Goal: Task Accomplishment & Management: Manage account settings

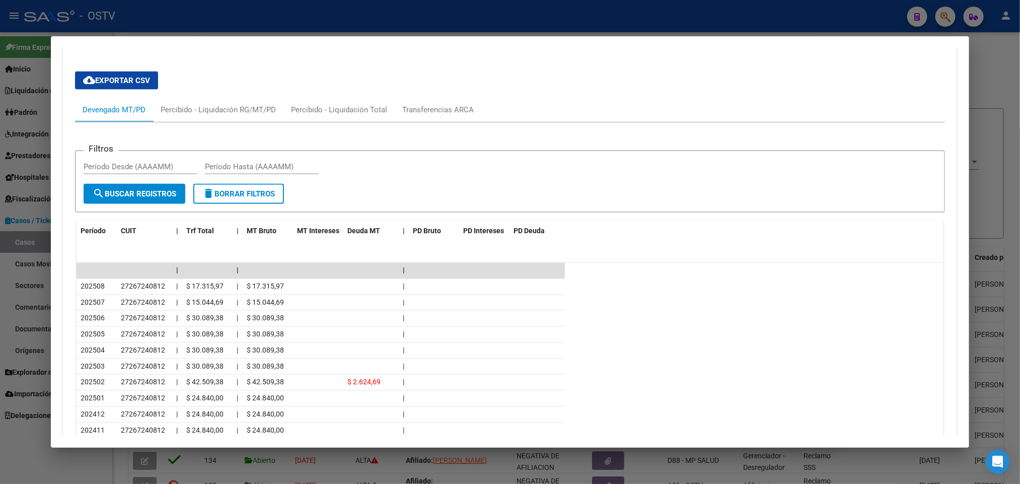
scroll to position [842, 0]
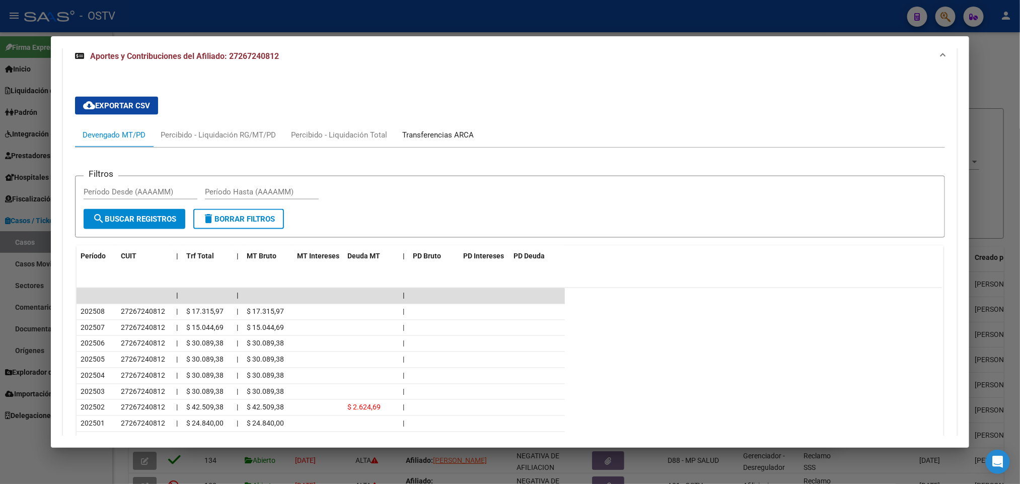
click at [440, 123] on div "Transferencias ARCA" at bounding box center [438, 135] width 87 height 24
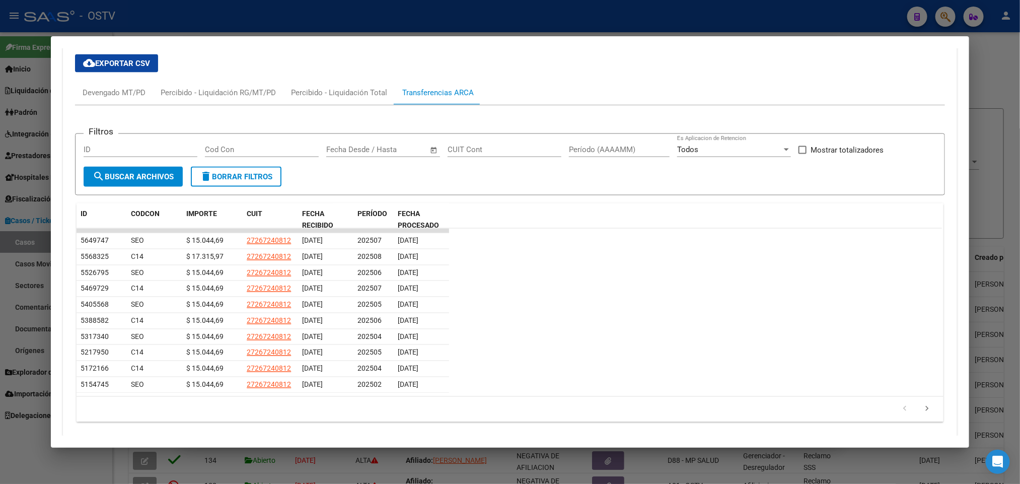
scroll to position [889, 0]
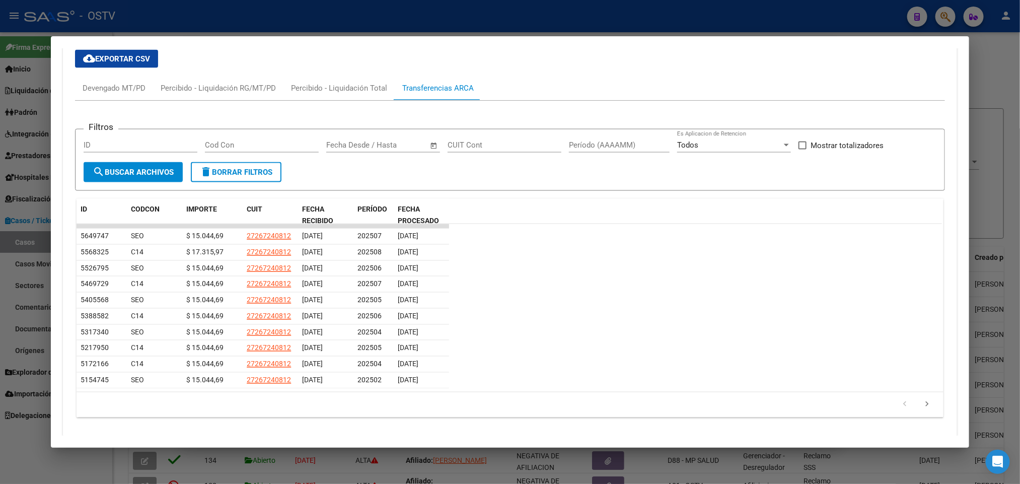
click at [15, 158] on div at bounding box center [510, 242] width 1020 height 484
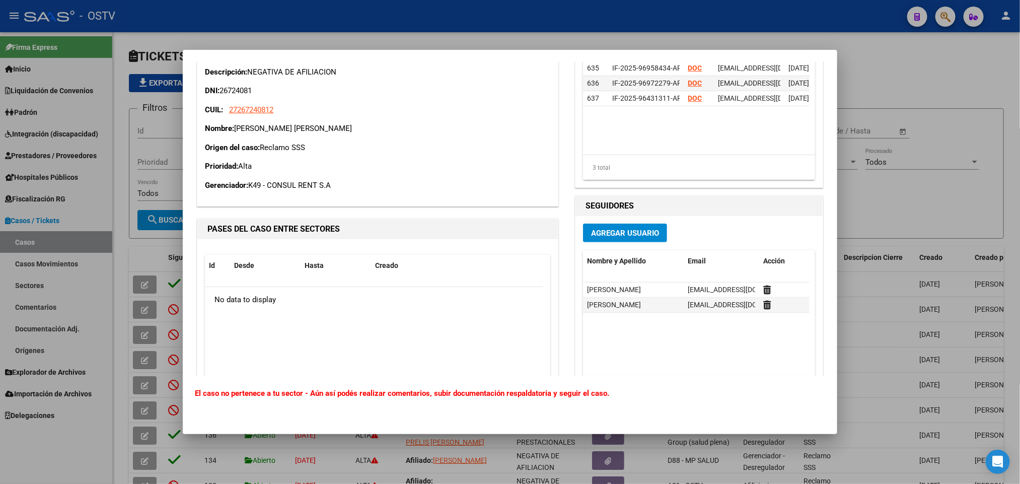
scroll to position [195, 0]
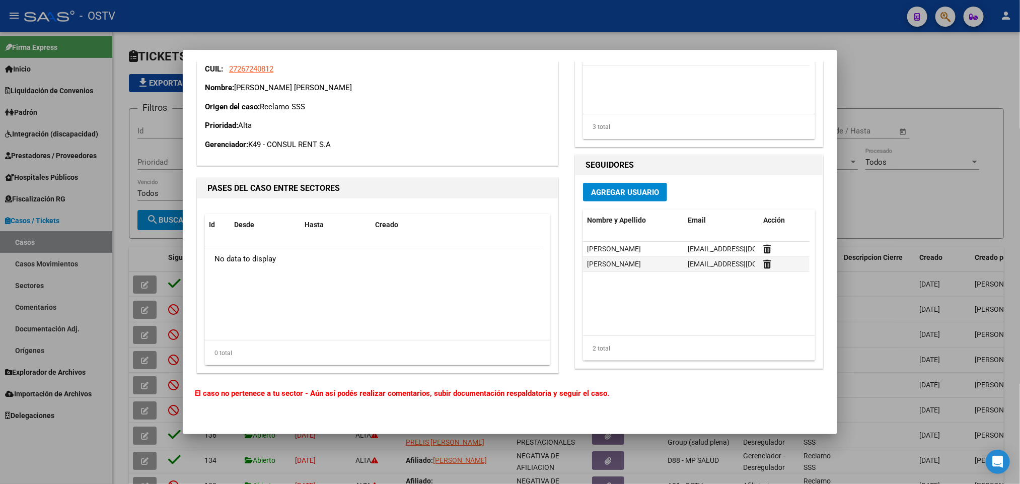
click at [136, 159] on div at bounding box center [510, 242] width 1020 height 484
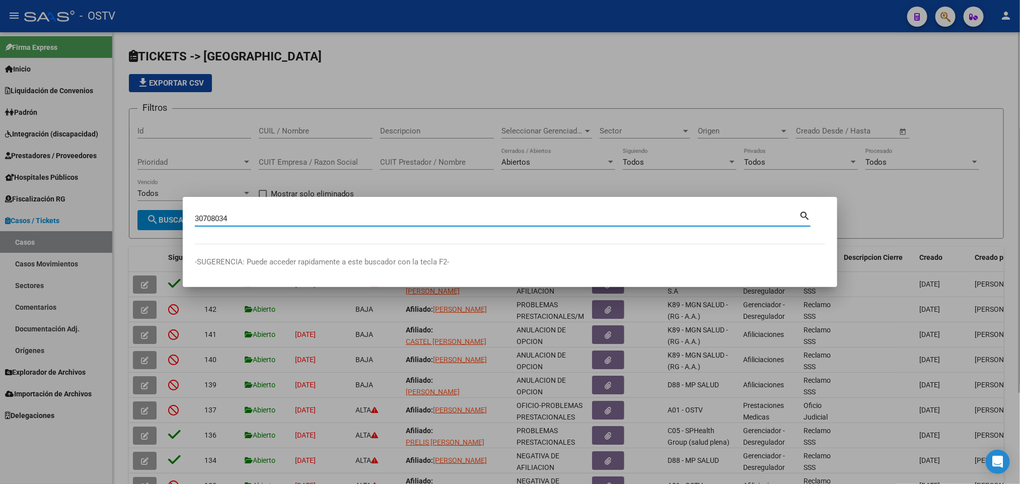
type input "30708034"
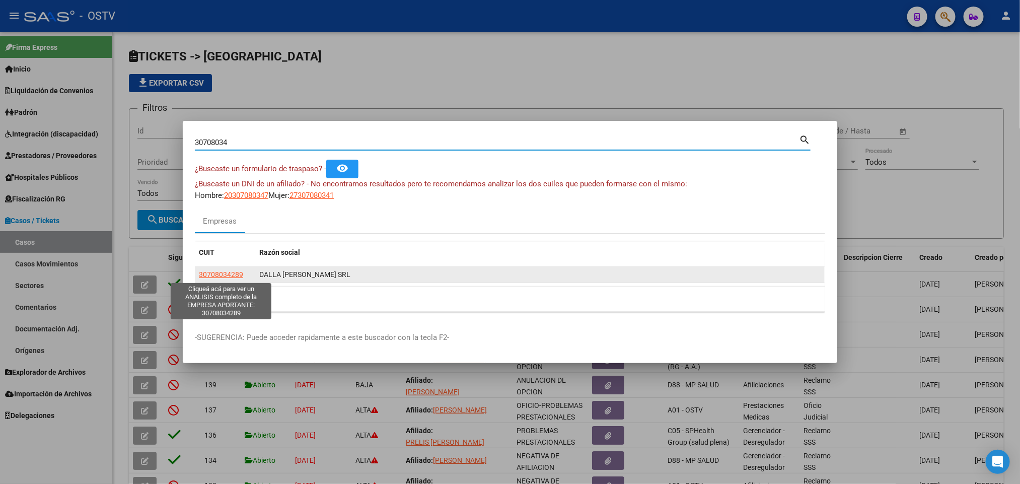
click at [203, 270] on span "30708034289" at bounding box center [221, 274] width 44 height 8
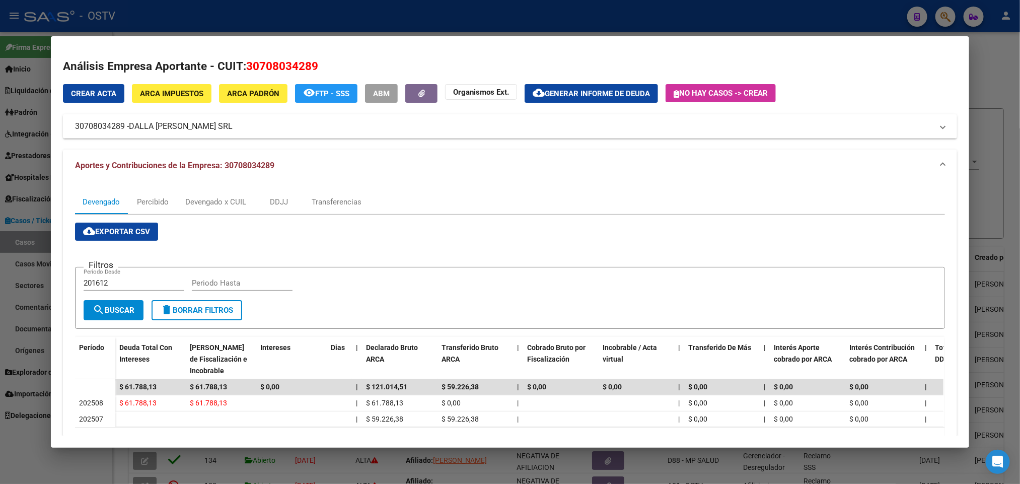
click at [195, 134] on mat-expansion-panel-header "30708034289 - DALLA [PERSON_NAME] SRL" at bounding box center [510, 126] width 894 height 24
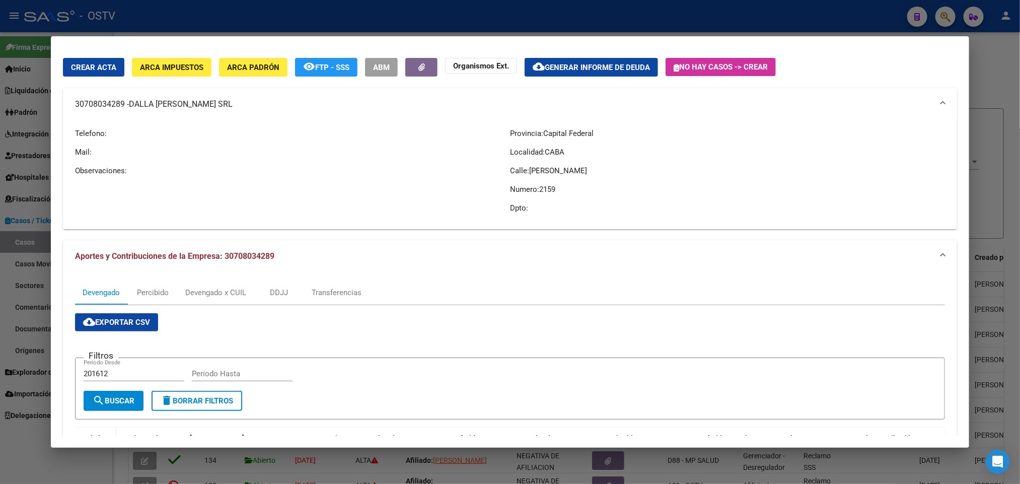
scroll to position [0, 0]
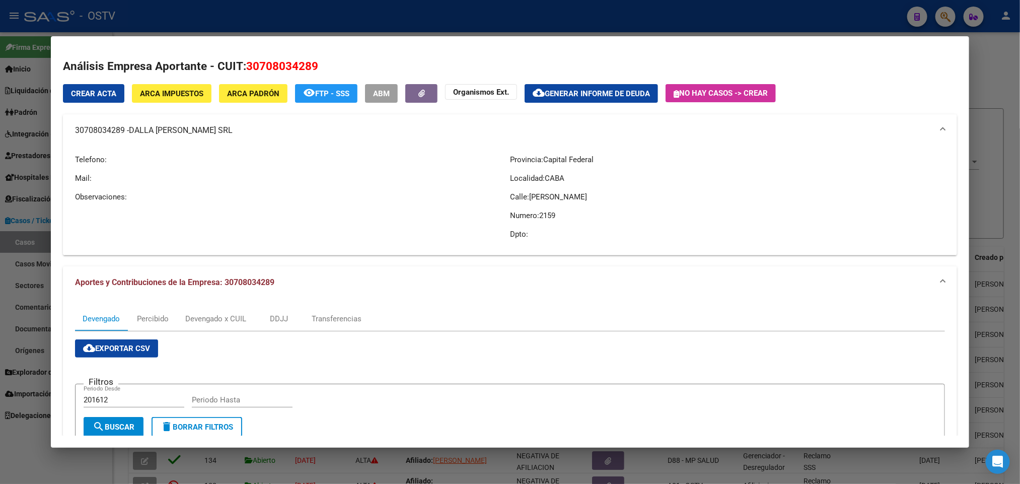
click at [337, 20] on div at bounding box center [510, 242] width 1020 height 484
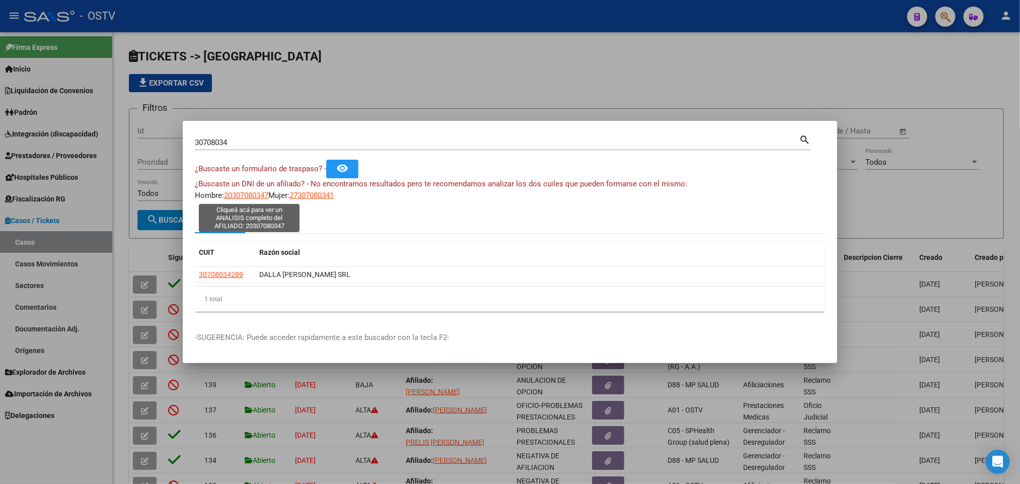
click at [249, 196] on span "20307080347" at bounding box center [246, 195] width 44 height 9
type textarea "20307080347"
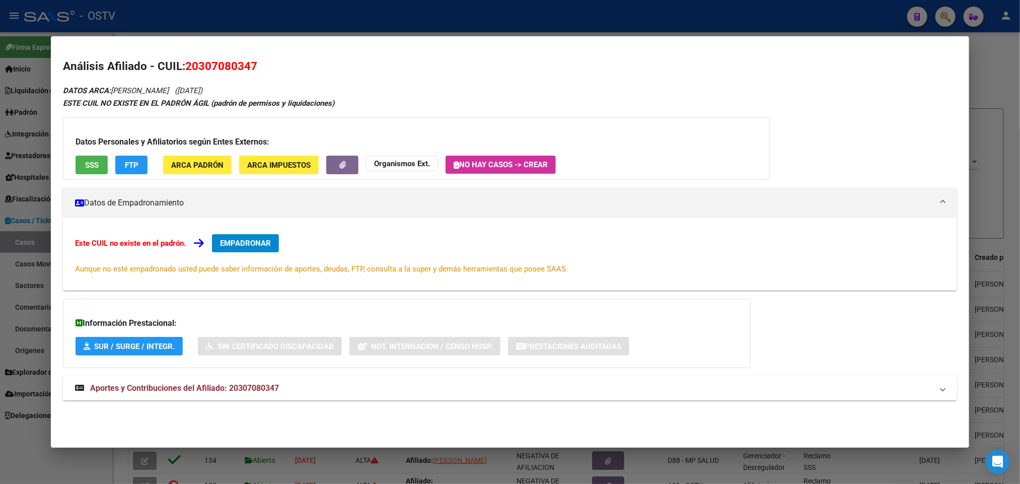
click at [287, 380] on mat-expansion-panel-header "Aportes y Contribuciones del Afiliado: 20307080347" at bounding box center [510, 388] width 894 height 24
click at [89, 164] on span "SSS" at bounding box center [92, 165] width 14 height 9
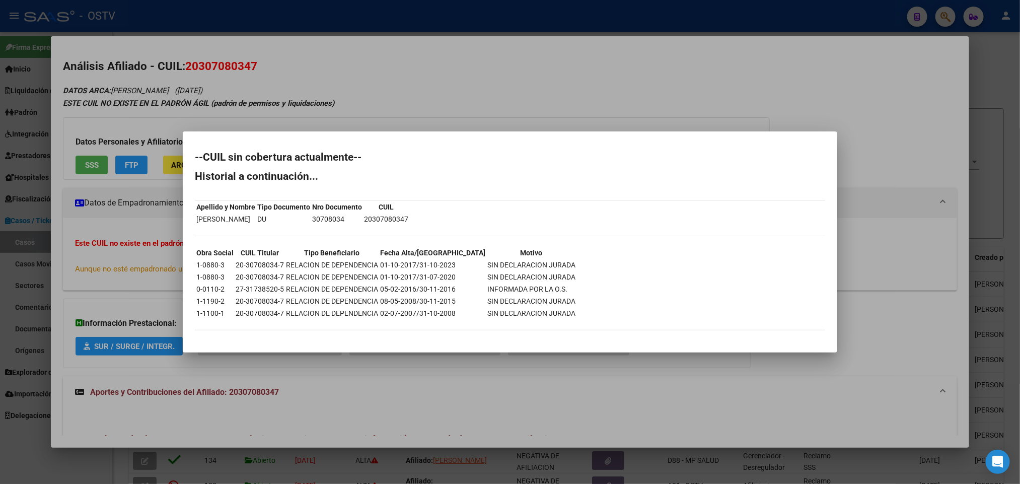
click at [202, 263] on td "1-0880-3" at bounding box center [215, 264] width 38 height 11
click at [208, 259] on td "1-0880-3" at bounding box center [215, 264] width 38 height 11
click at [212, 261] on td "1-0880-3" at bounding box center [215, 264] width 38 height 11
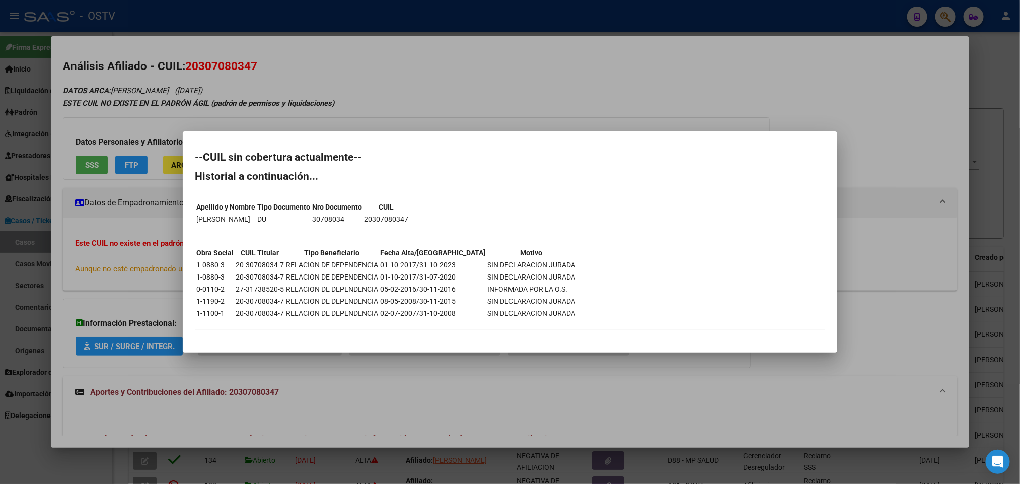
click at [254, 86] on div at bounding box center [510, 242] width 1020 height 484
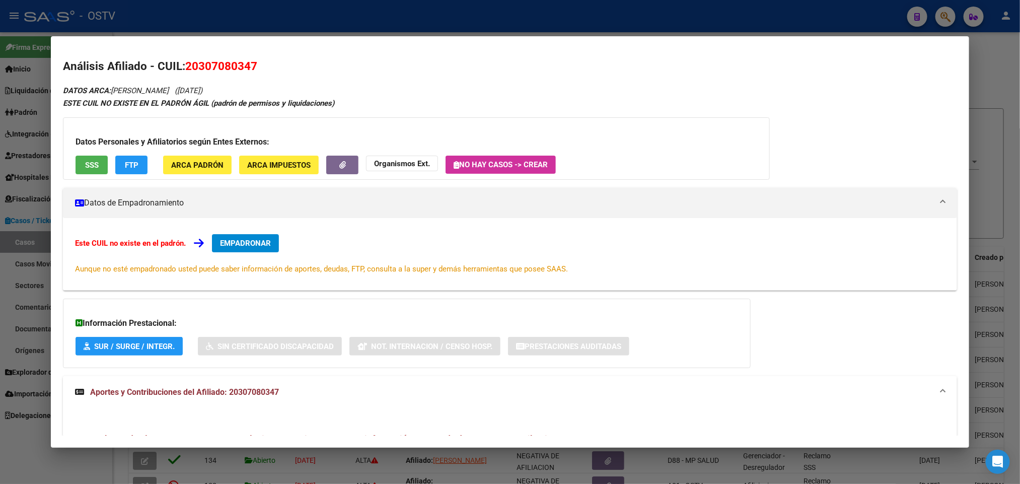
click at [244, 15] on div at bounding box center [510, 242] width 1020 height 484
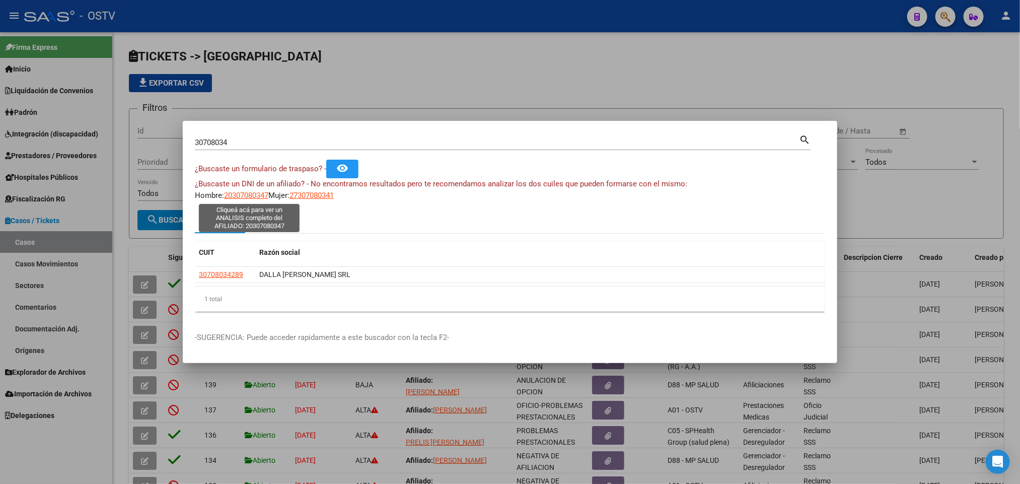
click at [247, 194] on span "20307080347" at bounding box center [246, 195] width 44 height 9
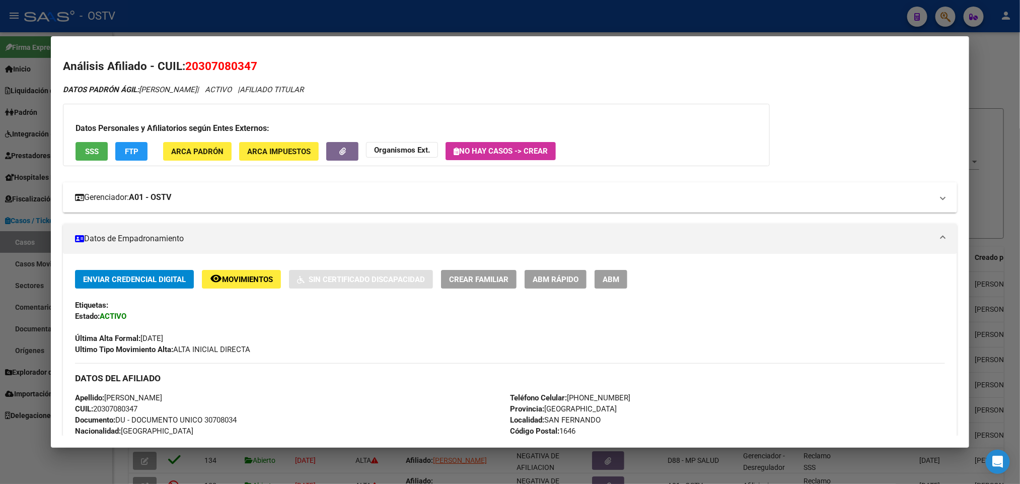
click at [230, 188] on mat-expansion-panel-header "Gerenciador: A01 - OSTV" at bounding box center [510, 197] width 894 height 30
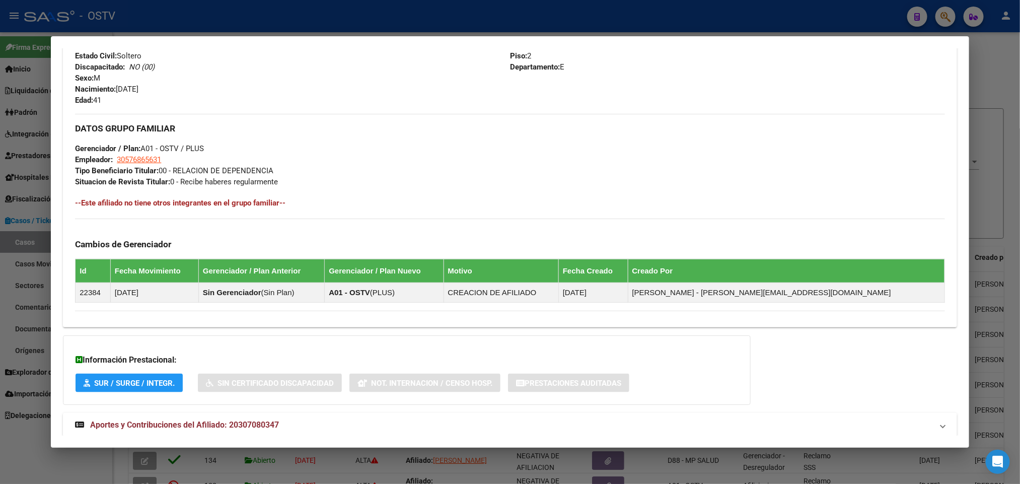
scroll to position [630, 0]
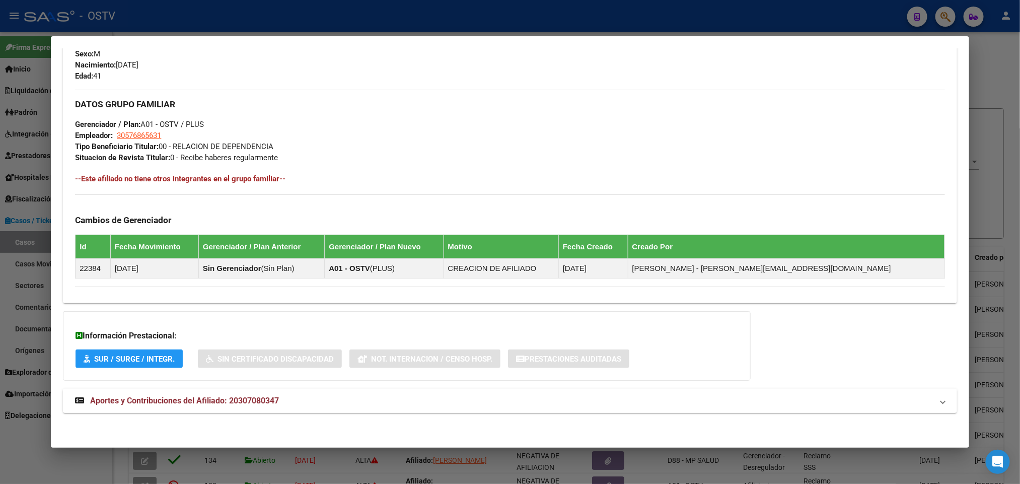
click at [310, 400] on mat-panel-title "Aportes y Contribuciones del Afiliado: 20307080347" at bounding box center [504, 401] width 858 height 12
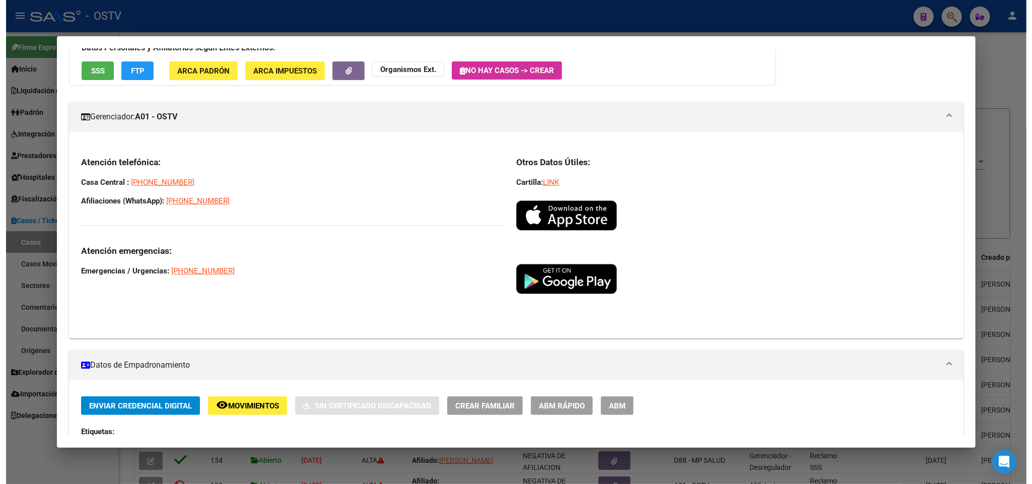
scroll to position [0, 0]
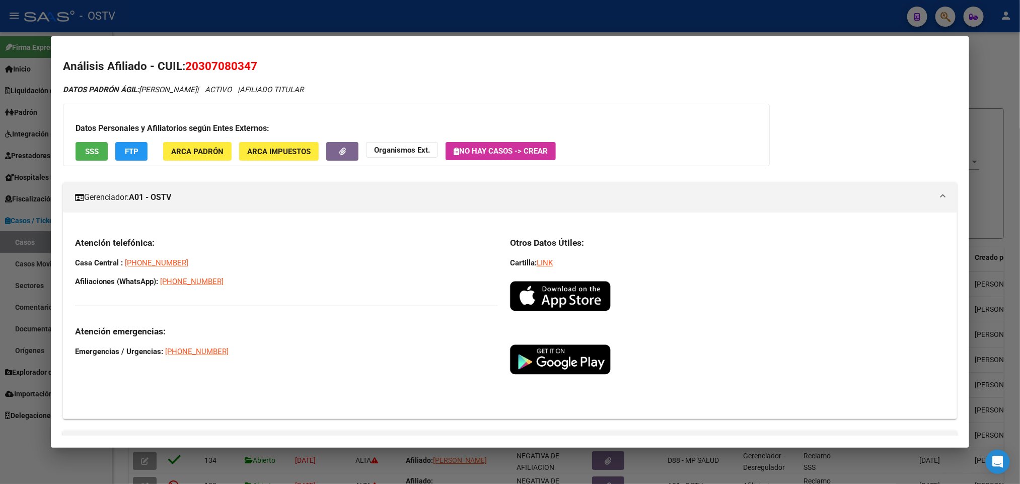
click at [144, 27] on div at bounding box center [510, 242] width 1020 height 484
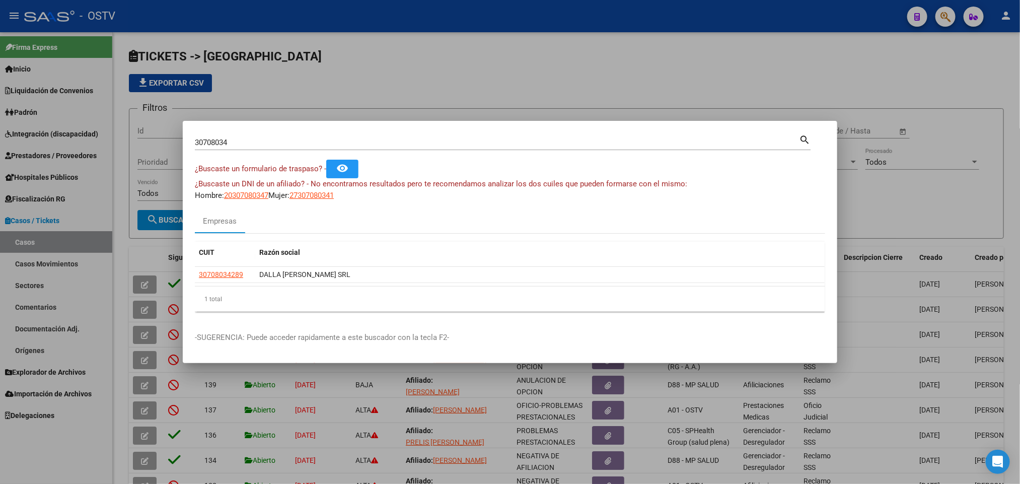
click at [5, 187] on div at bounding box center [510, 242] width 1020 height 484
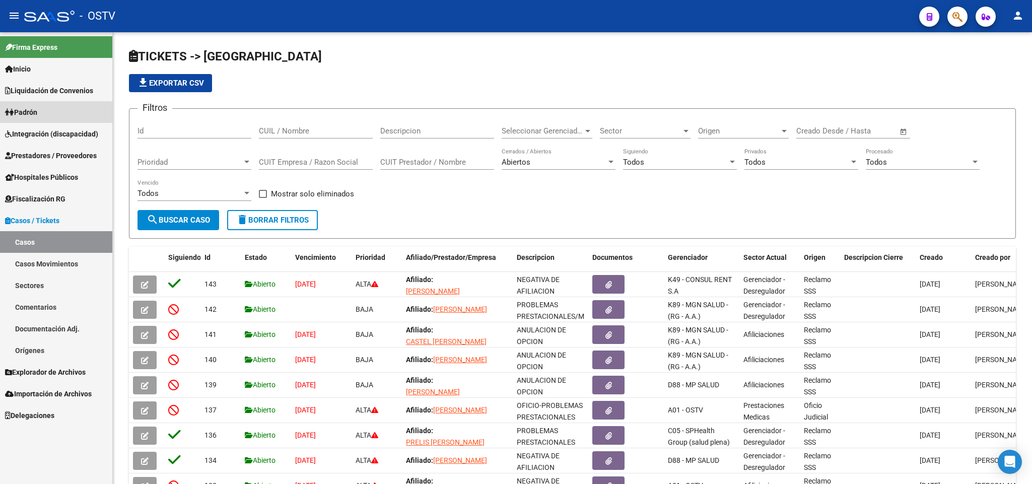
click at [37, 108] on span "Padrón" at bounding box center [21, 112] width 32 height 11
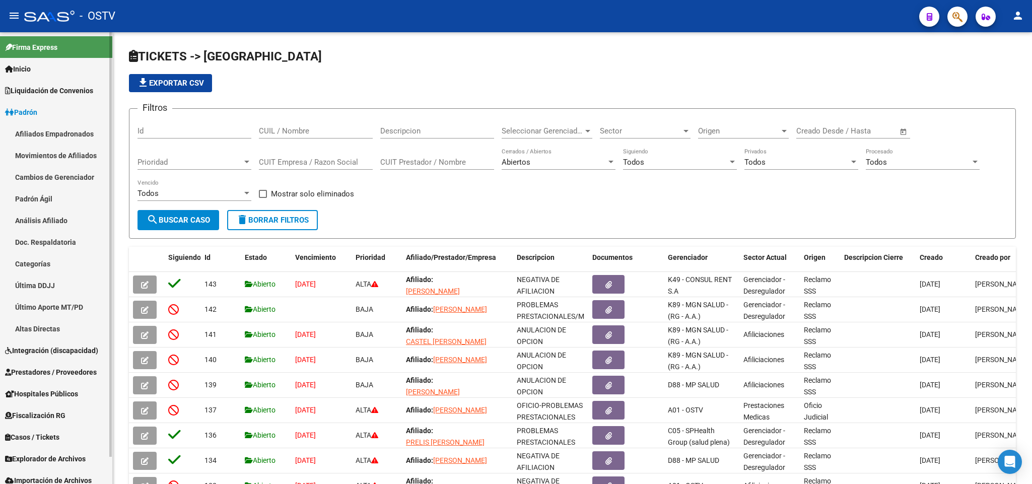
click at [64, 141] on link "Afiliados Empadronados" at bounding box center [56, 134] width 112 height 22
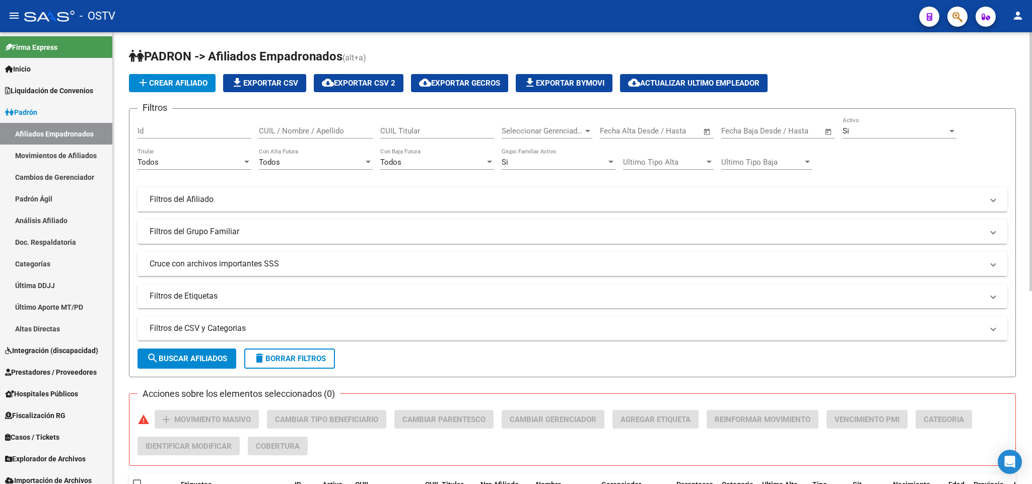
click at [529, 121] on div "Seleccionar Gerenciador Seleccionar Gerenciador" at bounding box center [547, 128] width 91 height 22
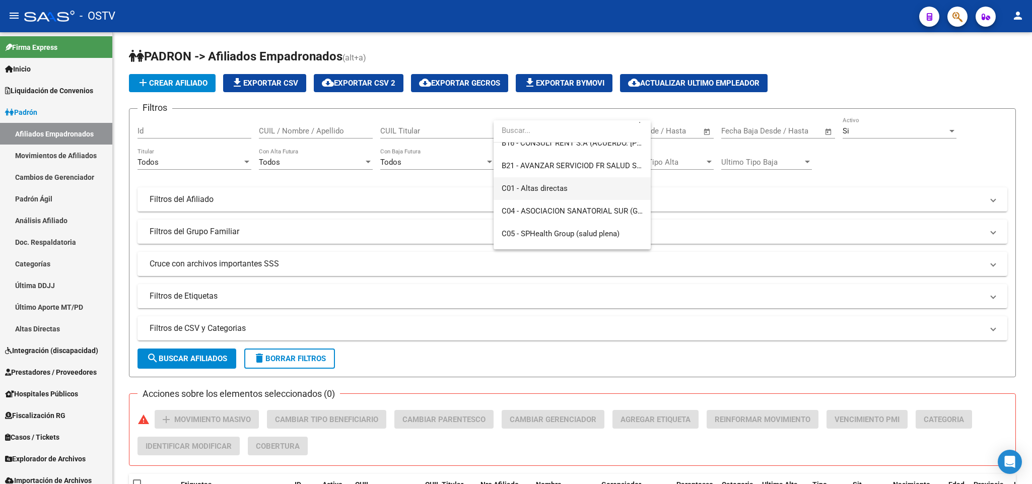
scroll to position [378, 0]
click at [559, 189] on span "C04 - ASOCIACION SANATORIAL SUR (GBA SUR)" at bounding box center [572, 184] width 141 height 23
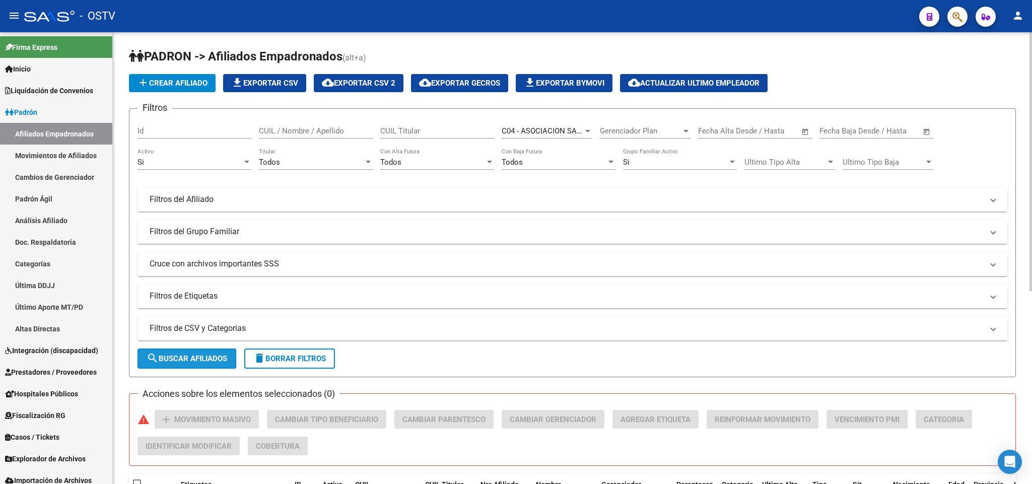
click at [204, 365] on button "search Buscar Afiliados" at bounding box center [186, 358] width 99 height 20
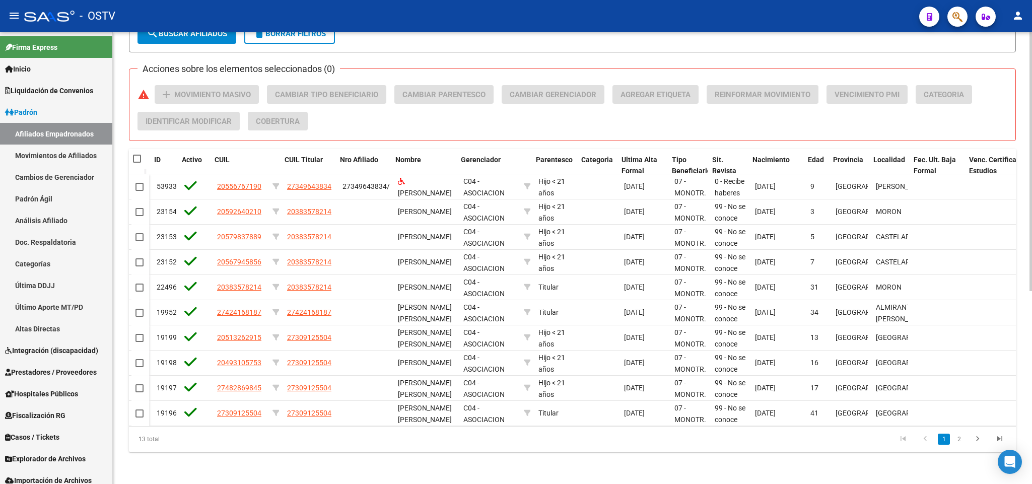
scroll to position [0, 0]
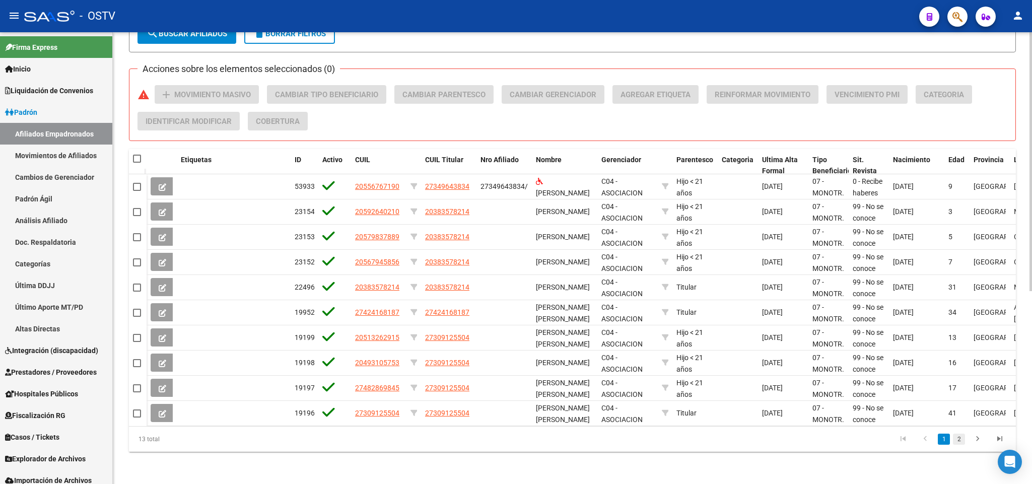
click at [955, 437] on link "2" at bounding box center [959, 439] width 12 height 11
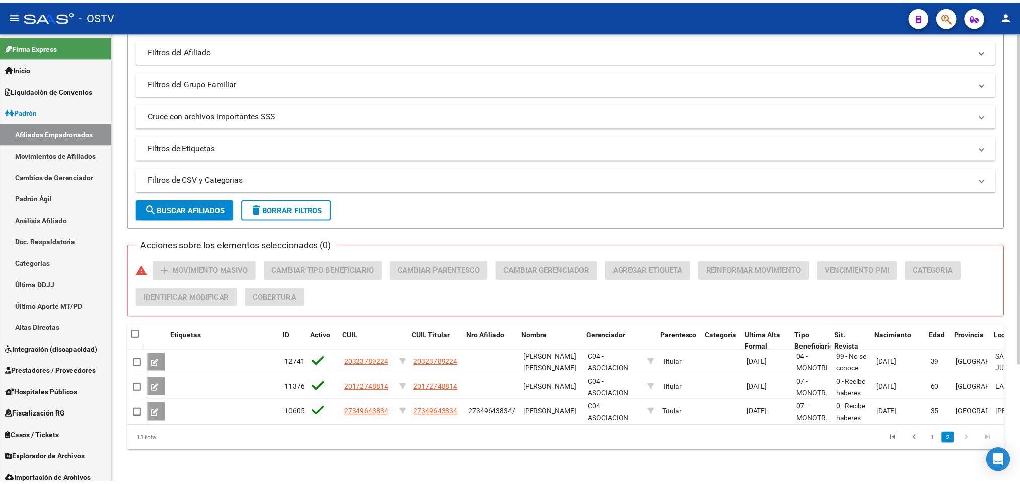
scroll to position [0, 9]
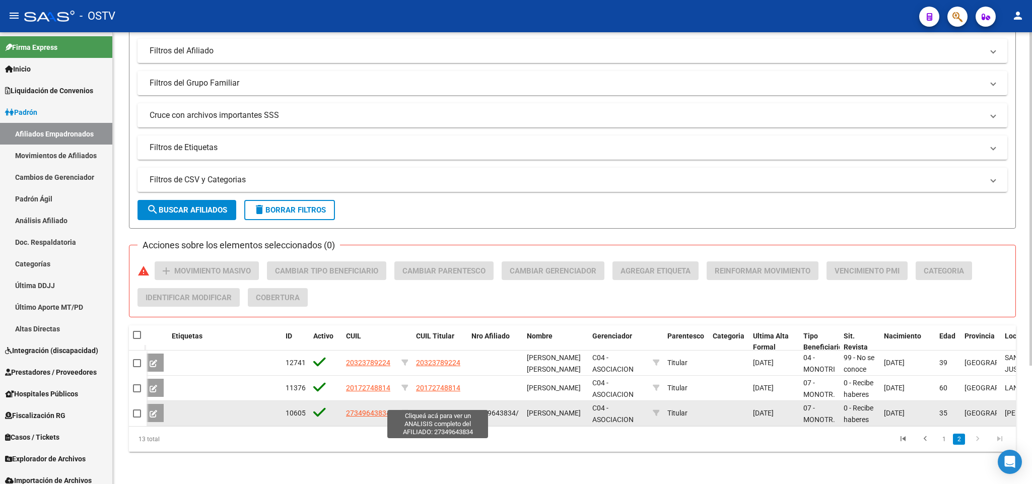
click at [434, 409] on span "27349643834" at bounding box center [438, 413] width 44 height 8
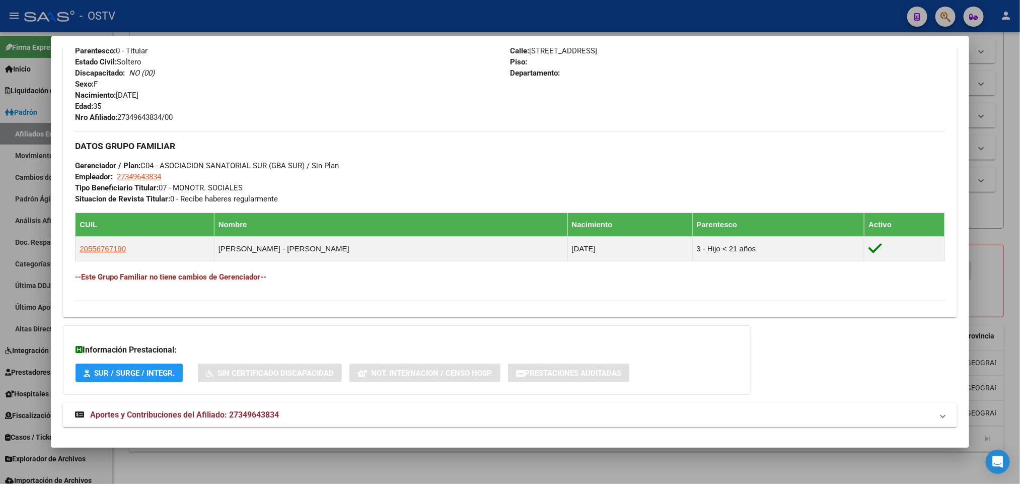
scroll to position [415, 0]
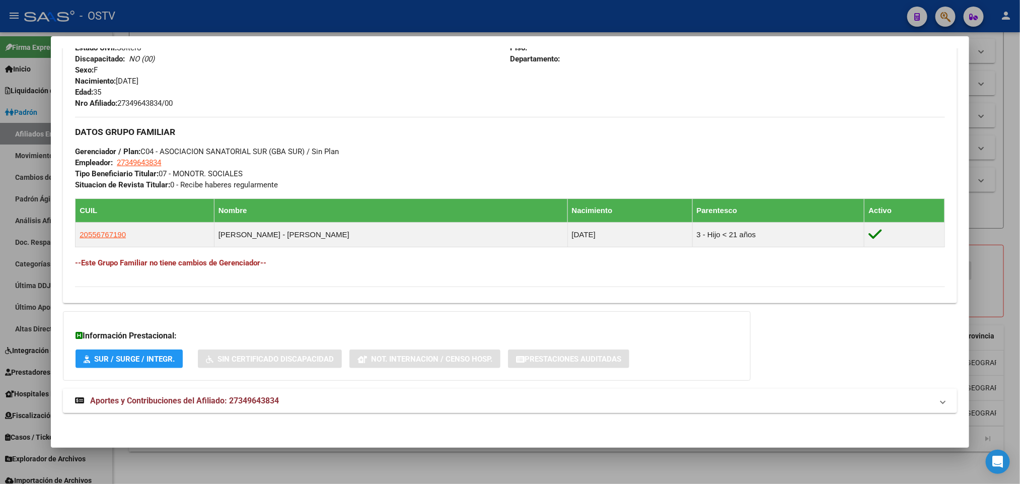
click at [307, 399] on mat-panel-title "Aportes y Contribuciones del Afiliado: 27349643834" at bounding box center [504, 401] width 858 height 12
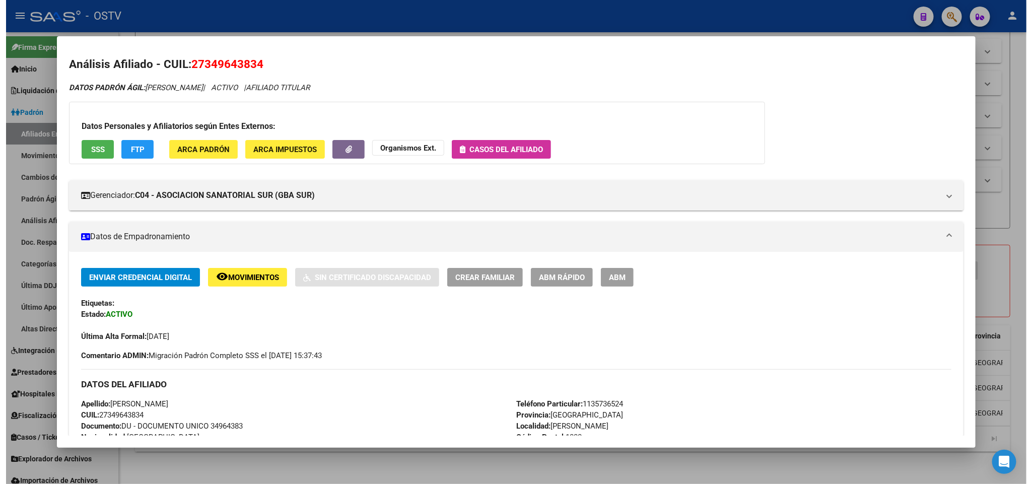
scroll to position [0, 0]
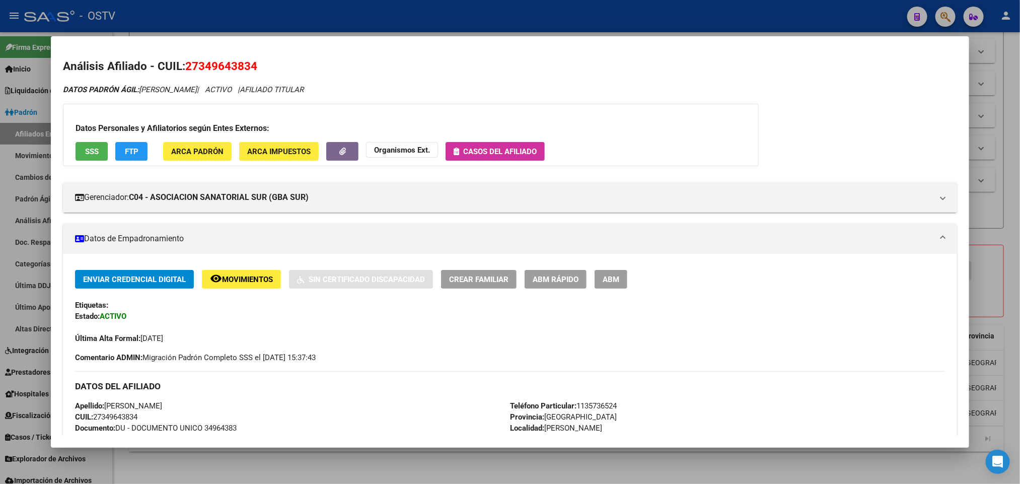
click at [91, 140] on div "Datos Personales y Afiliatorios según Entes Externos: SSS FTP ARCA Padrón ARCA …" at bounding box center [411, 135] width 696 height 62
click at [91, 151] on span "SSS" at bounding box center [92, 151] width 14 height 9
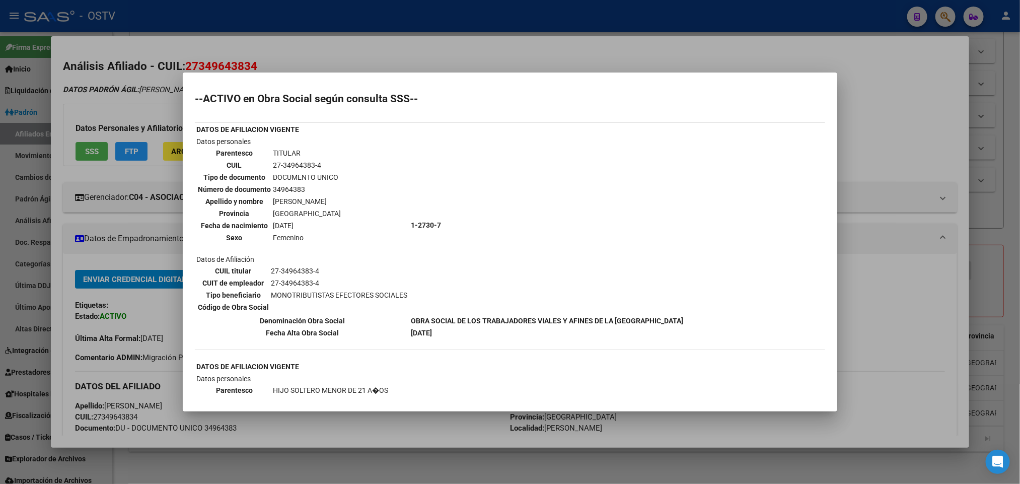
click at [0, 268] on div at bounding box center [510, 242] width 1020 height 484
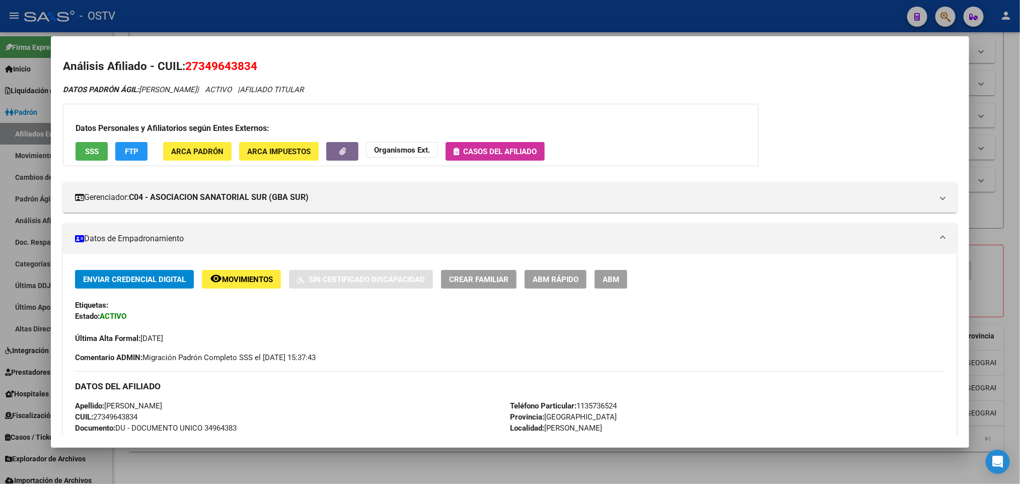
click at [0, 268] on div at bounding box center [510, 242] width 1020 height 484
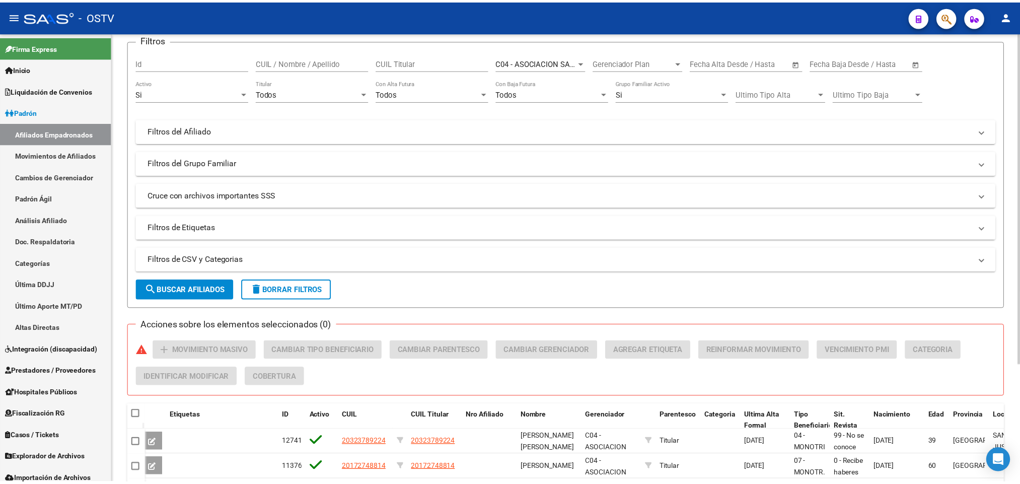
scroll to position [151, 0]
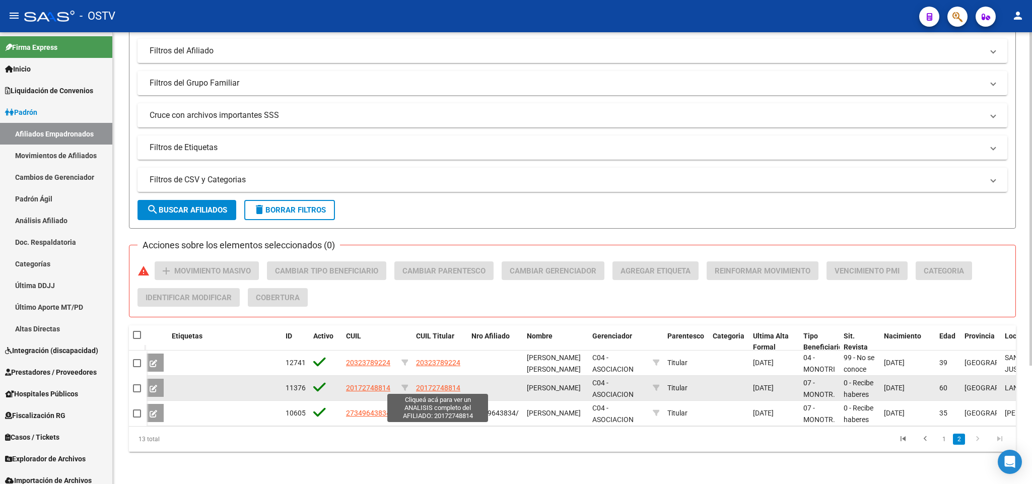
click at [440, 384] on span "20172748814" at bounding box center [438, 388] width 44 height 8
type textarea "20172748814"
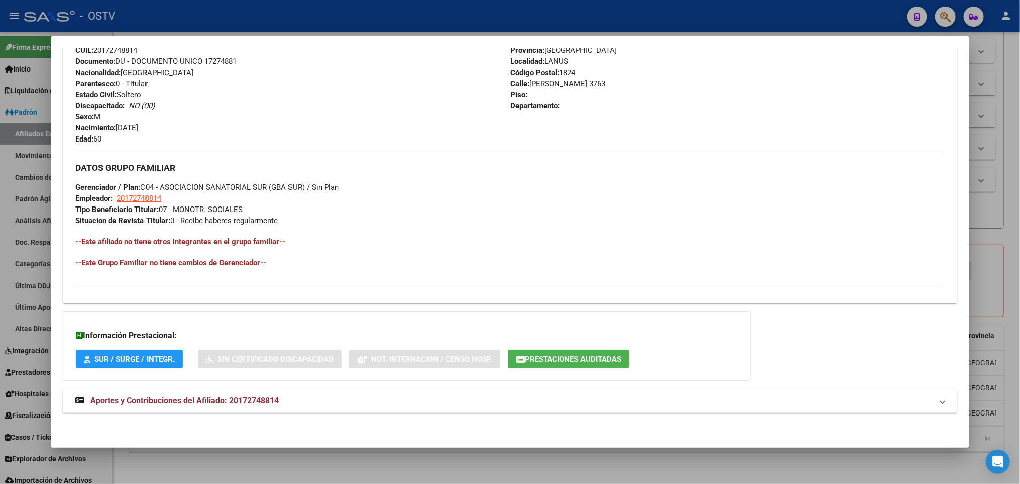
scroll to position [390, 0]
click at [394, 386] on div "DATOS PADRÓN ÁGIL: [PERSON_NAME] | ACTIVO | AFILIADO TITULAR Datos Personales y…" at bounding box center [510, 59] width 894 height 729
click at [395, 395] on mat-panel-title "Aportes y Contribuciones del Afiliado: 20172748814" at bounding box center [504, 401] width 858 height 12
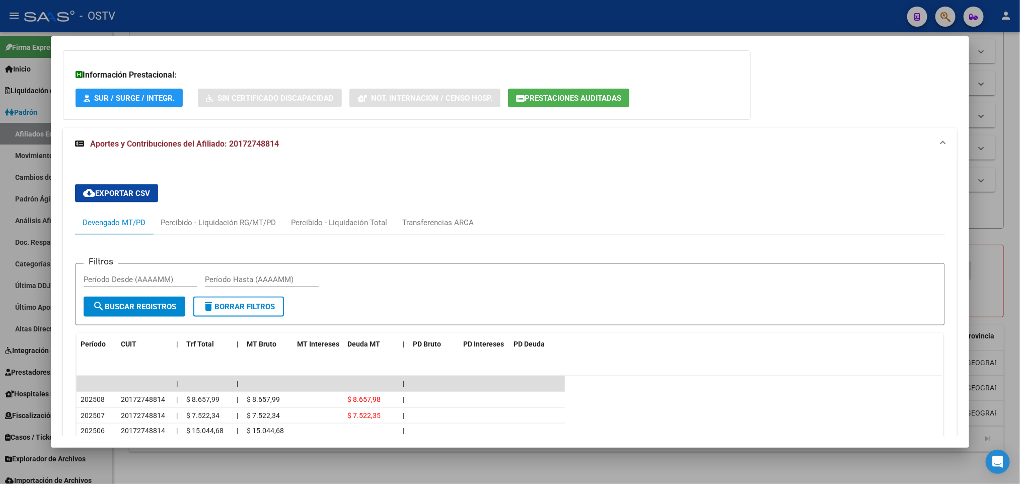
scroll to position [725, 0]
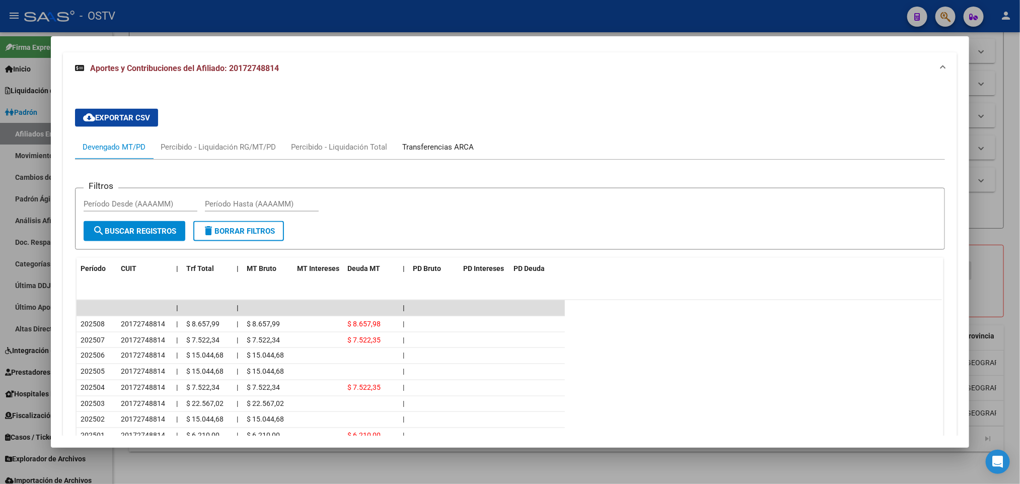
click at [427, 153] on div "Transferencias ARCA" at bounding box center [438, 147] width 72 height 11
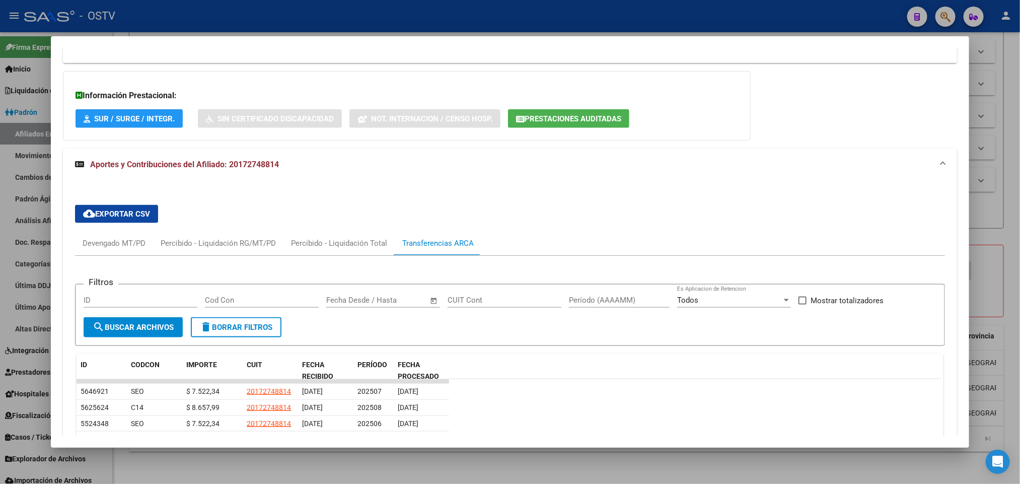
scroll to position [665, 0]
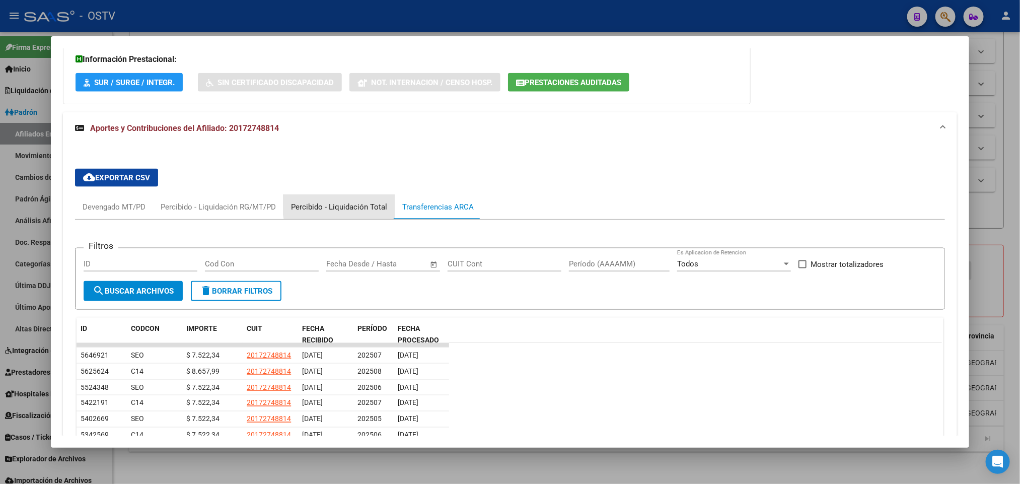
click at [381, 201] on div "Percibido - Liquidación Total" at bounding box center [339, 207] width 111 height 24
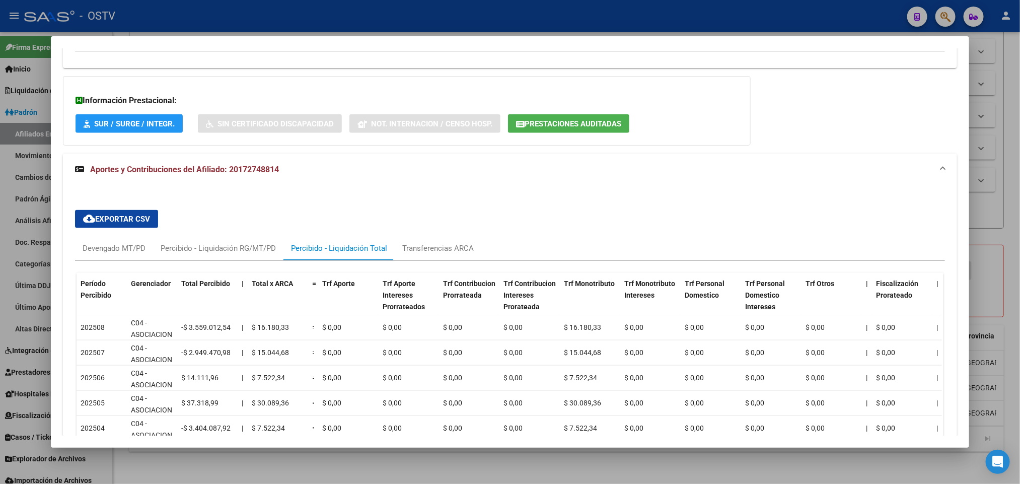
scroll to position [617, 0]
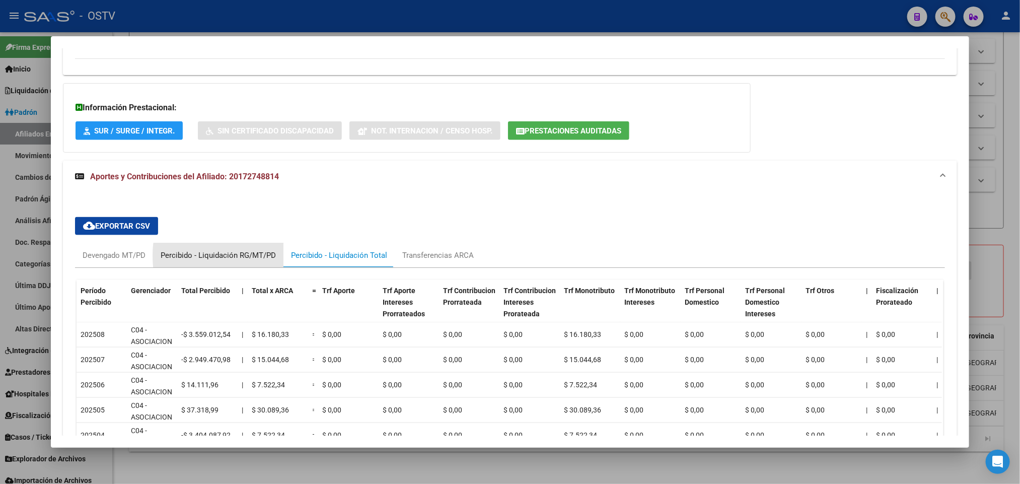
click at [264, 257] on div "Percibido - Liquidación RG/MT/PD" at bounding box center [218, 255] width 115 height 11
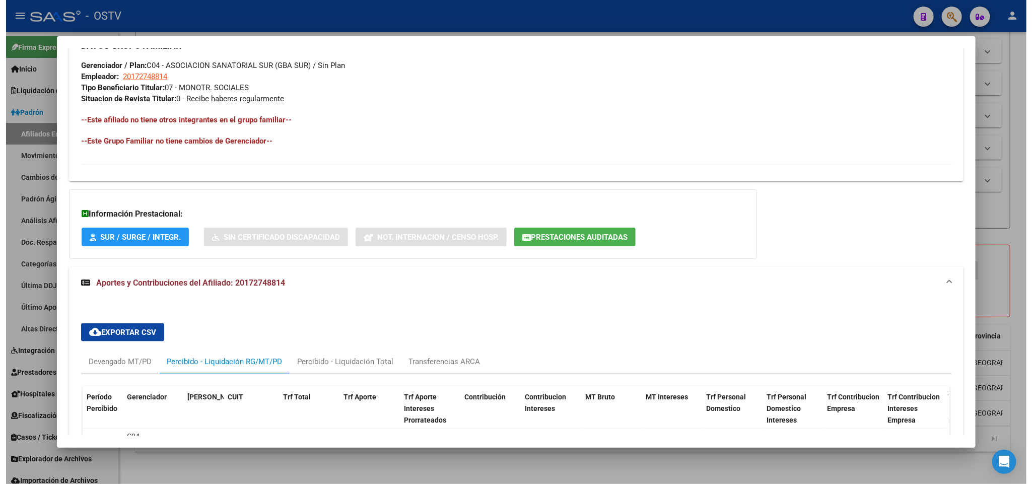
scroll to position [466, 0]
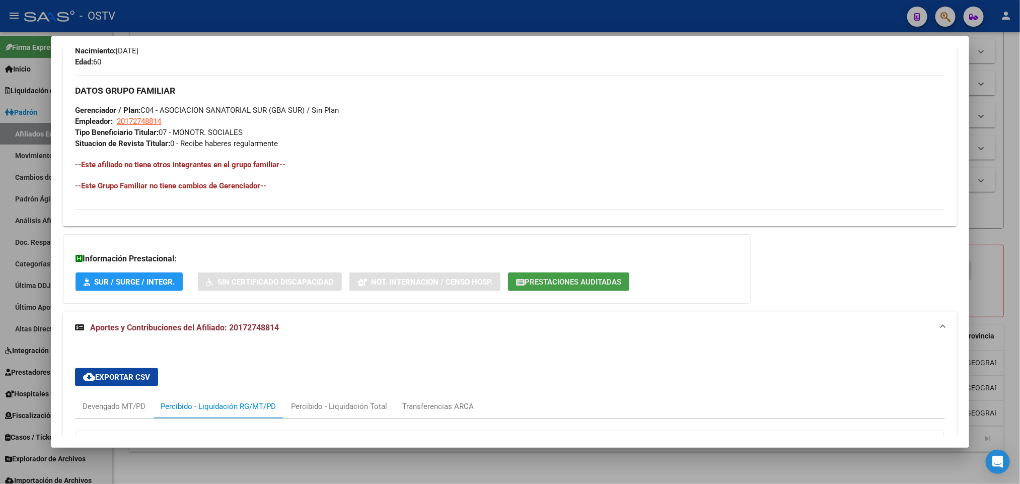
click at [546, 283] on span "Prestaciones Auditadas" at bounding box center [573, 281] width 97 height 9
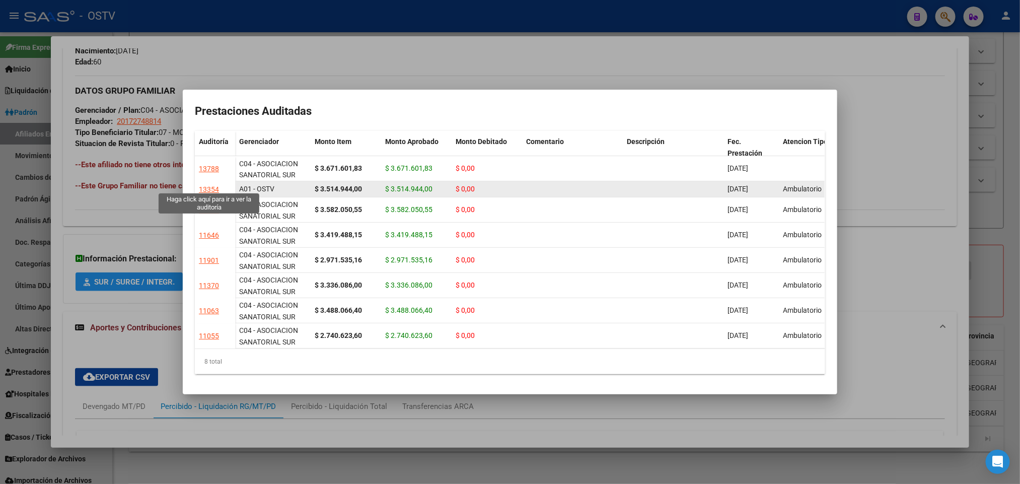
click at [206, 186] on div "13354" at bounding box center [209, 190] width 20 height 12
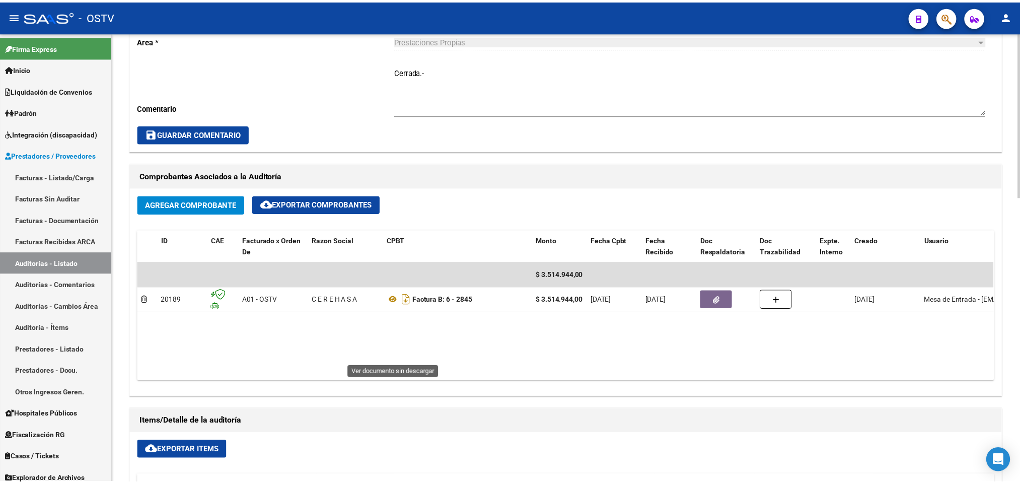
scroll to position [378, 0]
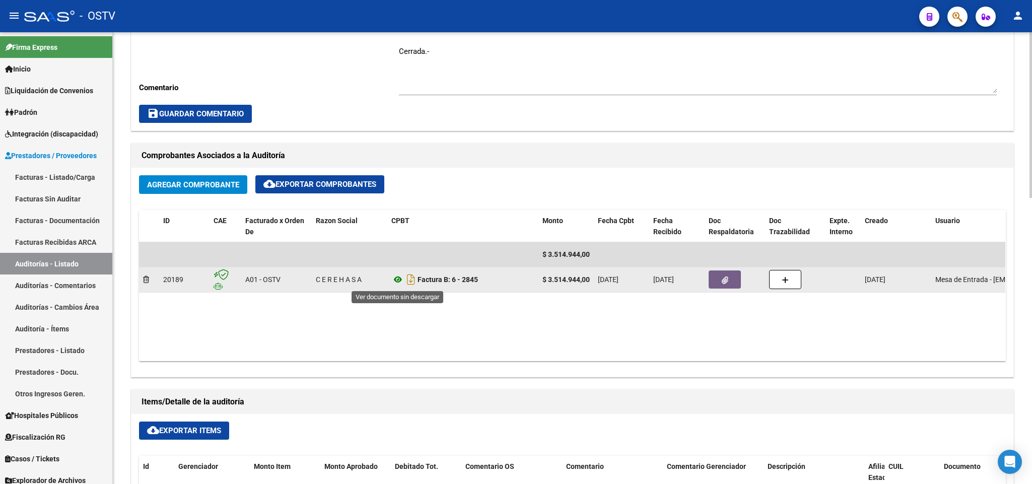
click at [391, 284] on icon at bounding box center [397, 279] width 13 height 12
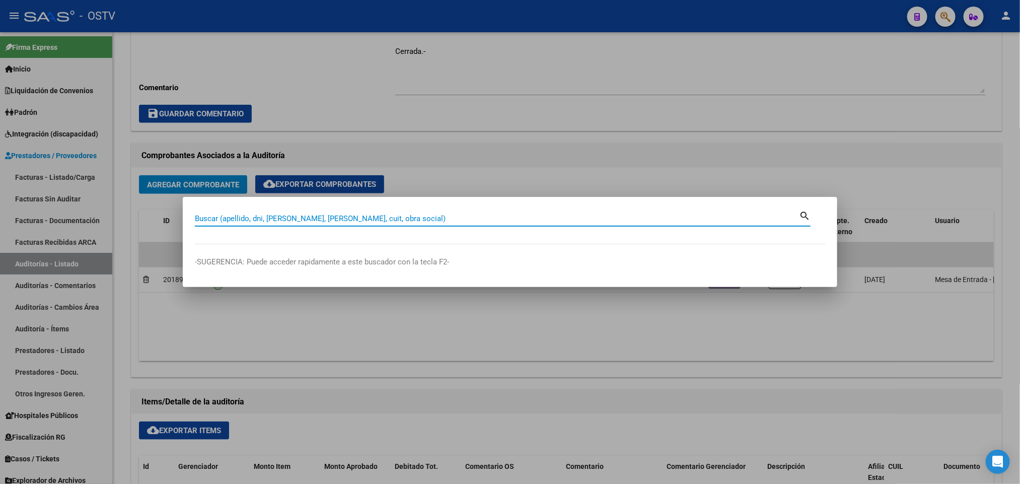
paste input "40.081.887"
type input "40081887"
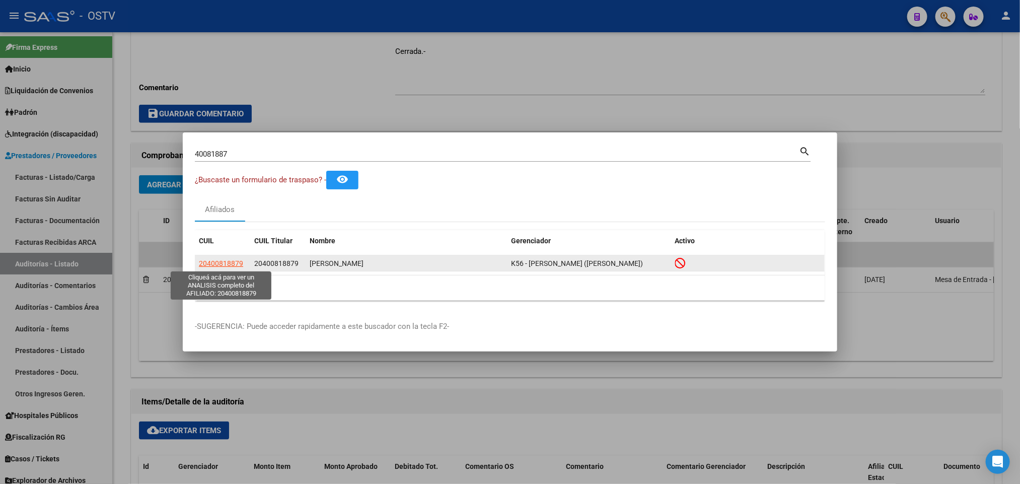
click at [232, 262] on span "20400818879" at bounding box center [221, 263] width 44 height 8
type textarea "20400818879"
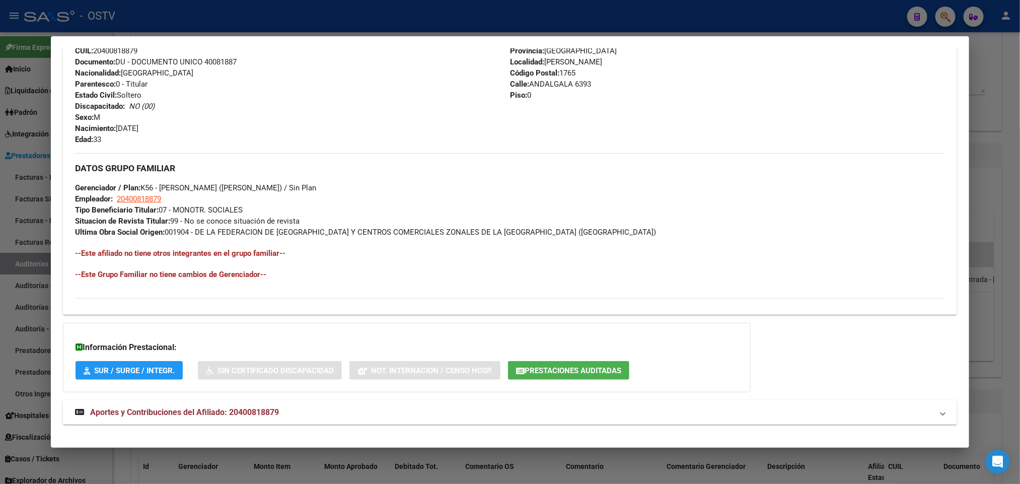
scroll to position [411, 0]
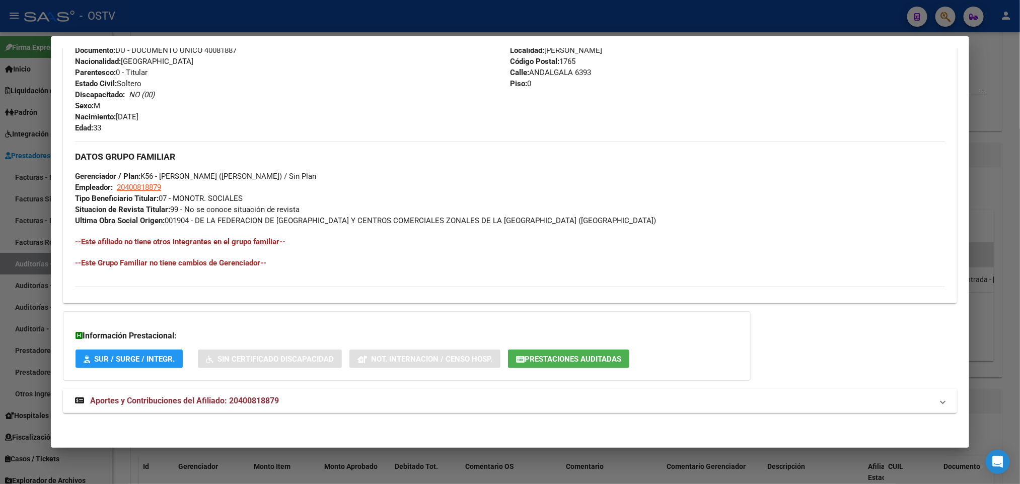
click at [205, 404] on span "Aportes y Contribuciones del Afiliado: 20400818879" at bounding box center [184, 401] width 189 height 10
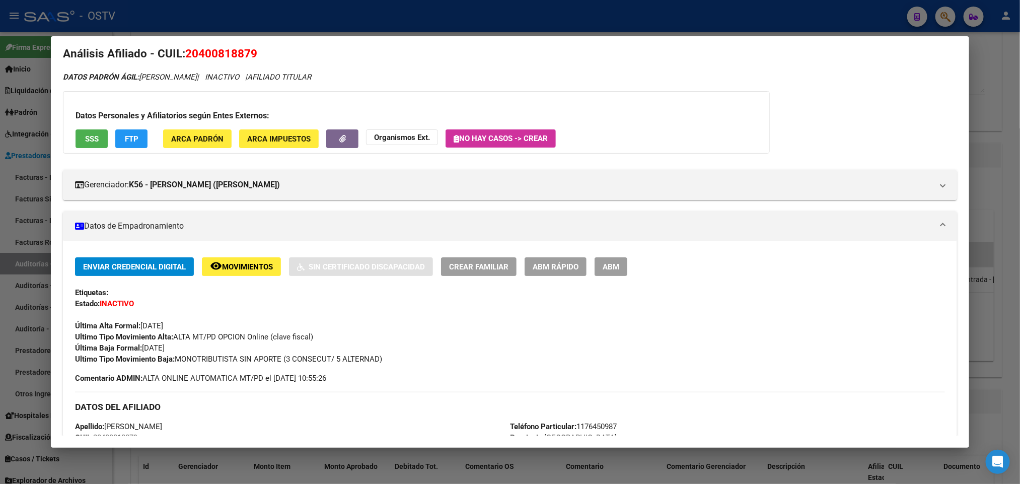
scroll to position [0, 0]
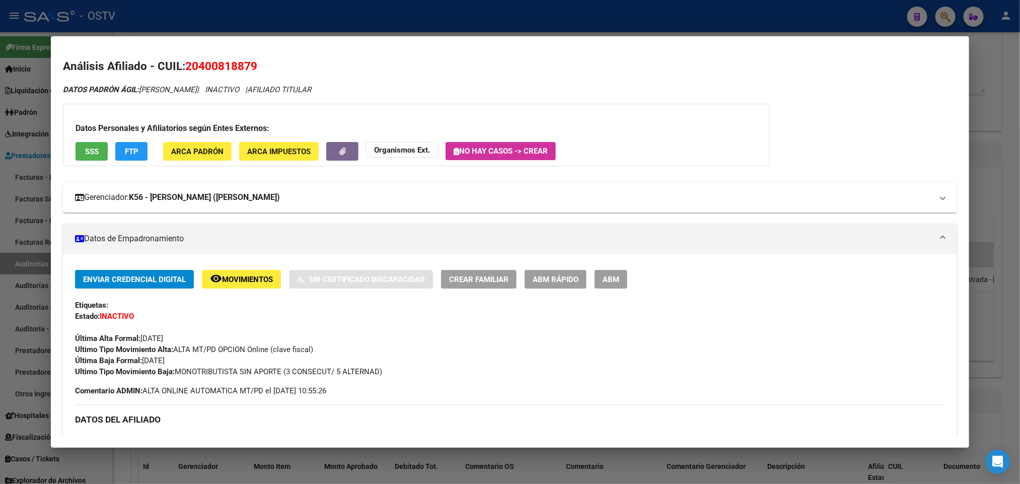
click at [164, 196] on strong "K56 - [PERSON_NAME] ([PERSON_NAME])" at bounding box center [204, 197] width 151 height 12
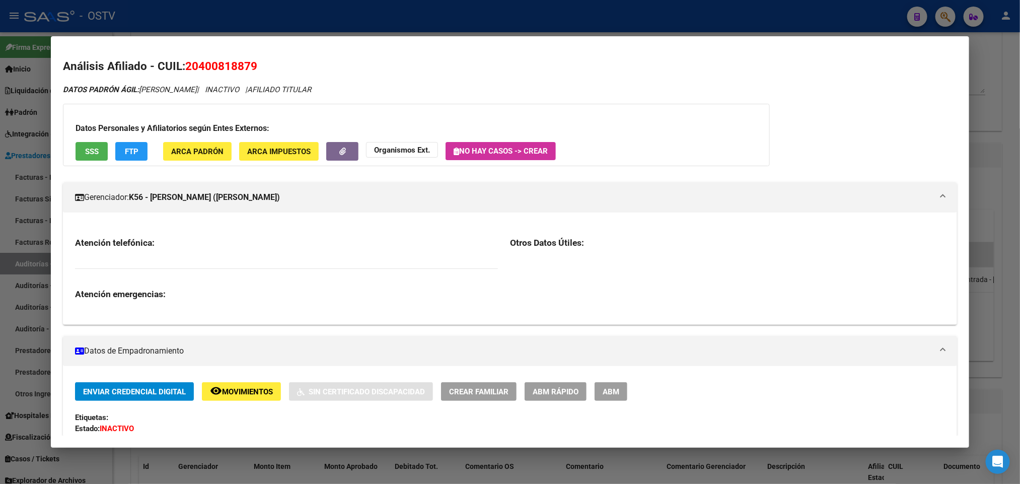
click at [94, 161] on div "Datos Personales y Afiliatorios según Entes Externos: SSS FTP ARCA Padrón ARCA …" at bounding box center [416, 135] width 707 height 62
click at [93, 153] on span "SSS" at bounding box center [92, 151] width 14 height 9
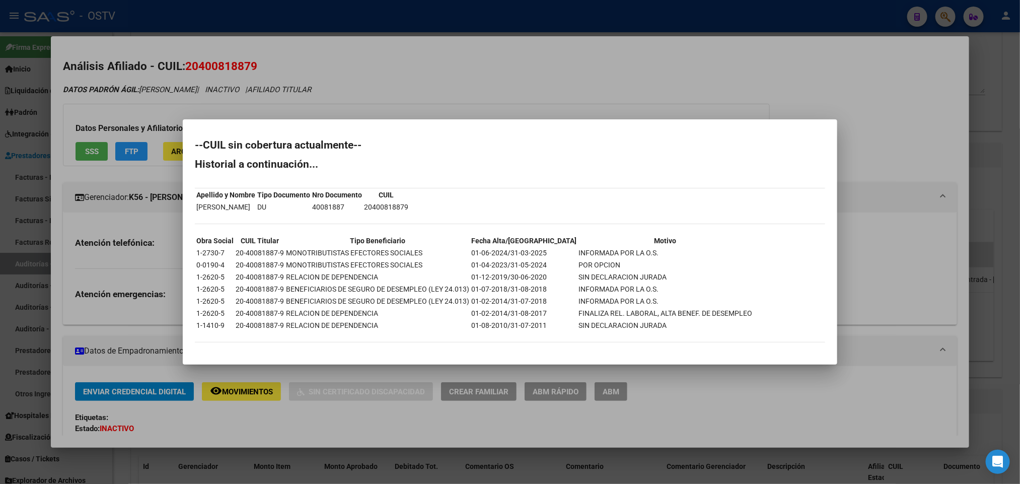
click at [307, 55] on div at bounding box center [510, 242] width 1020 height 484
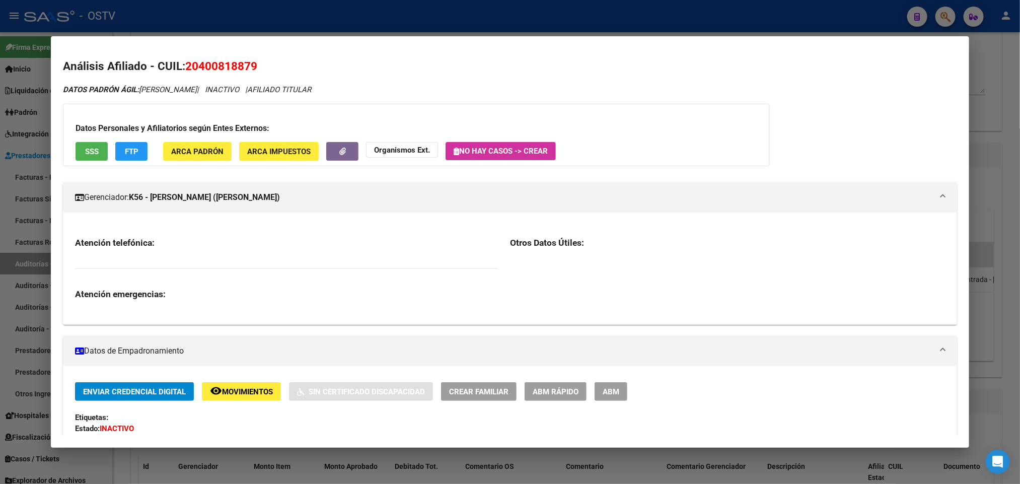
drag, startPoint x: 194, startPoint y: 65, endPoint x: 244, endPoint y: 61, distance: 50.1
click at [244, 61] on span "20400818879" at bounding box center [221, 65] width 72 height 13
click at [0, 144] on div at bounding box center [510, 242] width 1020 height 484
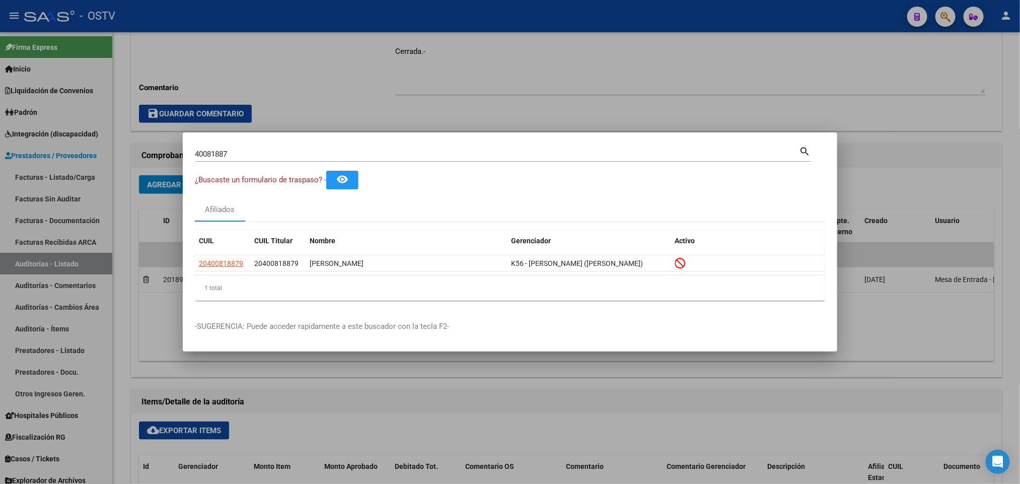
click at [144, 43] on div at bounding box center [510, 242] width 1020 height 484
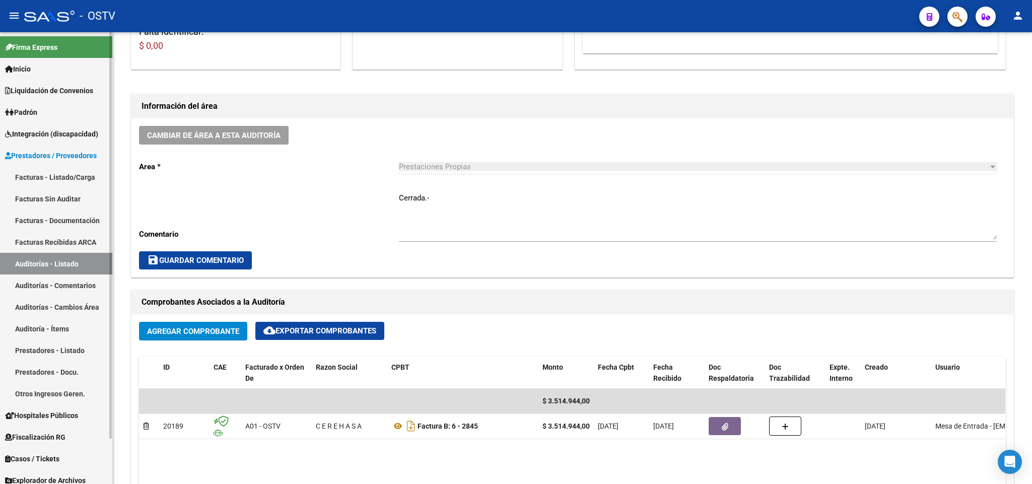
scroll to position [227, 0]
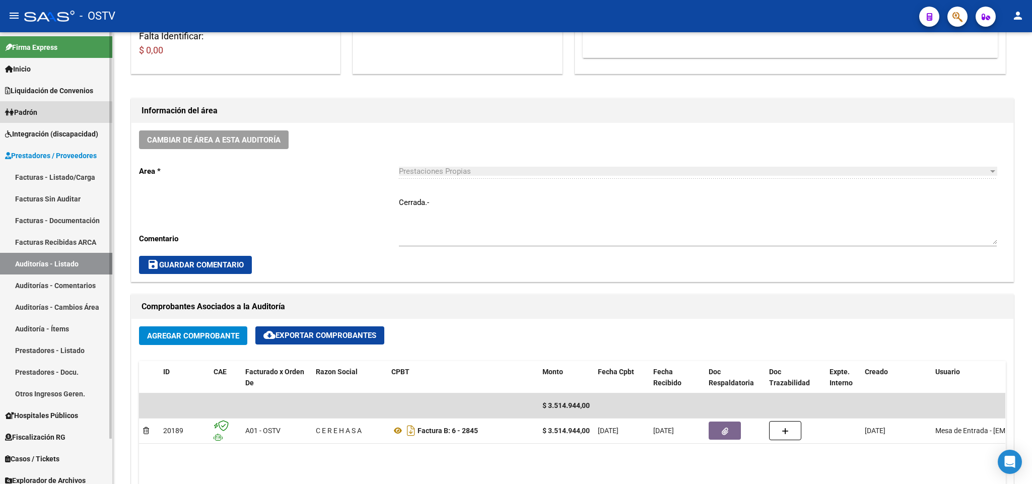
click at [39, 119] on link "Padrón" at bounding box center [56, 112] width 112 height 22
click at [58, 104] on link "Padrón" at bounding box center [56, 112] width 112 height 22
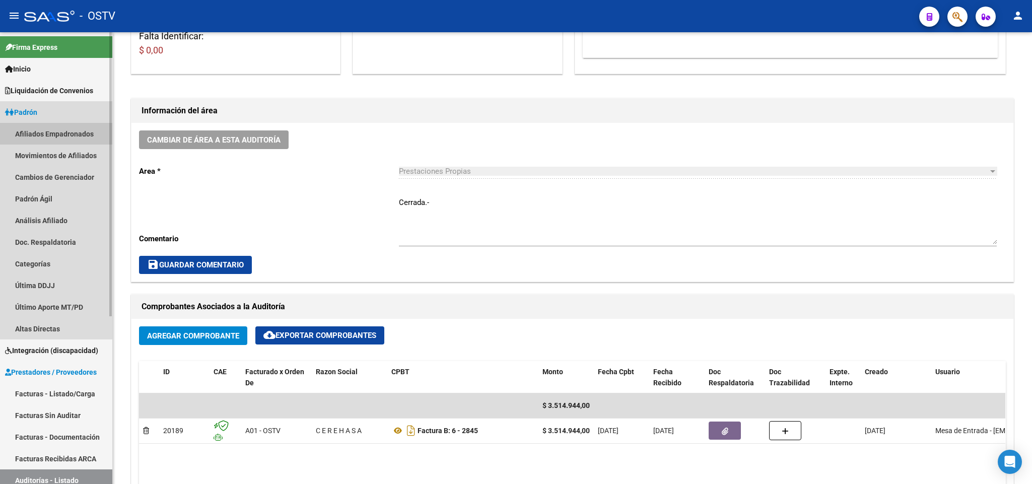
click at [47, 126] on link "Afiliados Empadronados" at bounding box center [56, 134] width 112 height 22
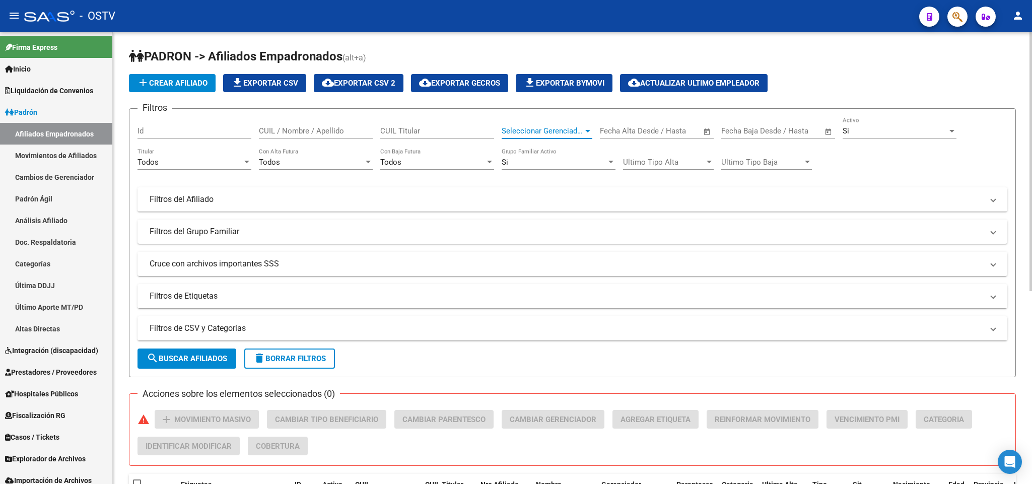
click at [571, 132] on span "Seleccionar Gerenciador" at bounding box center [543, 130] width 82 height 9
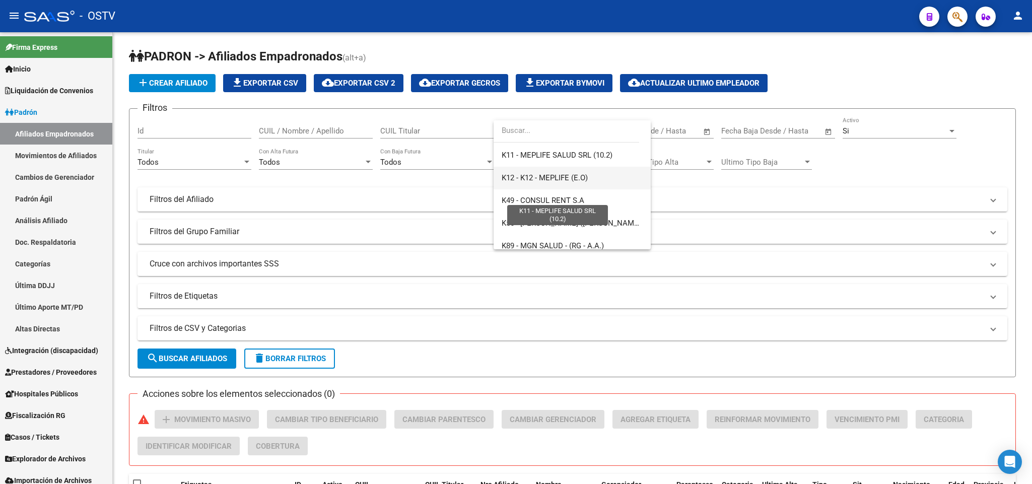
scroll to position [680, 0]
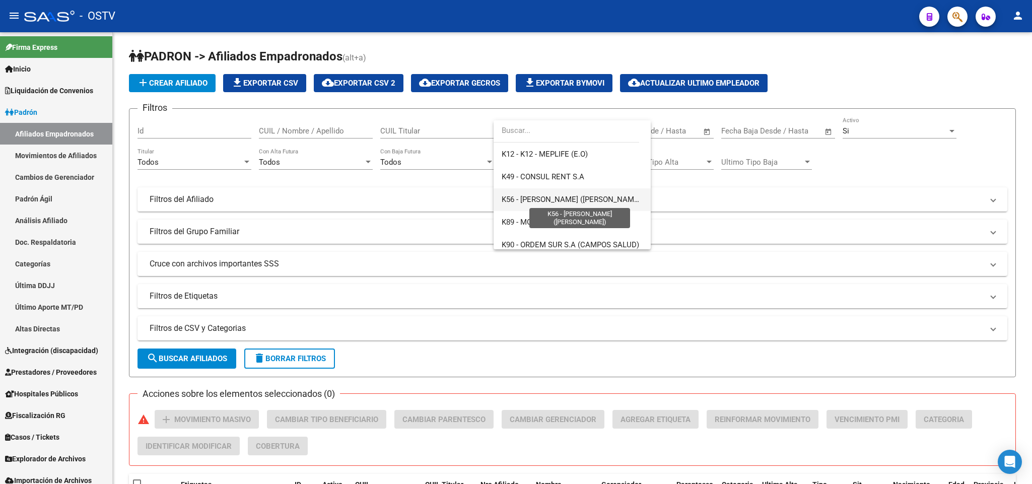
click at [559, 201] on span "K56 - [PERSON_NAME] ([PERSON_NAME])" at bounding box center [573, 199] width 142 height 9
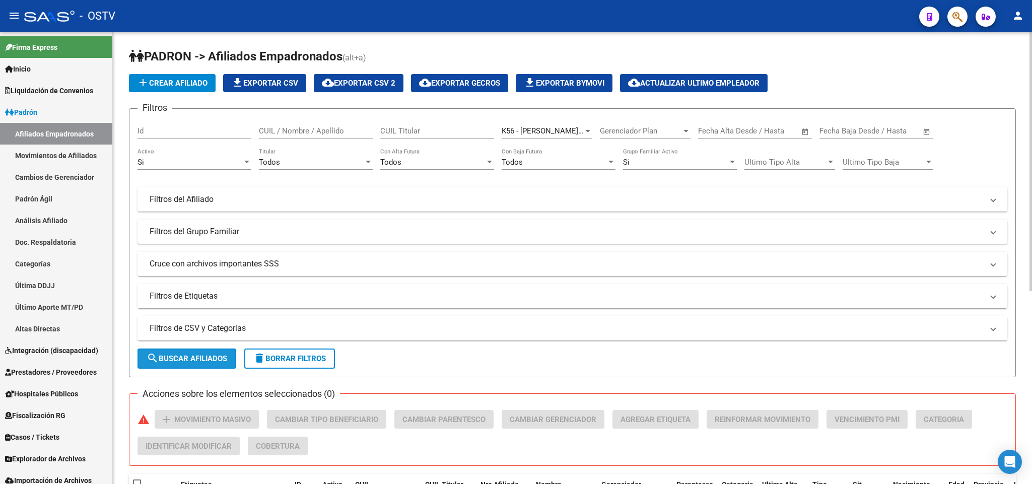
click at [162, 354] on span "search Buscar Afiliados" at bounding box center [187, 358] width 81 height 9
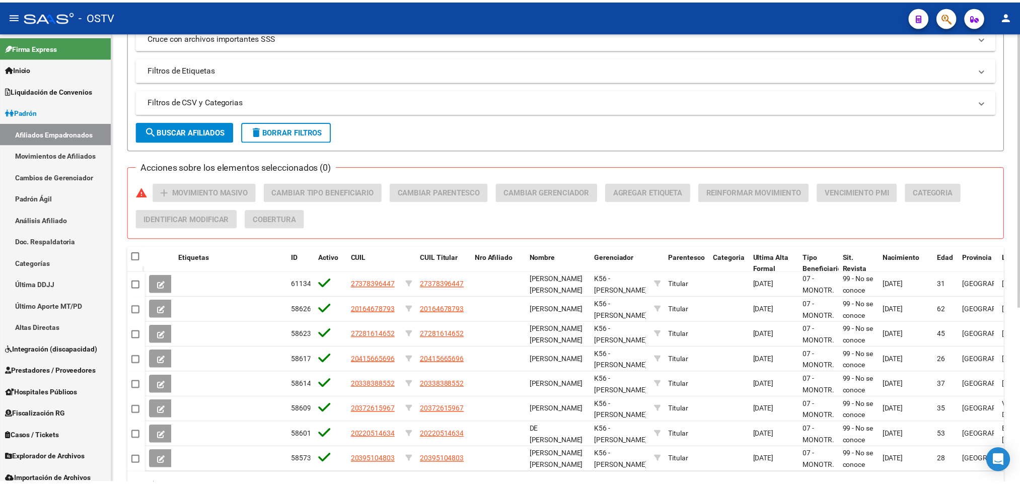
scroll to position [286, 0]
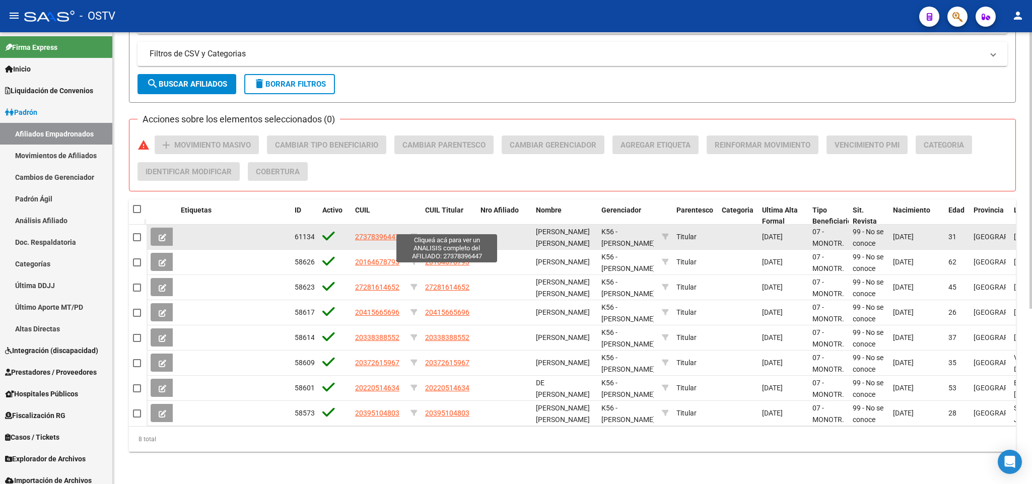
click at [440, 233] on span "27378396447" at bounding box center [447, 237] width 44 height 8
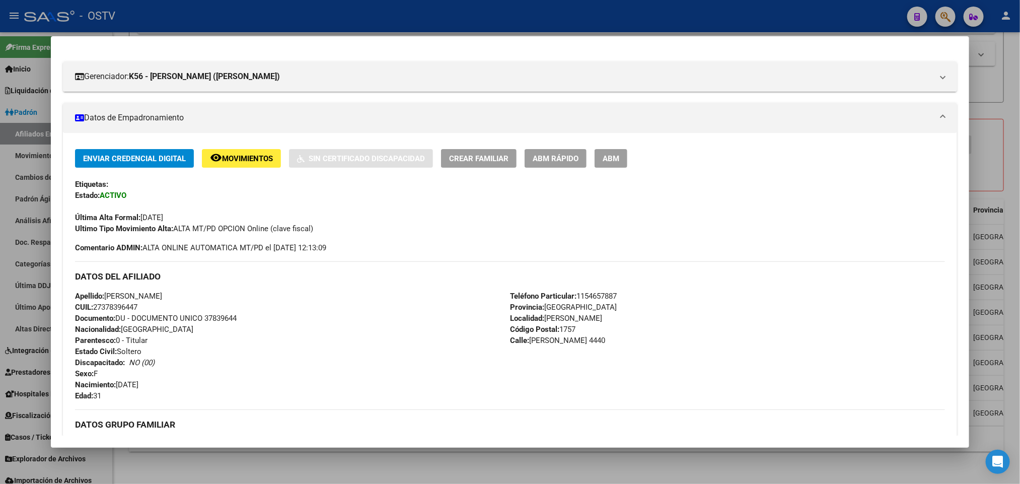
scroll to position [390, 0]
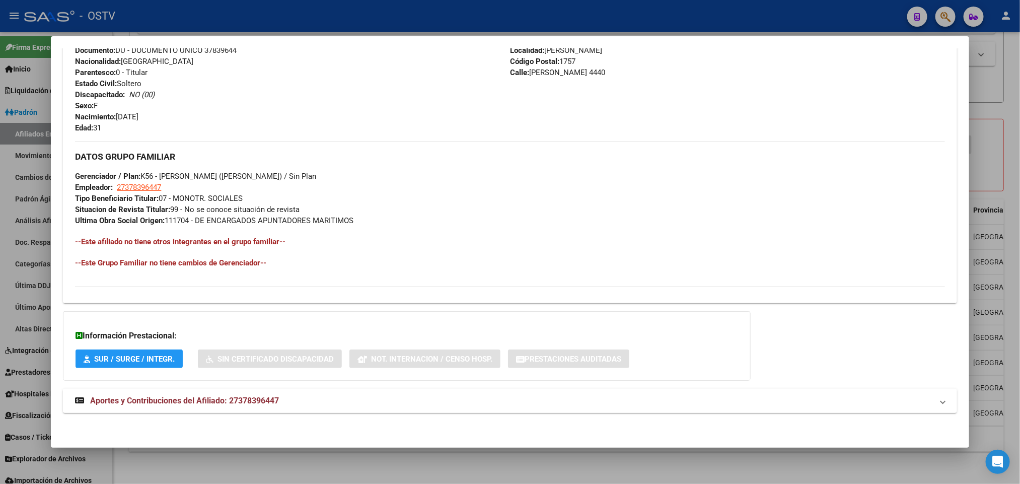
click at [337, 400] on mat-panel-title "Aportes y Contribuciones del Afiliado: 27378396447" at bounding box center [504, 401] width 858 height 12
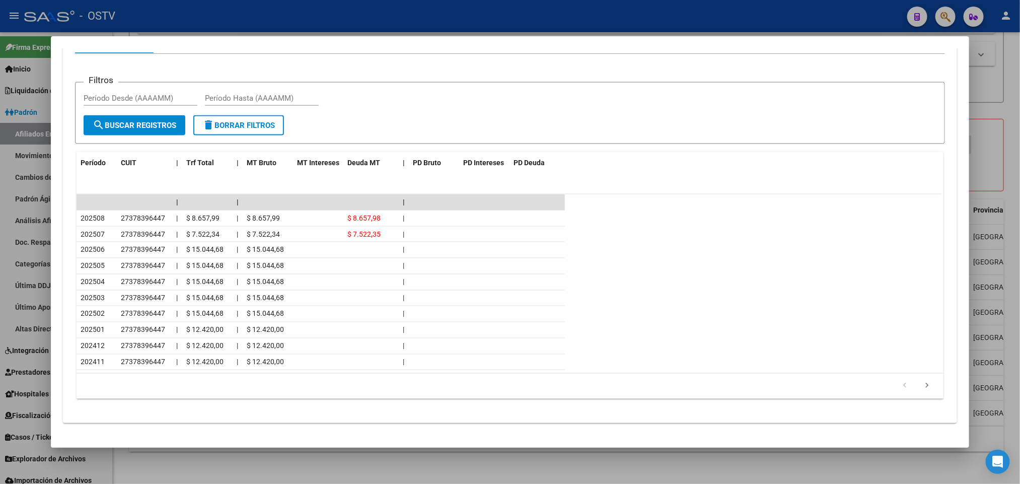
scroll to position [845, 0]
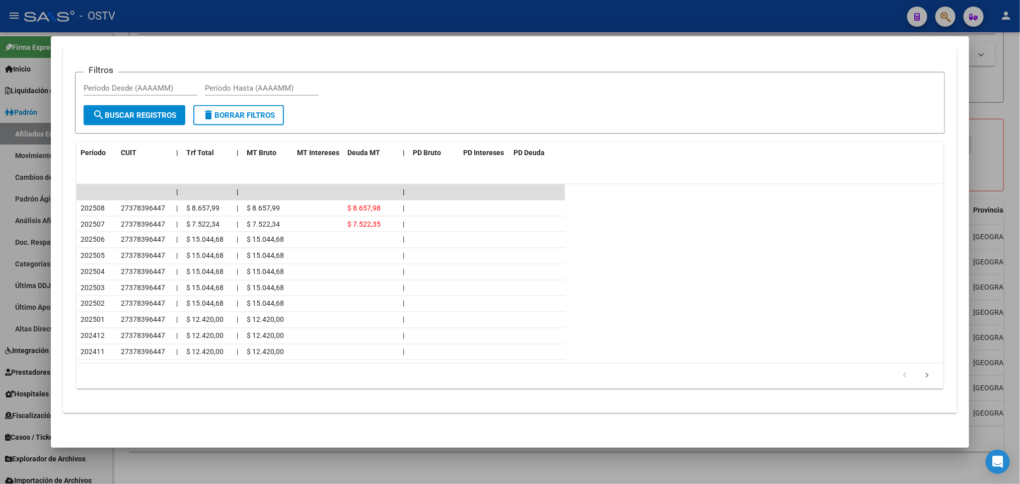
click at [0, 186] on div at bounding box center [510, 242] width 1020 height 484
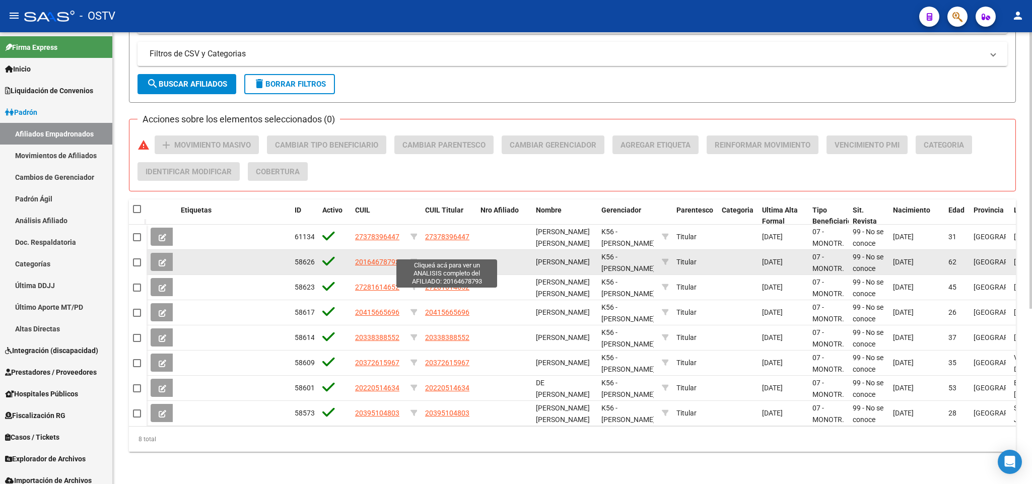
click at [459, 258] on span "20164678793" at bounding box center [447, 262] width 44 height 8
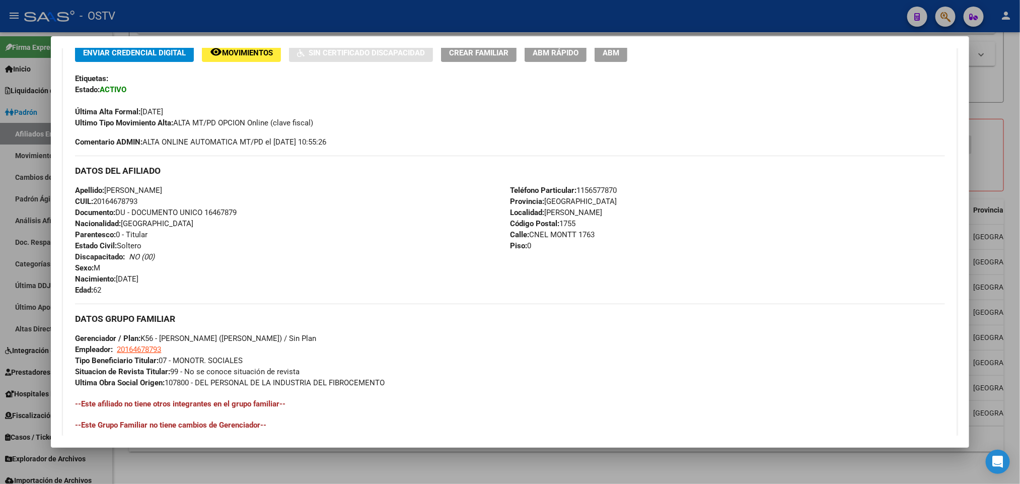
scroll to position [390, 0]
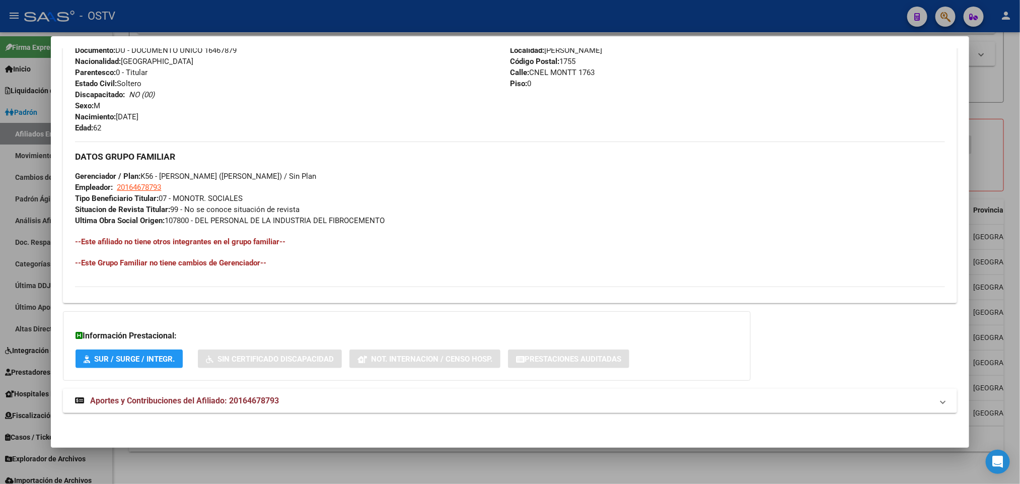
click at [198, 387] on div "DATOS PADRÓN ÁGIL: [PERSON_NAME] - | ACTIVO | AFILIADO TITULAR Datos Personales…" at bounding box center [510, 59] width 894 height 729
click at [208, 393] on mat-expansion-panel-header "Aportes y Contribuciones del Afiliado: 20164678793" at bounding box center [510, 401] width 894 height 24
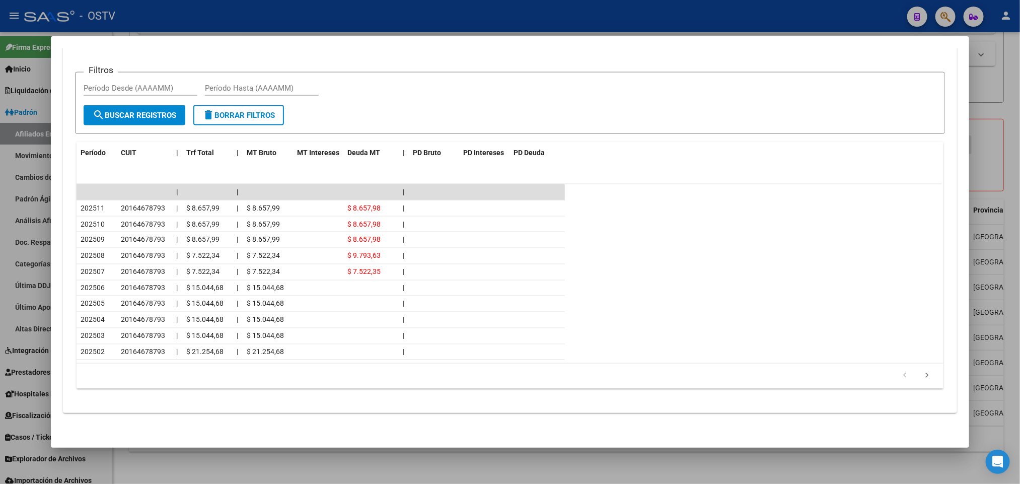
scroll to position [845, 0]
click at [0, 181] on div at bounding box center [510, 242] width 1020 height 484
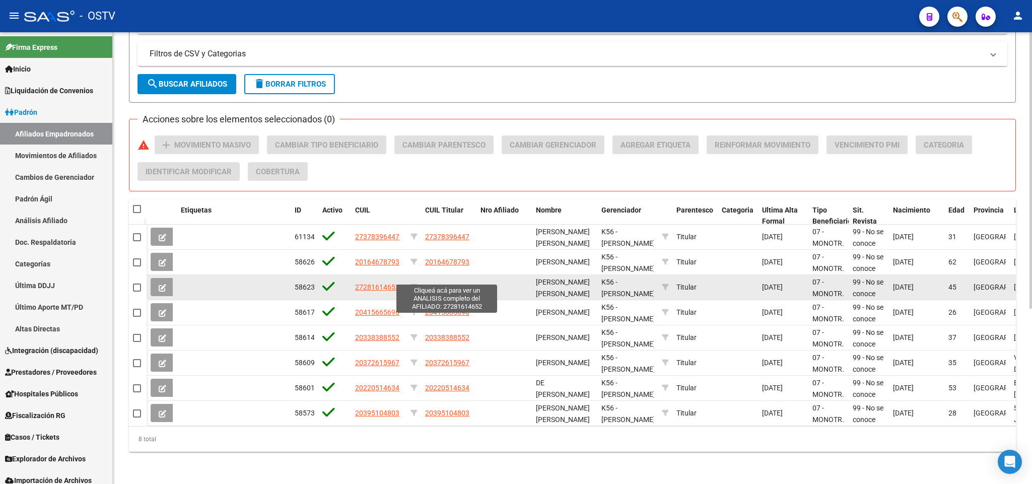
click at [455, 283] on span "27281614652" at bounding box center [447, 287] width 44 height 8
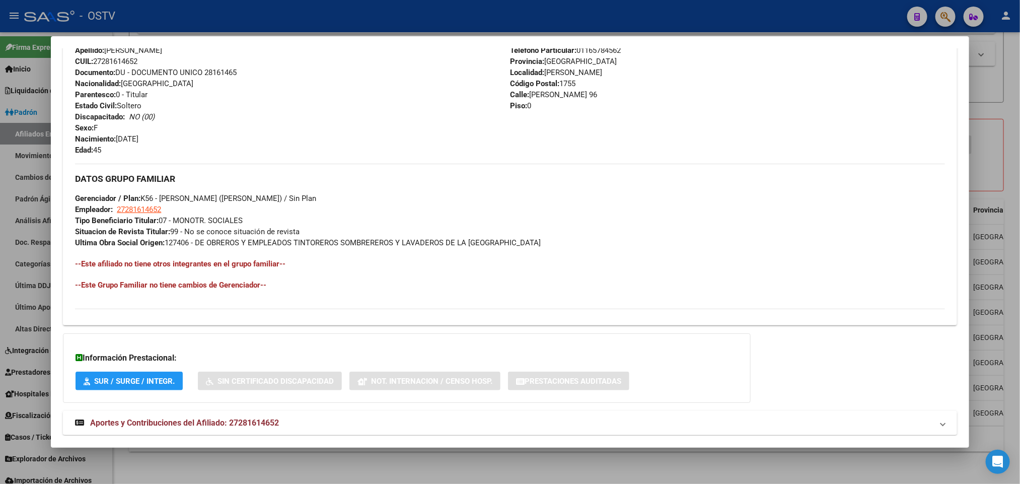
scroll to position [400, 0]
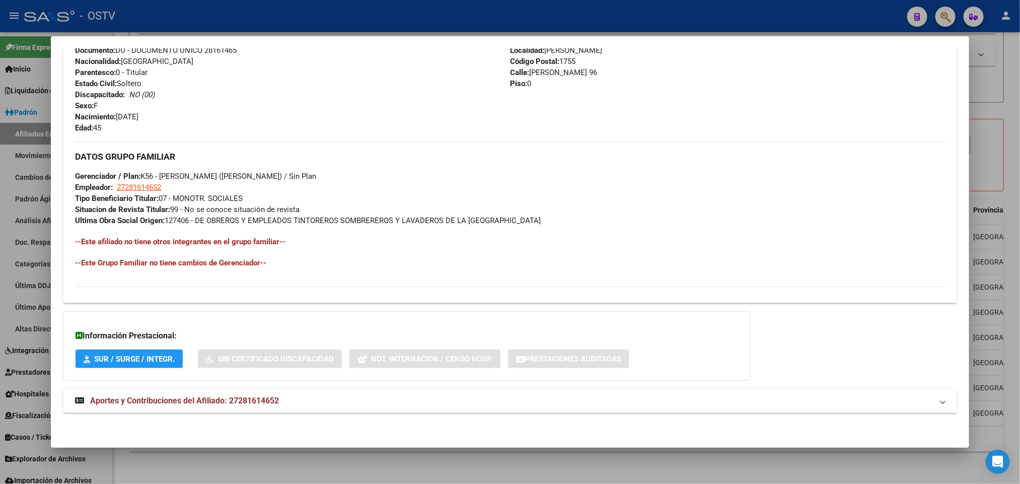
click at [278, 404] on mat-panel-title "Aportes y Contribuciones del Afiliado: 27281614652" at bounding box center [504, 401] width 858 height 12
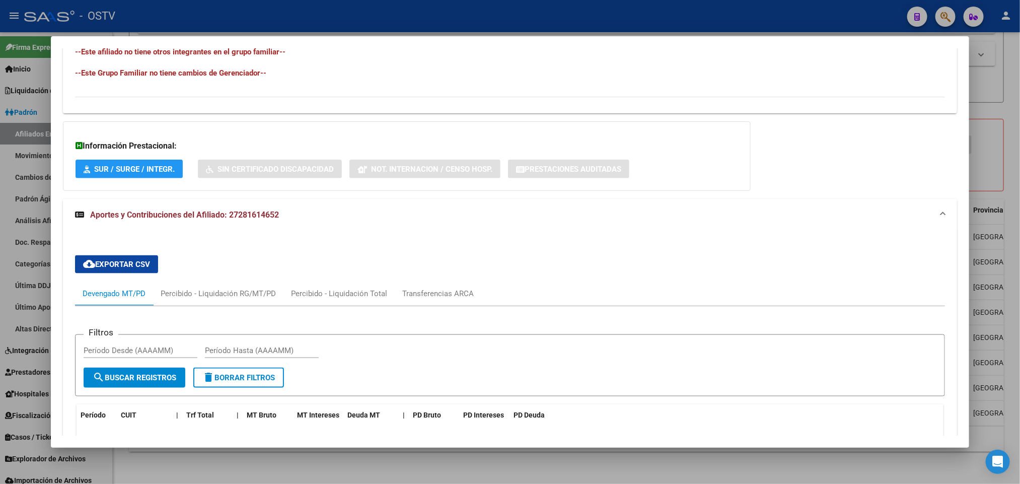
scroll to position [778, 0]
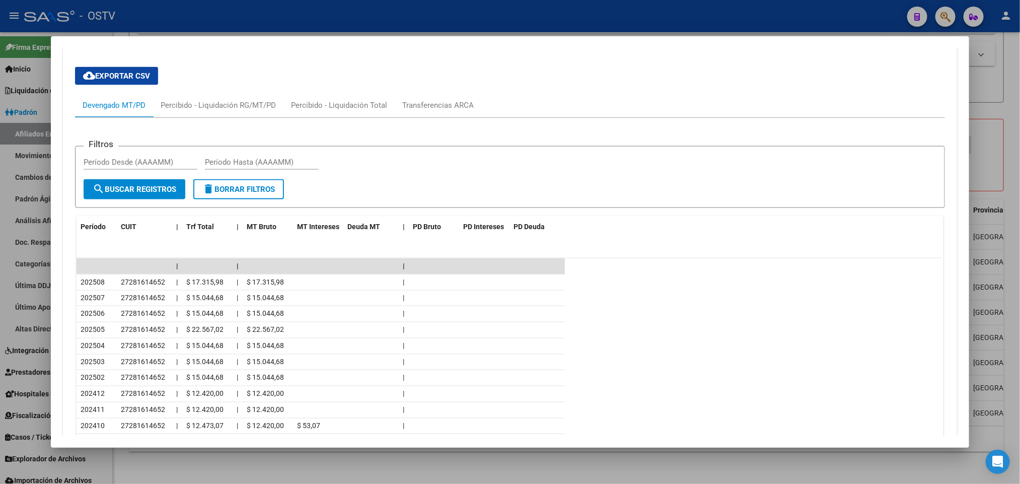
click at [0, 302] on div at bounding box center [510, 242] width 1020 height 484
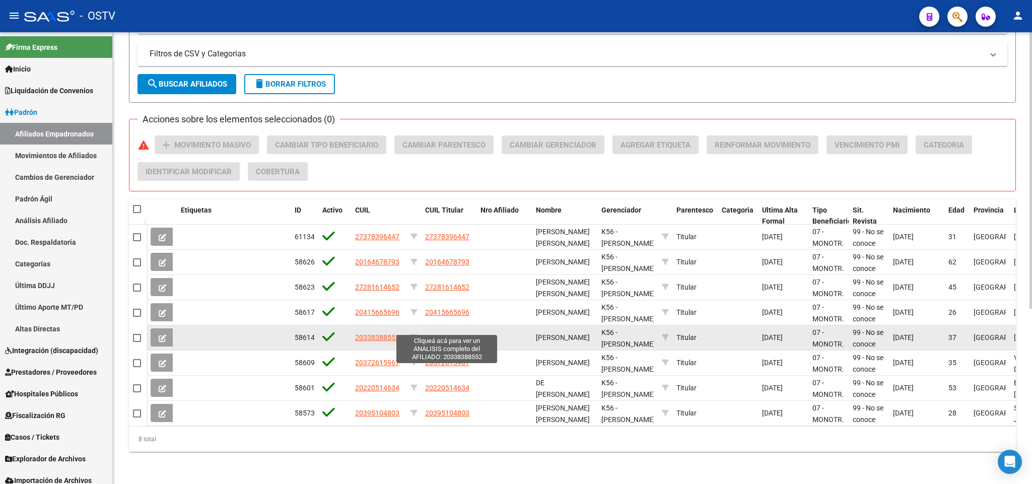
click at [434, 333] on span "20338388552" at bounding box center [447, 337] width 44 height 8
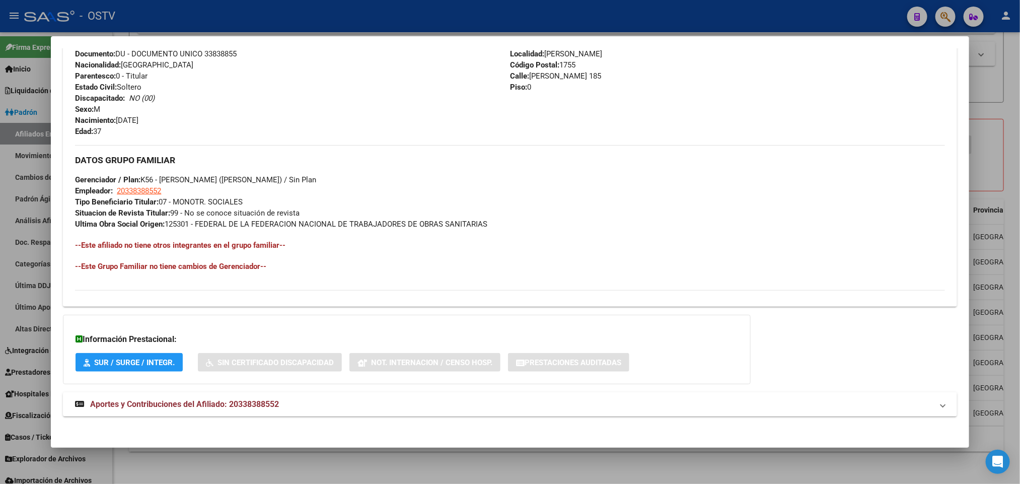
scroll to position [400, 0]
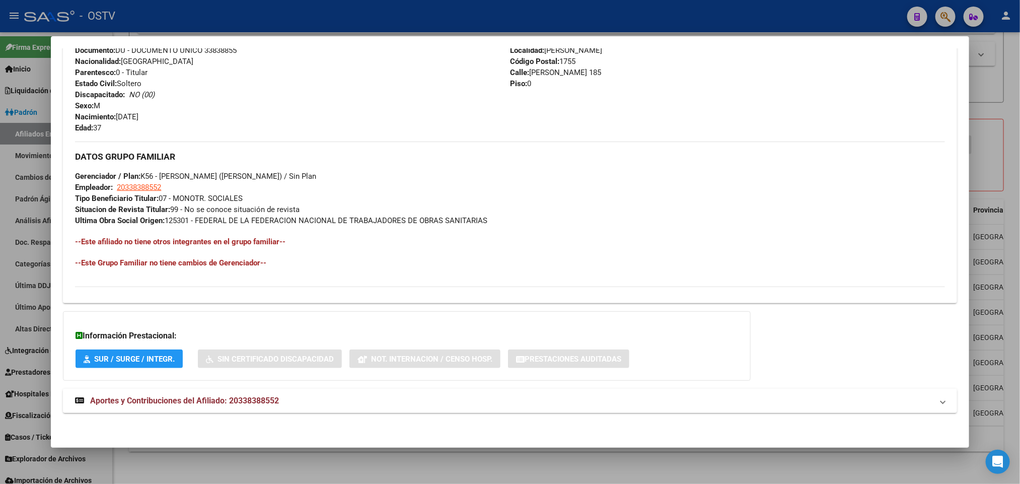
click at [279, 402] on mat-panel-title "Aportes y Contribuciones del Afiliado: 20338388552" at bounding box center [504, 401] width 858 height 12
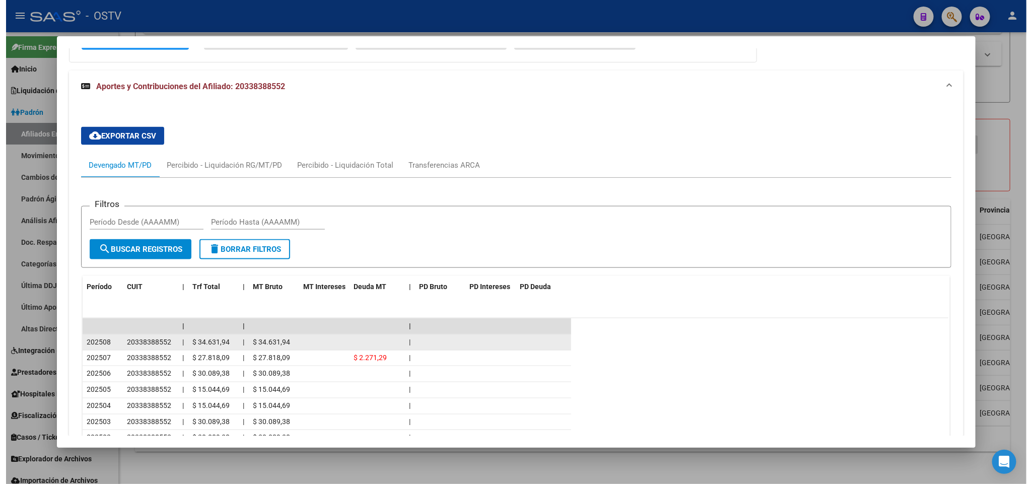
scroll to position [812, 0]
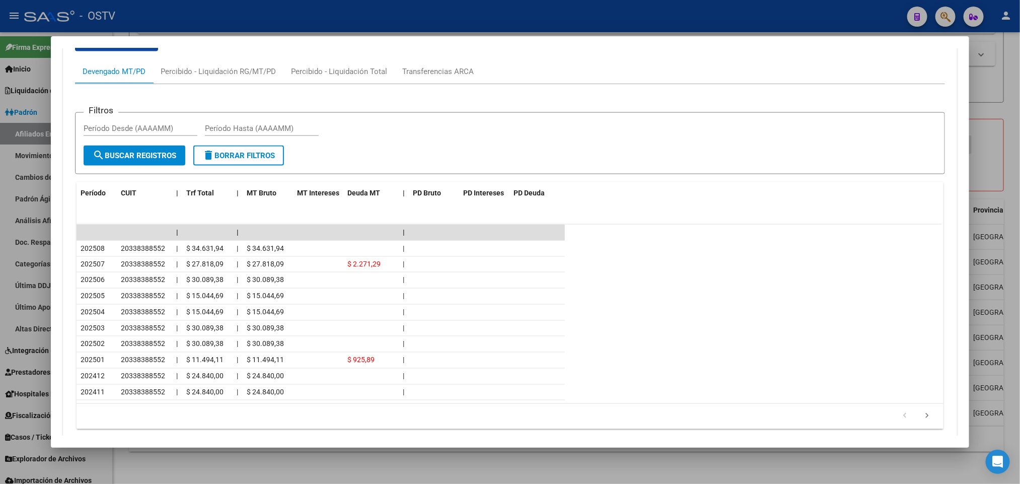
click at [0, 222] on div at bounding box center [510, 242] width 1020 height 484
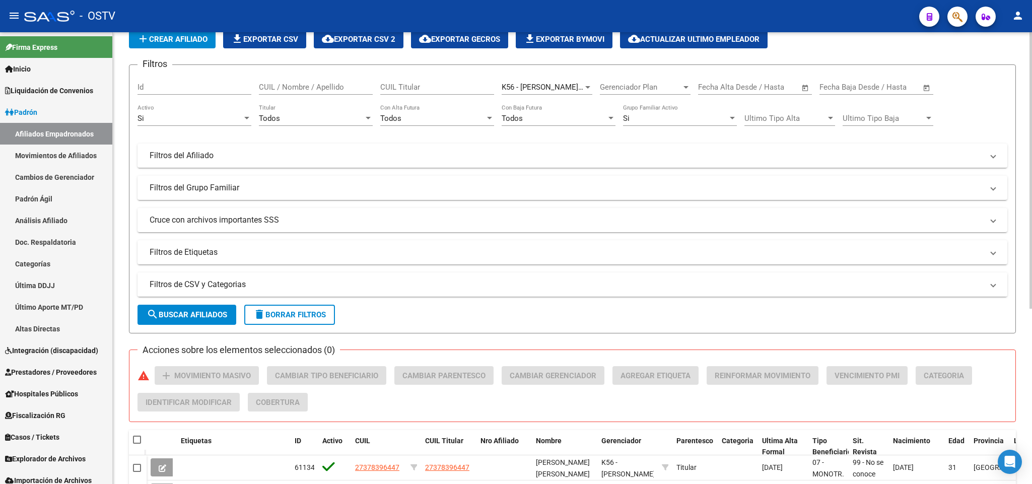
scroll to position [0, 0]
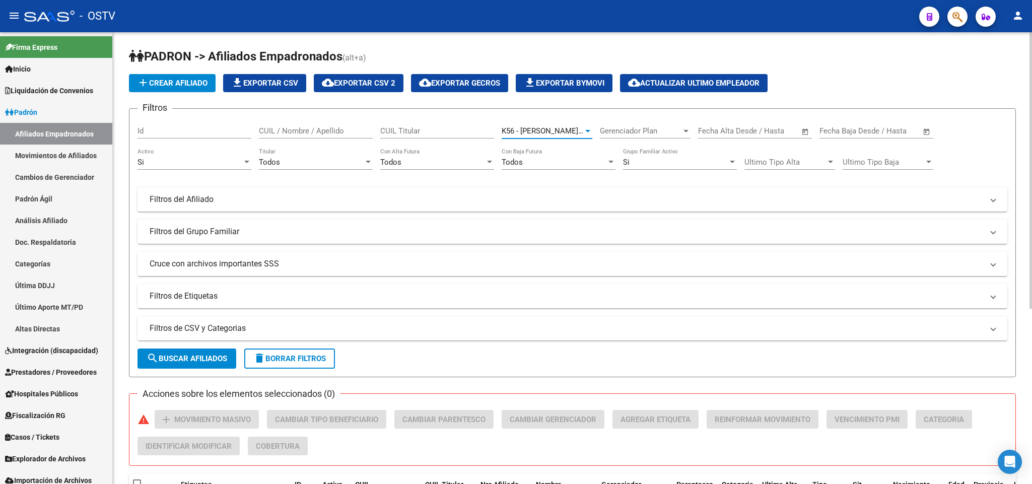
click at [579, 131] on span "K56 - [PERSON_NAME] ([PERSON_NAME])" at bounding box center [573, 130] width 142 height 9
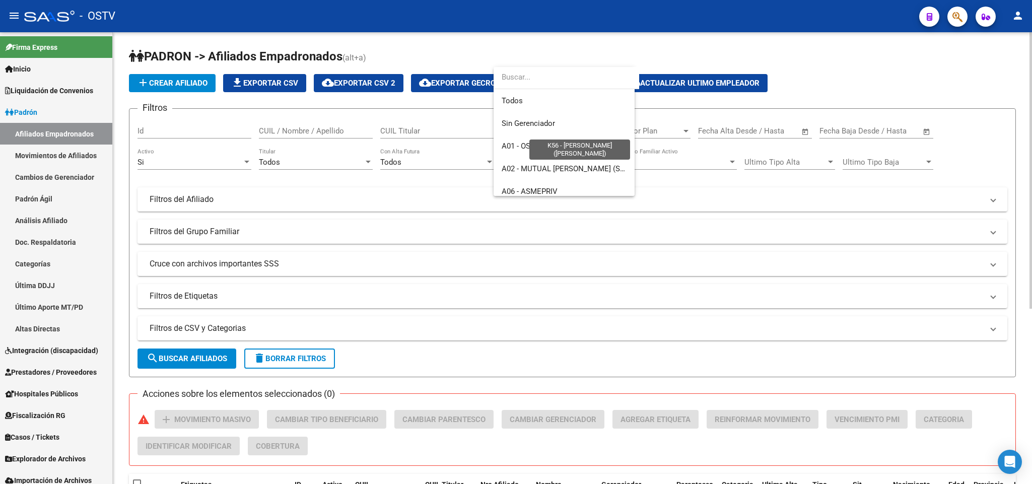
scroll to position [695, 0]
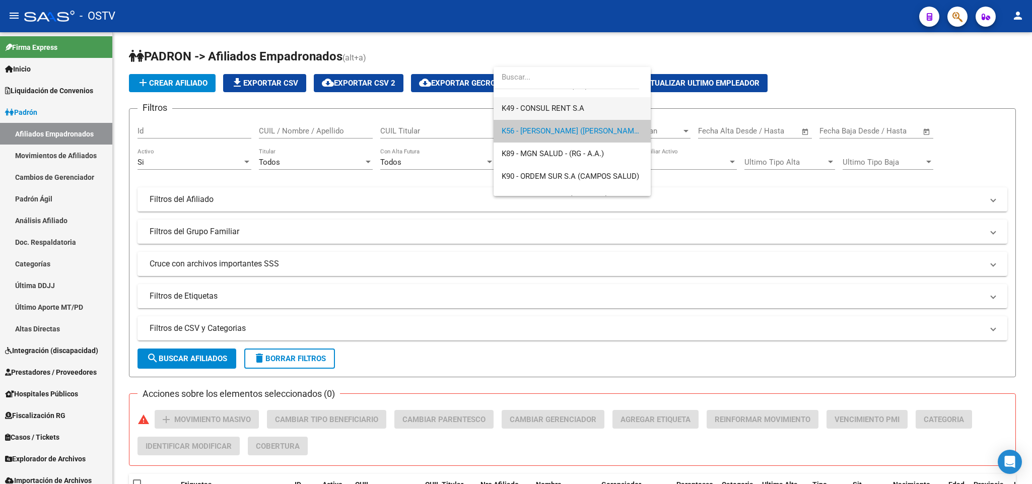
click at [547, 114] on span "K49 - CONSUL RENT S.A" at bounding box center [572, 108] width 141 height 23
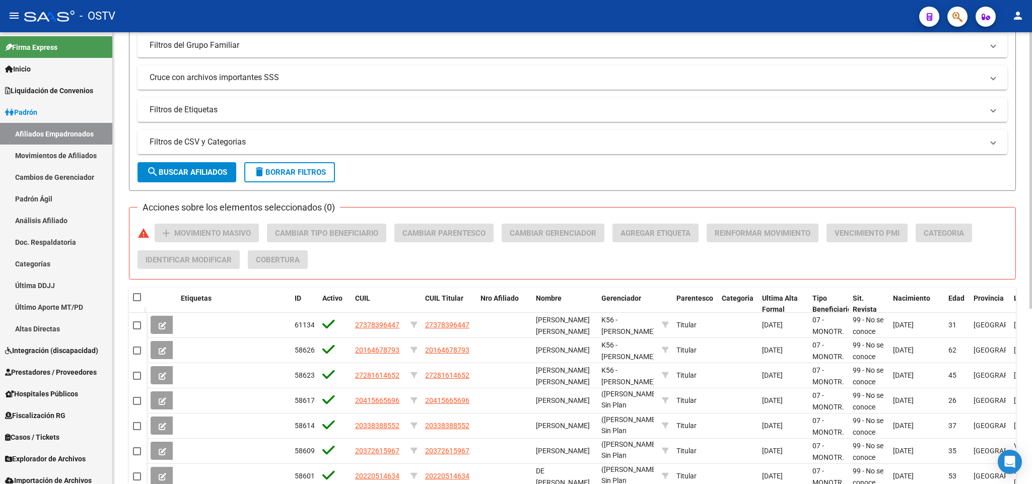
scroll to position [0, 0]
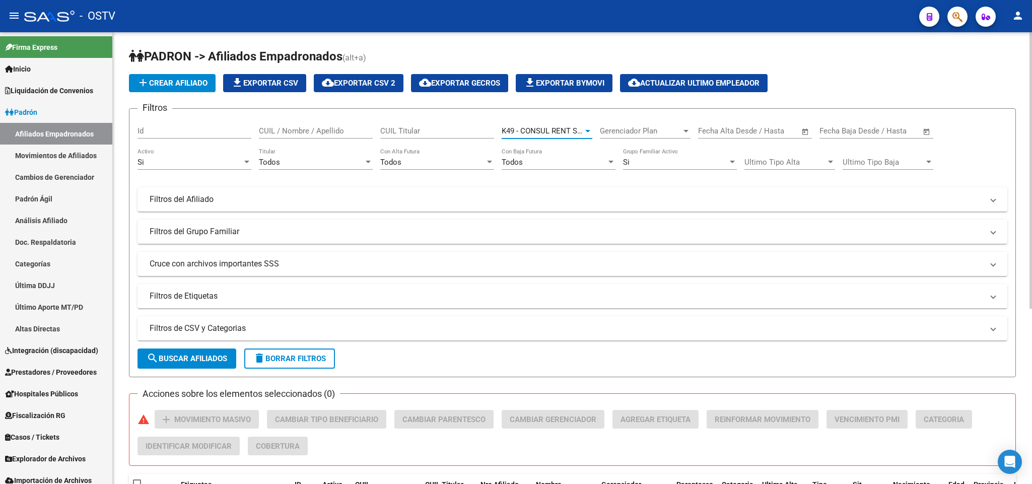
click at [550, 127] on span "K49 - CONSUL RENT S.A" at bounding box center [543, 130] width 83 height 9
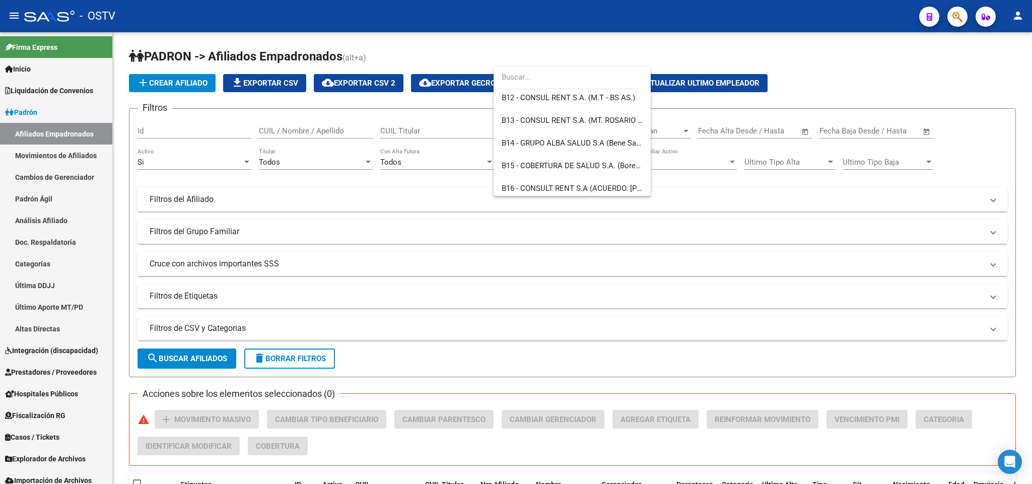
scroll to position [189, 0]
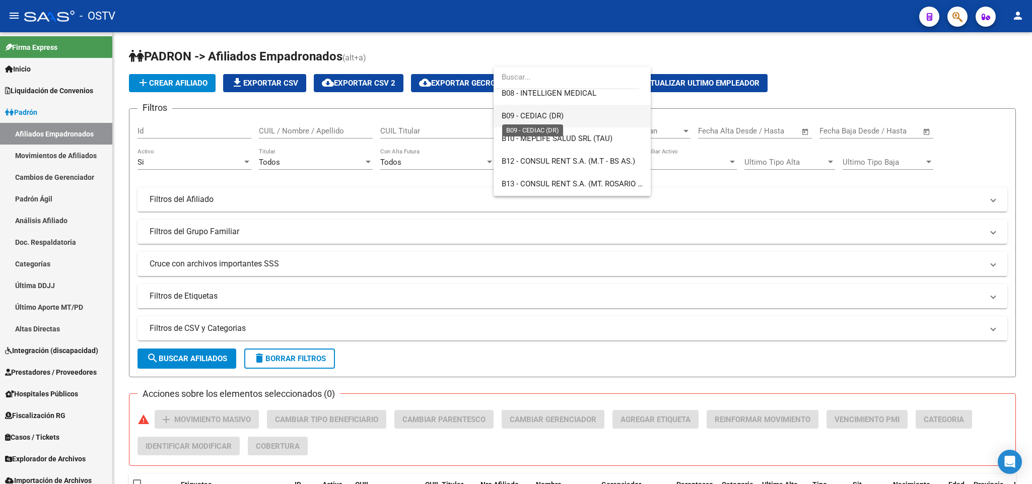
click at [558, 112] on span "B09 - CEDIAC (DR)" at bounding box center [533, 115] width 62 height 9
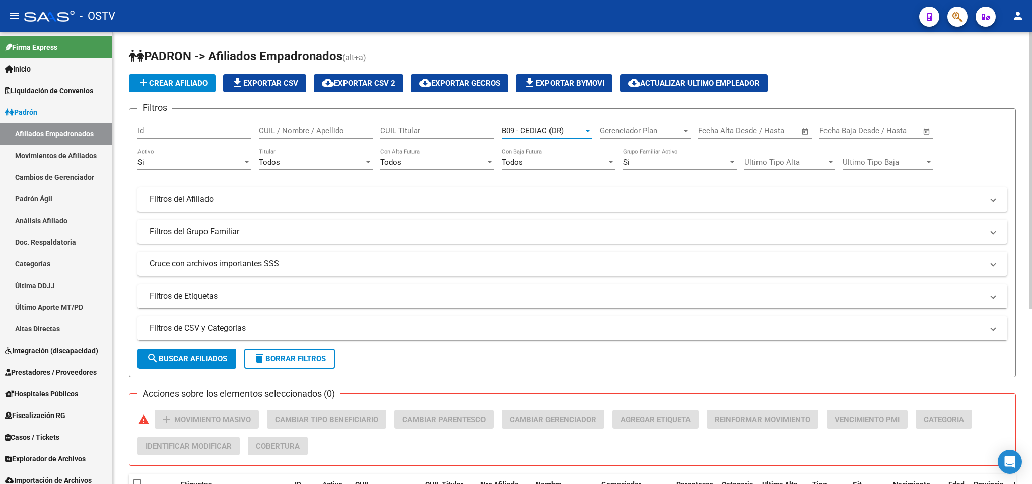
click at [188, 354] on span "search Buscar Afiliados" at bounding box center [187, 358] width 81 height 9
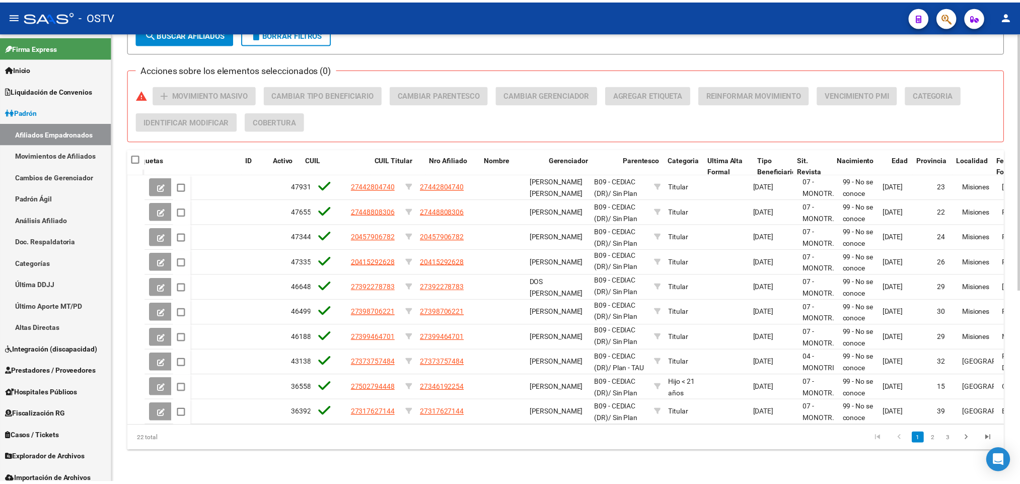
scroll to position [0, 47]
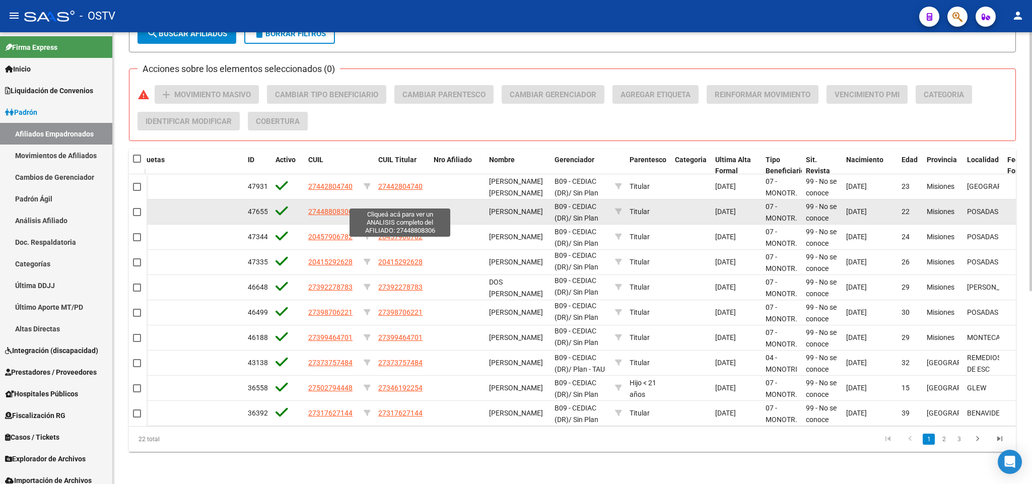
click at [398, 207] on span "27448808306" at bounding box center [400, 211] width 44 height 8
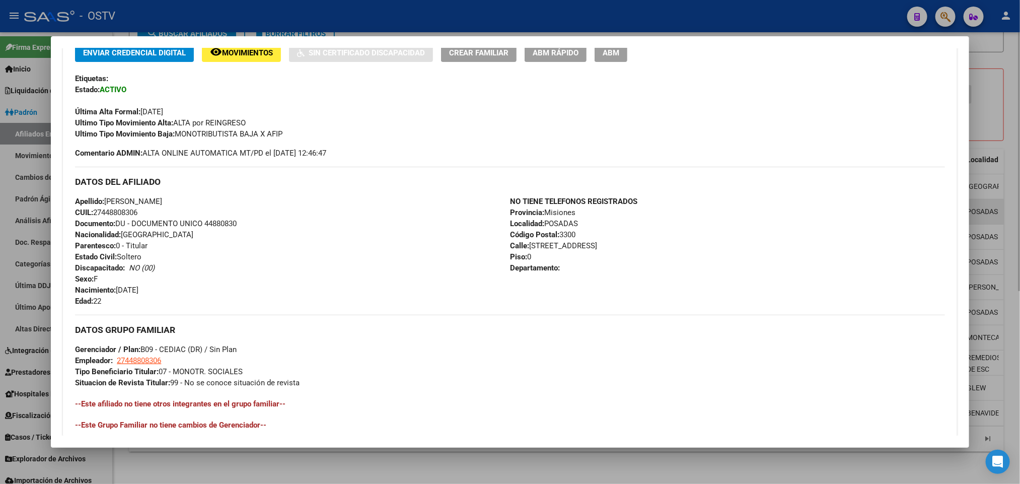
scroll to position [390, 0]
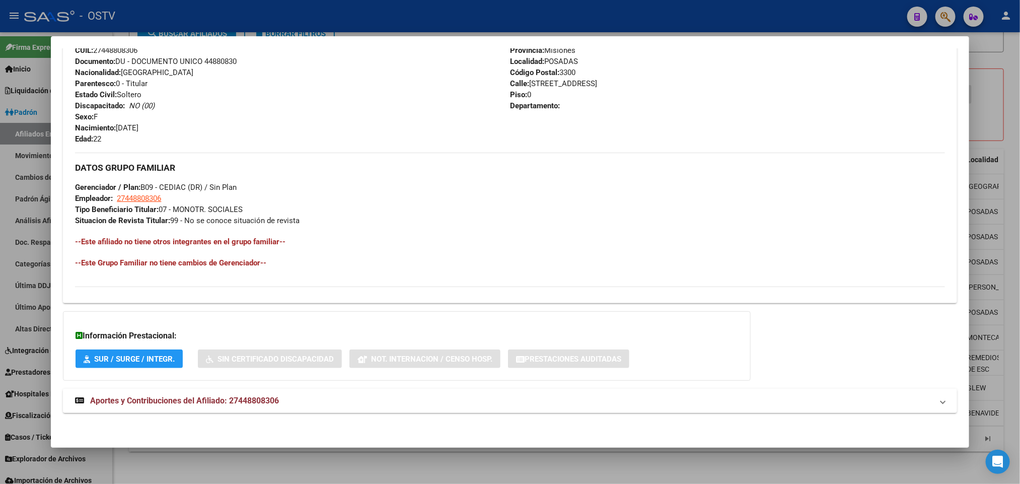
click at [301, 395] on mat-panel-title "Aportes y Contribuciones del Afiliado: 27448808306" at bounding box center [504, 401] width 858 height 12
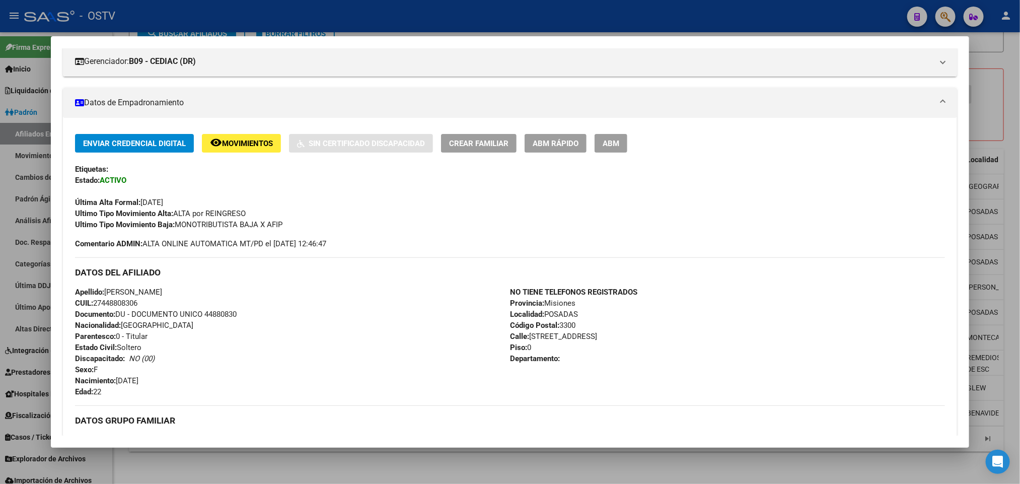
scroll to position [88, 0]
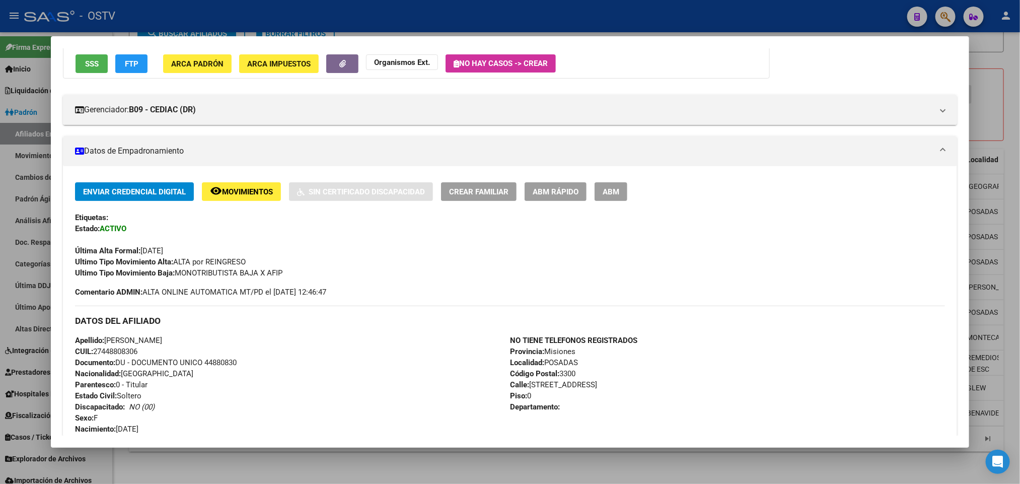
click at [0, 158] on div at bounding box center [510, 242] width 1020 height 484
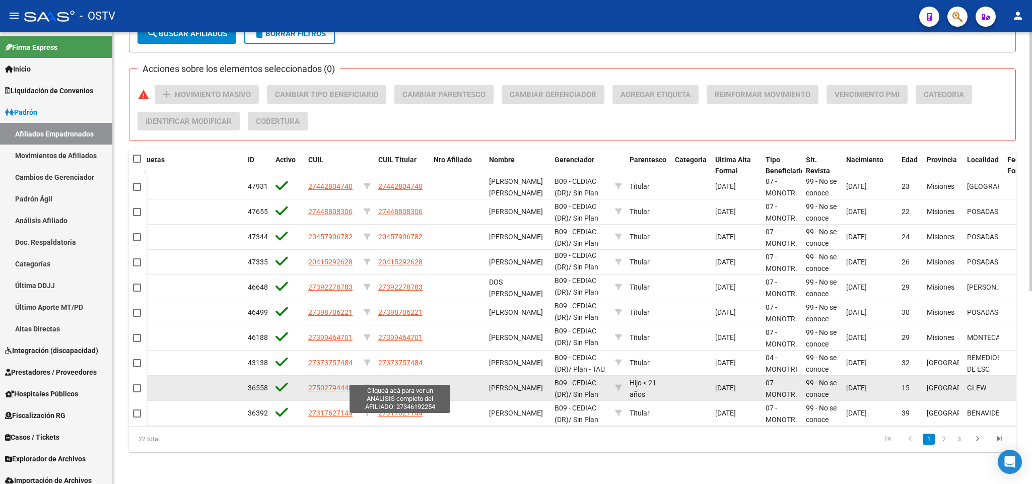
click at [414, 384] on span "27346192254" at bounding box center [400, 388] width 44 height 8
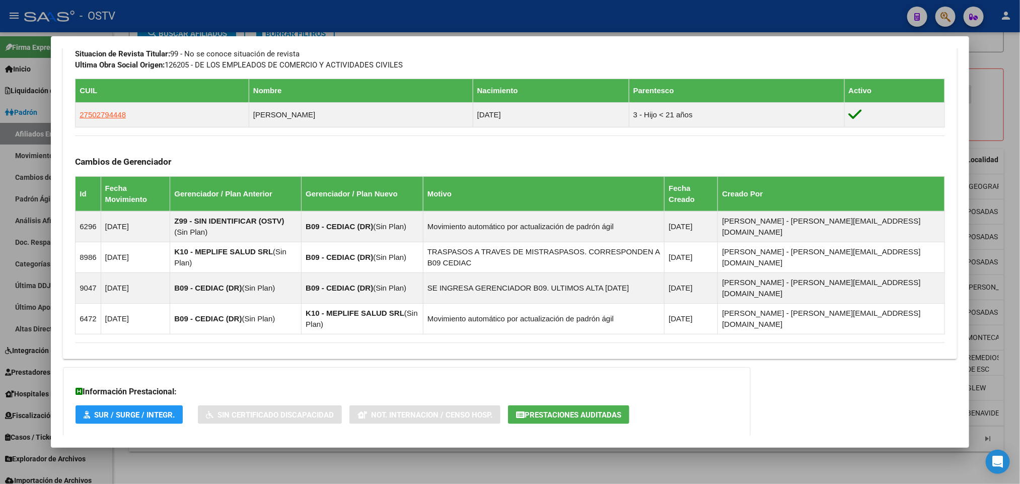
scroll to position [547, 0]
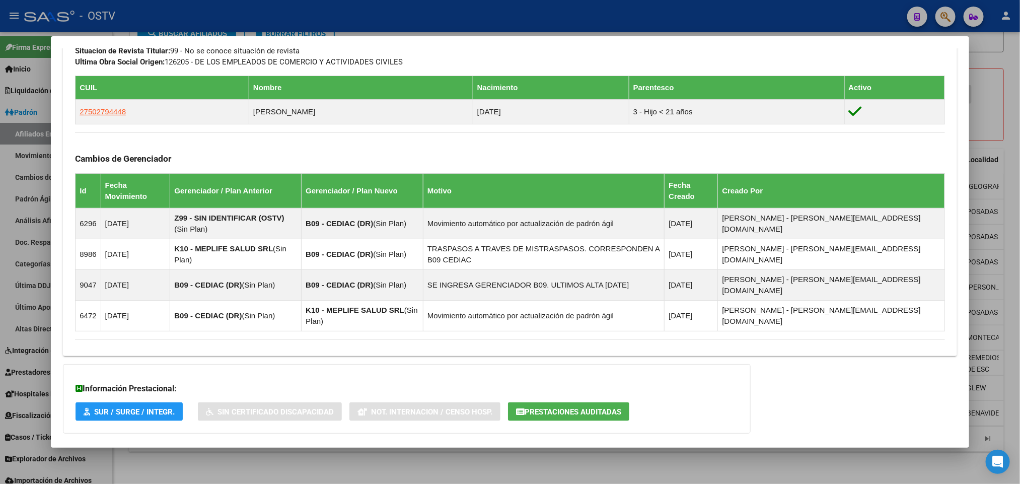
click at [327, 442] on mat-expansion-panel-header "Aportes y Contribuciones del Afiliado: 27346192254" at bounding box center [510, 454] width 894 height 24
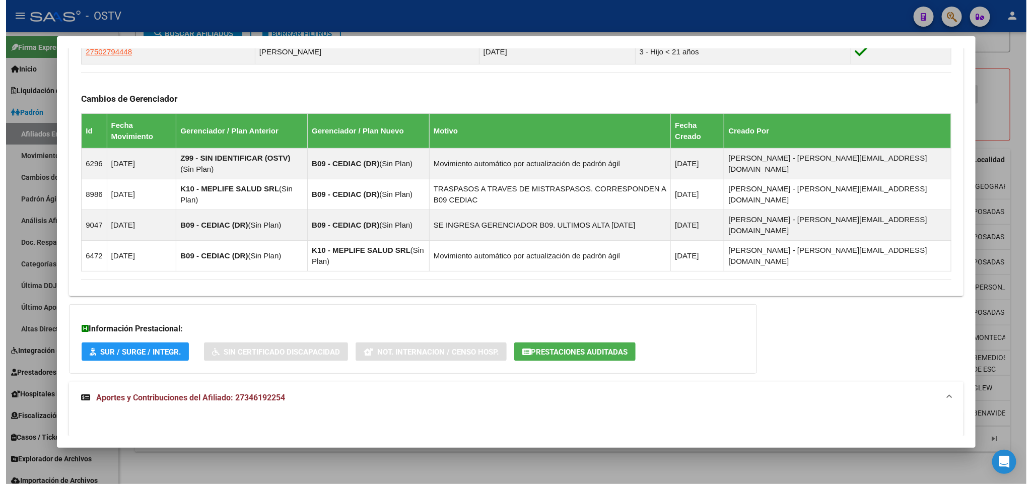
scroll to position [834, 0]
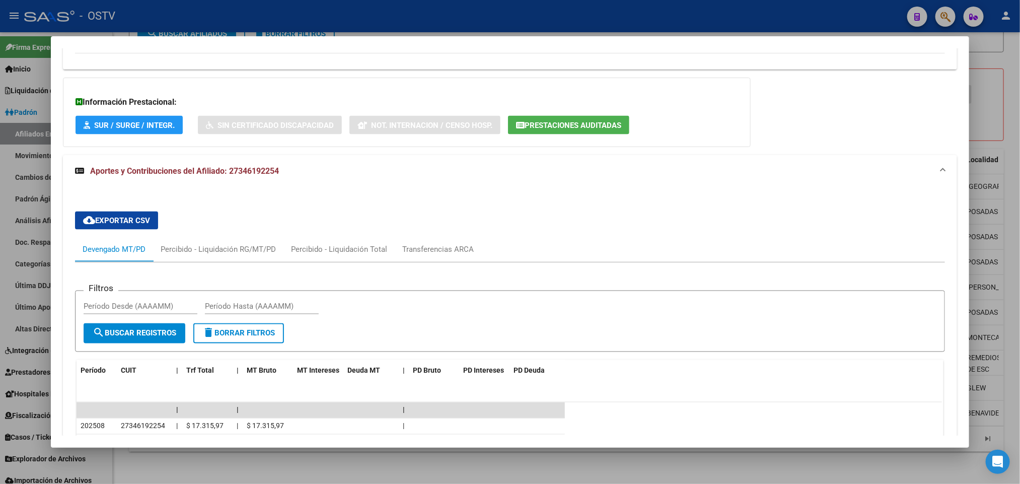
click at [0, 246] on div at bounding box center [510, 242] width 1020 height 484
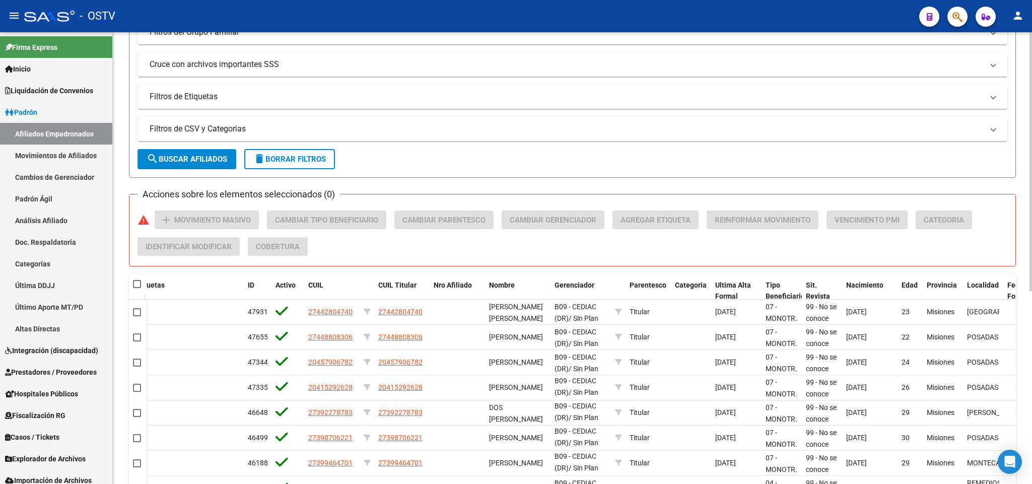
scroll to position [34, 0]
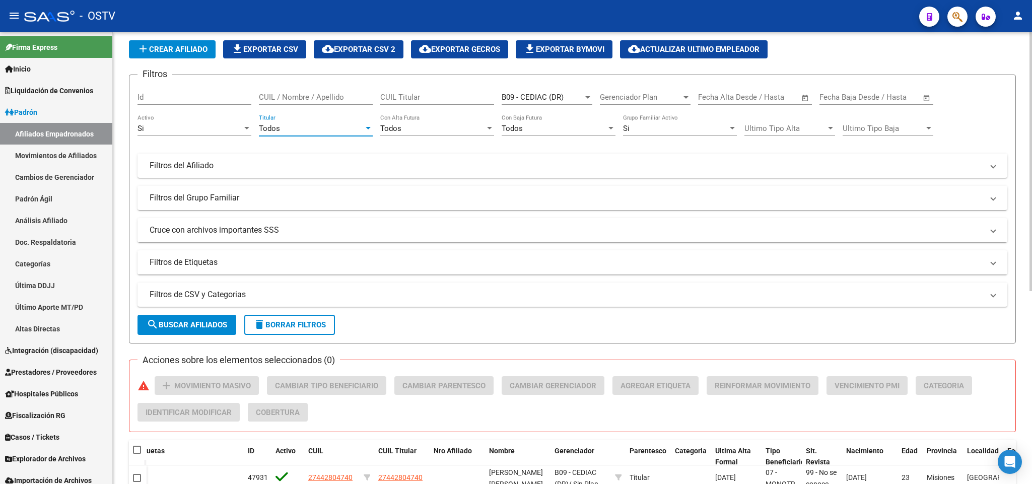
click at [301, 126] on div "Todos" at bounding box center [311, 128] width 105 height 9
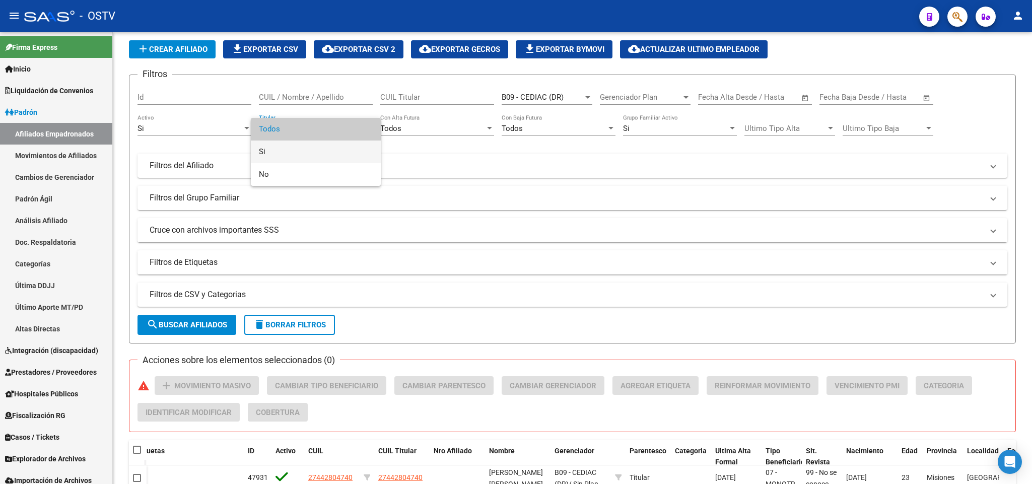
click at [295, 147] on span "Si" at bounding box center [316, 151] width 114 height 23
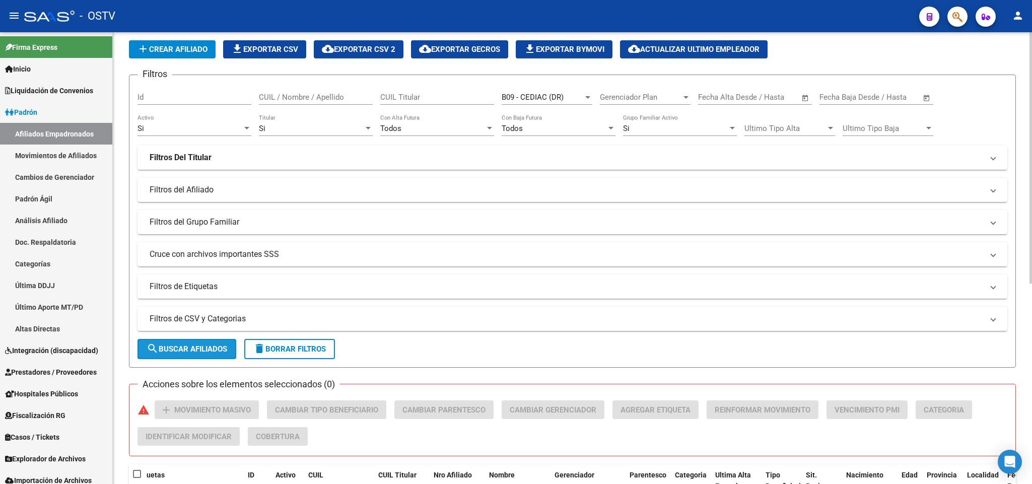
click at [199, 351] on span "search Buscar Afiliados" at bounding box center [187, 348] width 81 height 9
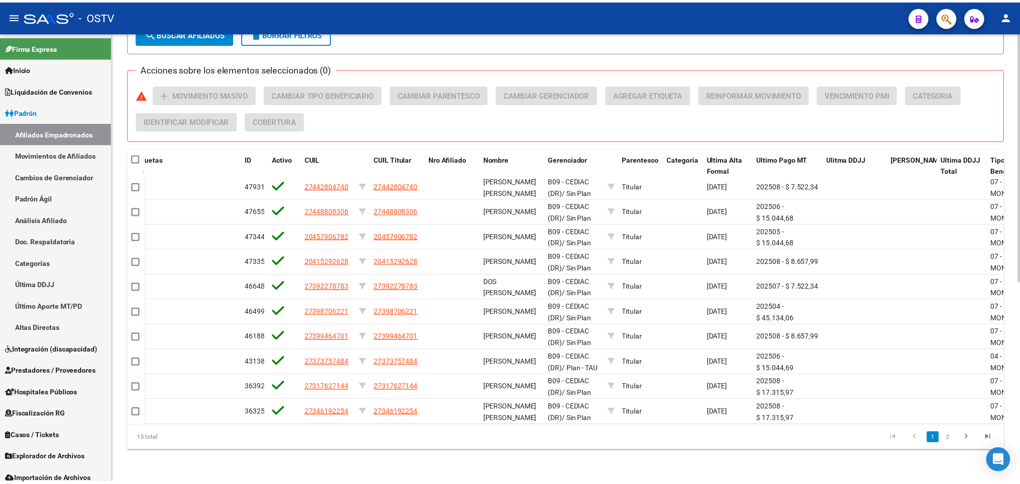
scroll to position [360, 0]
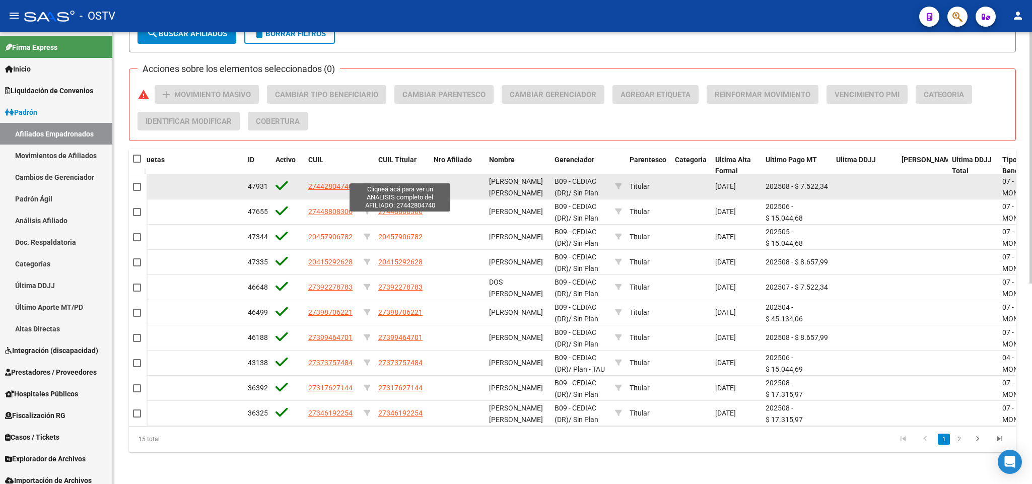
click at [408, 182] on span "27442804740" at bounding box center [400, 186] width 44 height 8
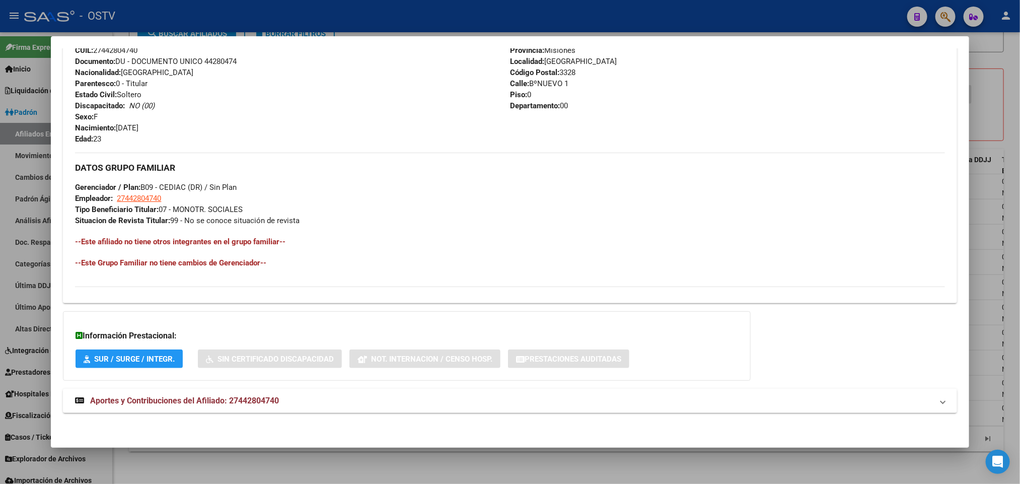
scroll to position [378, 0]
click at [258, 396] on span "Aportes y Contribuciones del Afiliado: 27442804740" at bounding box center [184, 401] width 189 height 10
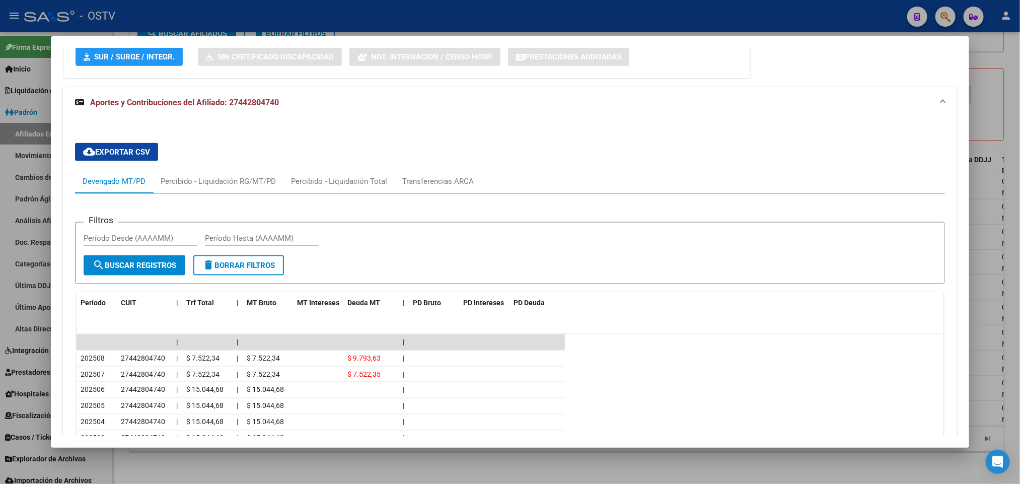
scroll to position [714, 0]
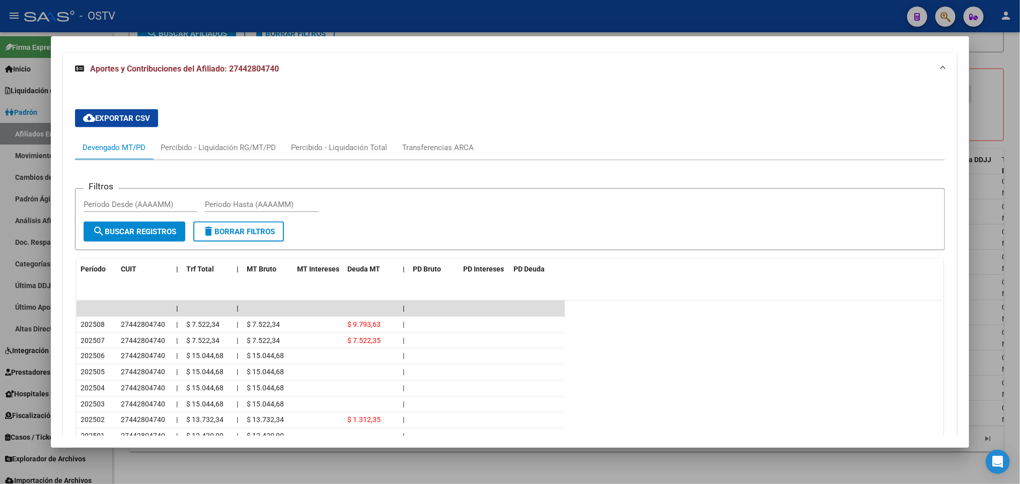
click at [0, 300] on div at bounding box center [510, 242] width 1020 height 484
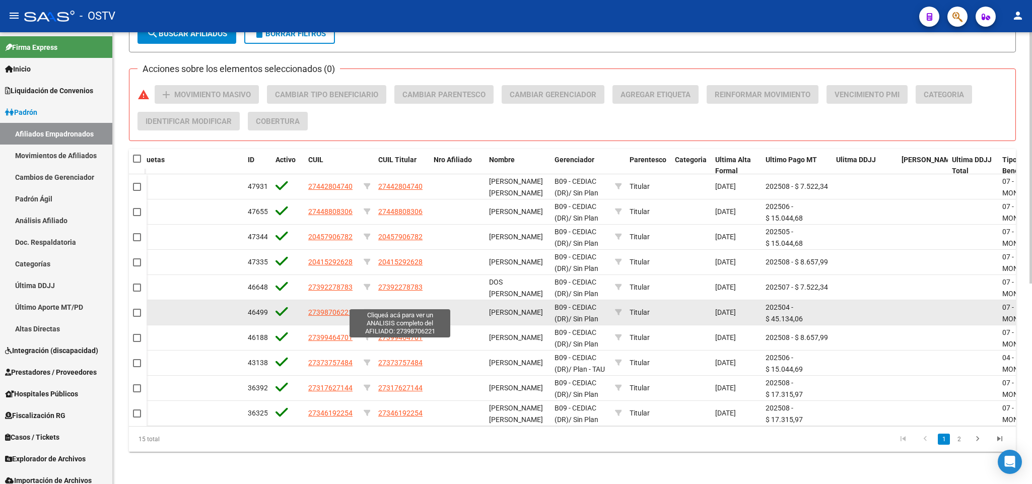
click at [380, 308] on span "27398706221" at bounding box center [400, 312] width 44 height 8
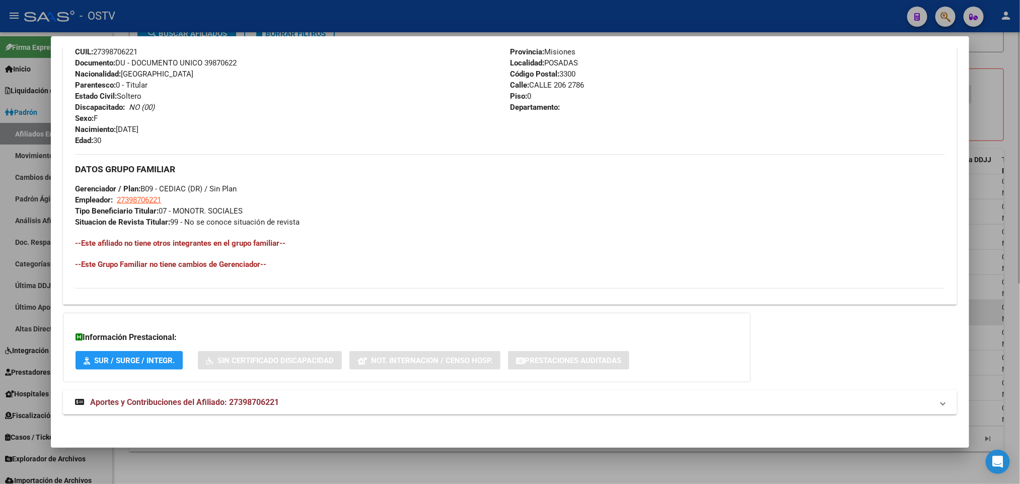
scroll to position [378, 0]
click at [286, 410] on mat-expansion-panel-header "Aportes y Contribuciones del Afiliado: 27398706221" at bounding box center [510, 401] width 894 height 24
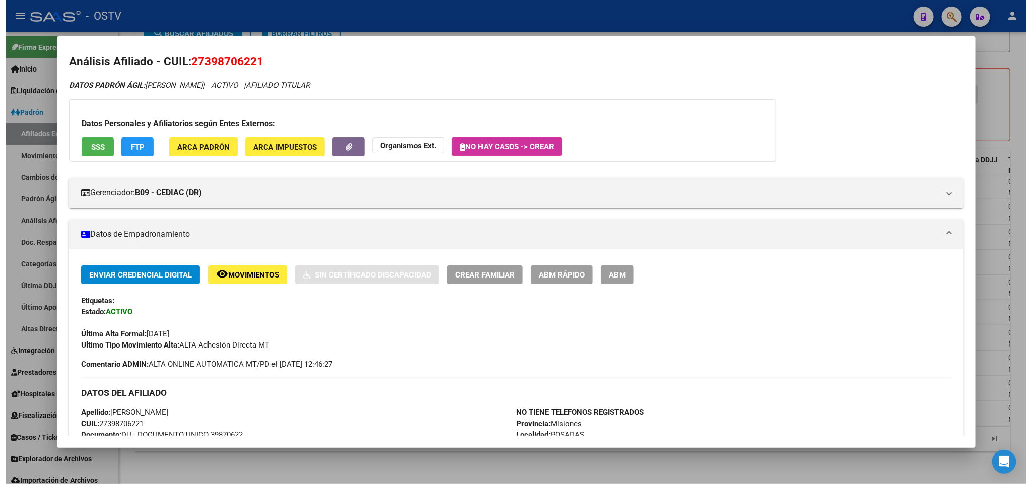
scroll to position [0, 0]
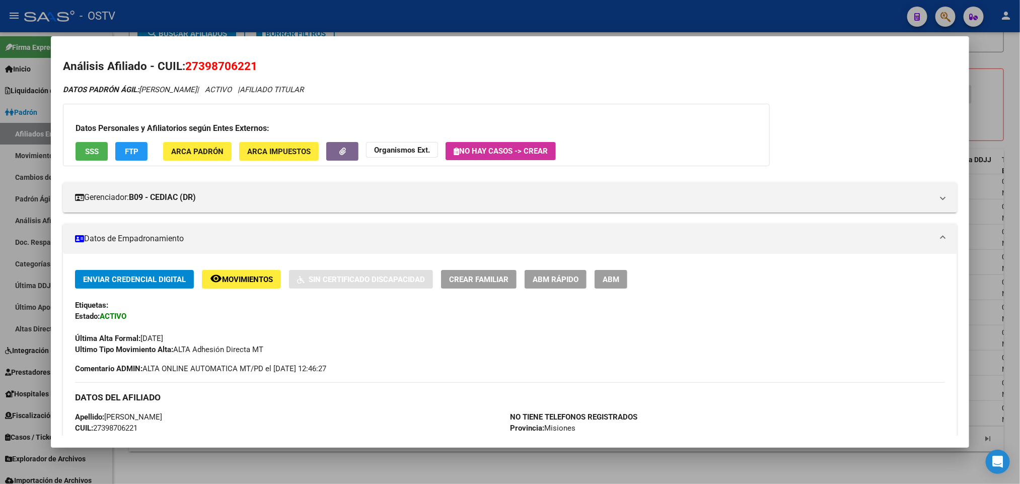
click at [609, 265] on div "Enviar Credencial Digital remove_red_eye Movimientos Sin Certificado Discapacid…" at bounding box center [510, 467] width 894 height 427
click at [0, 202] on div at bounding box center [510, 242] width 1020 height 484
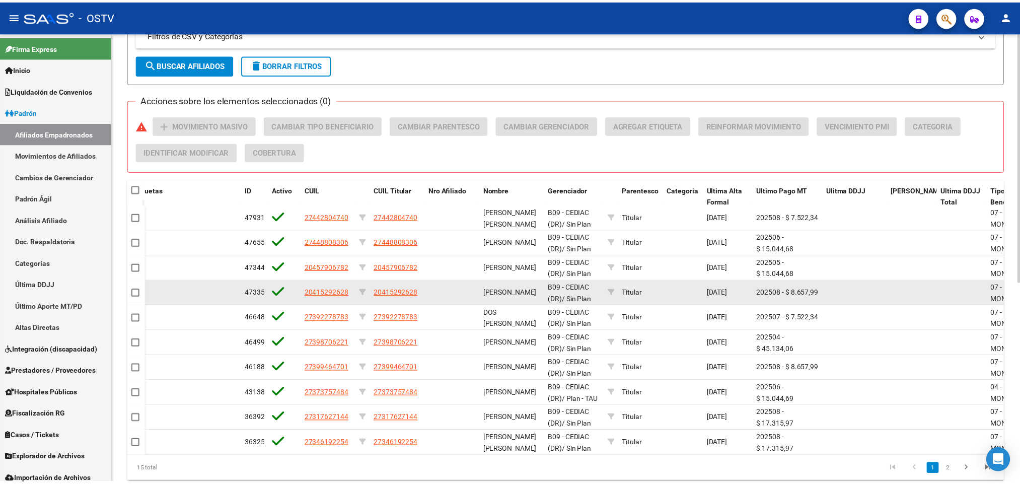
scroll to position [285, 0]
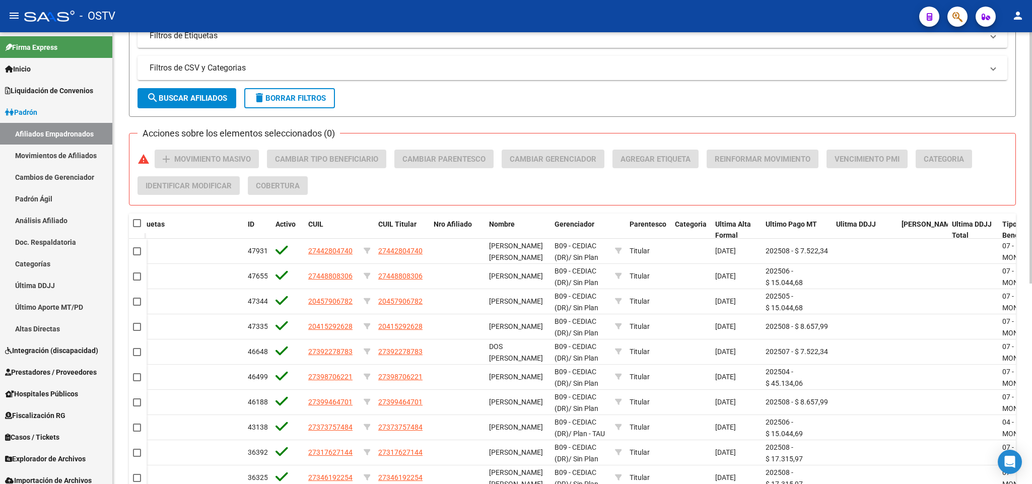
click at [201, 89] on button "search Buscar Afiliados" at bounding box center [186, 98] width 99 height 20
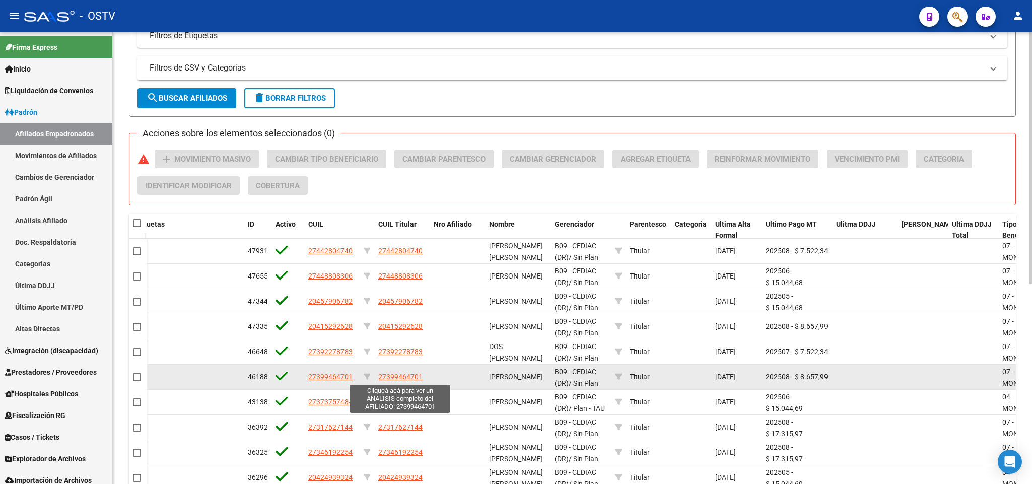
click at [402, 373] on span "27399464701" at bounding box center [400, 377] width 44 height 8
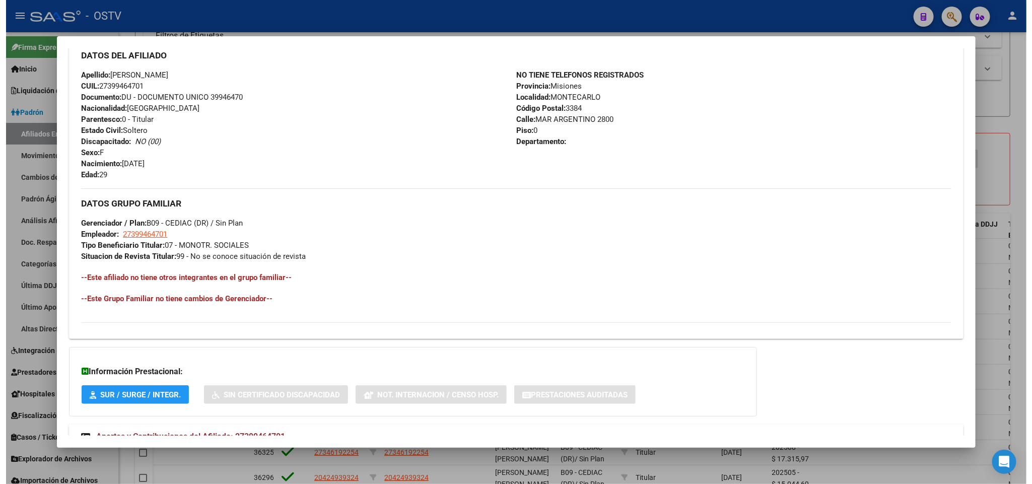
scroll to position [378, 0]
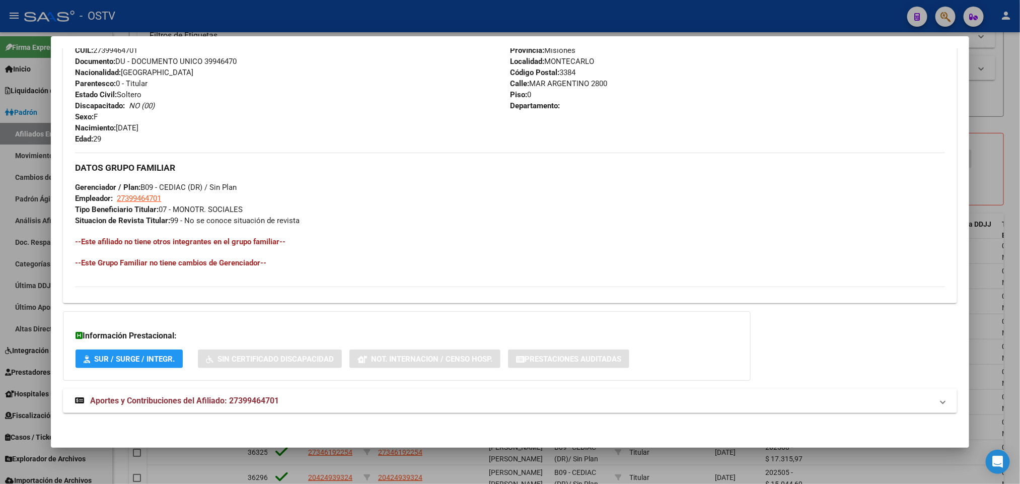
drag, startPoint x: 0, startPoint y: 263, endPoint x: 47, endPoint y: 266, distance: 47.4
click at [0, 263] on div at bounding box center [510, 242] width 1020 height 484
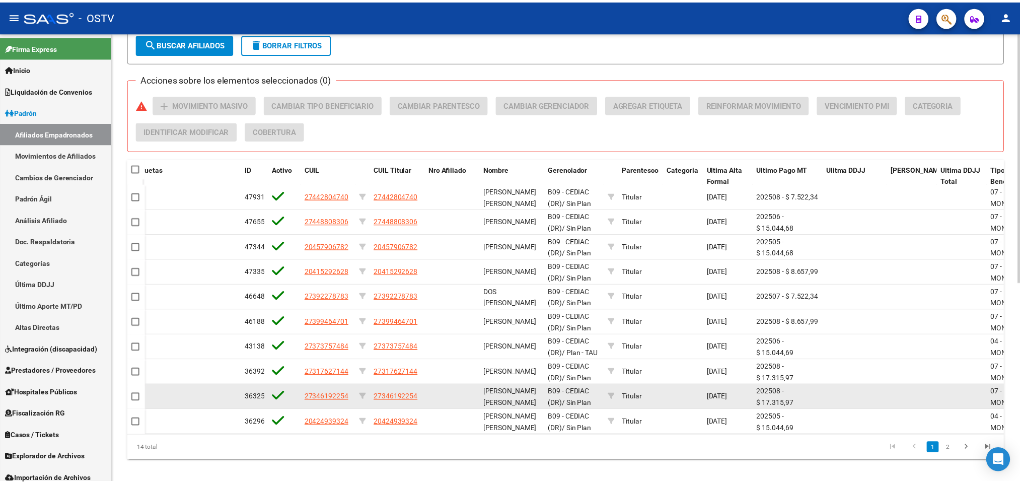
scroll to position [360, 0]
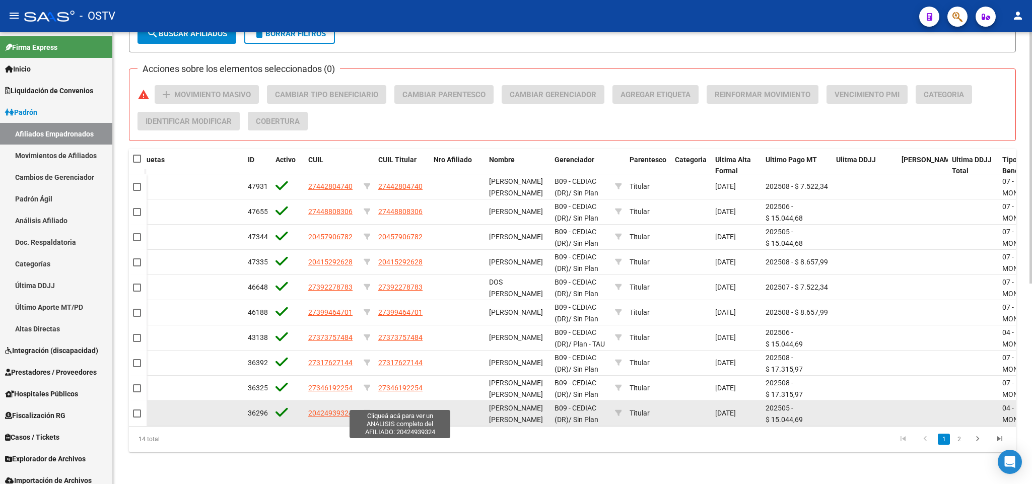
click at [395, 409] on span "20424939324" at bounding box center [400, 413] width 44 height 8
type textarea "20424939324"
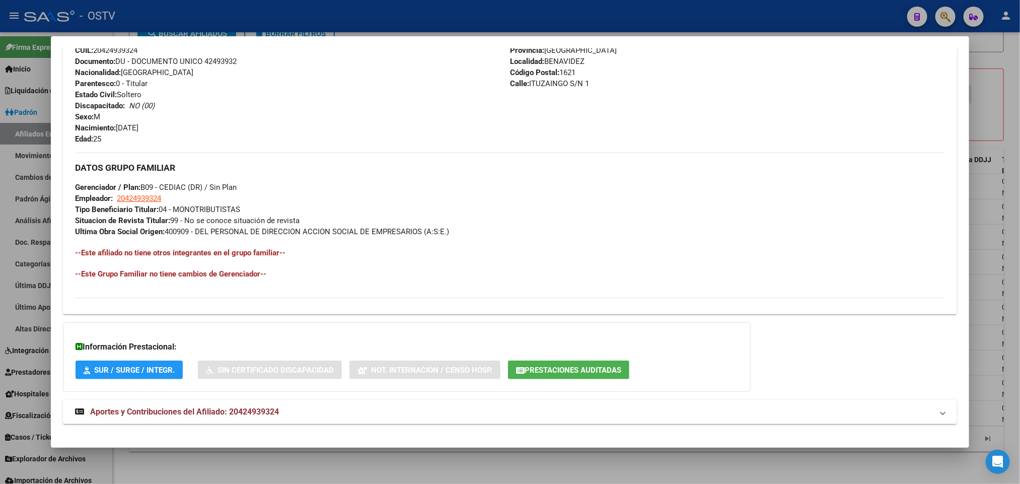
scroll to position [390, 0]
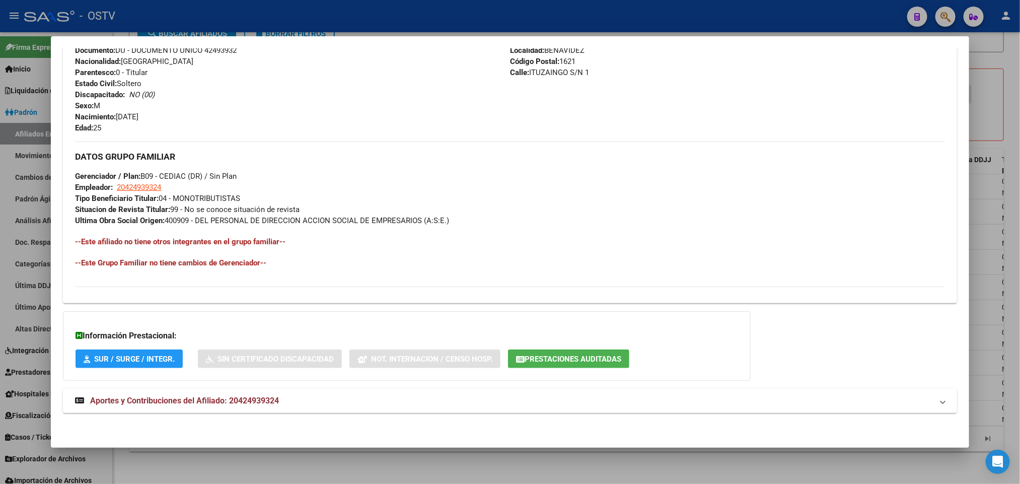
click at [371, 395] on mat-panel-title "Aportes y Contribuciones del Afiliado: 20424939324" at bounding box center [504, 401] width 858 height 12
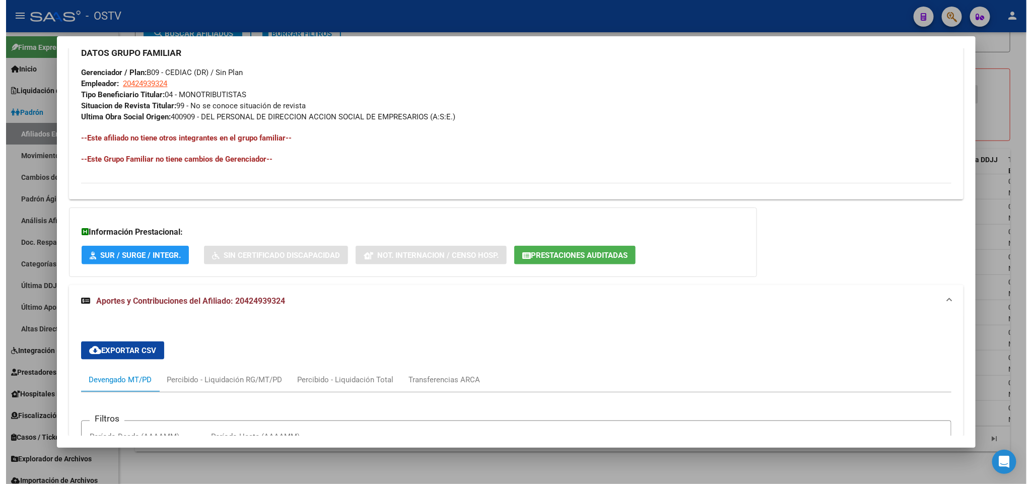
scroll to position [467, 0]
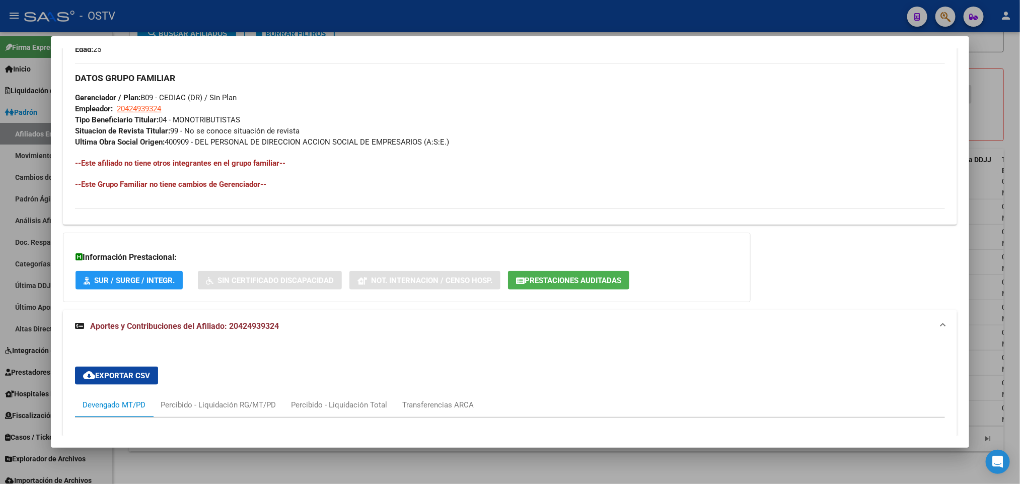
click at [0, 278] on div at bounding box center [510, 242] width 1020 height 484
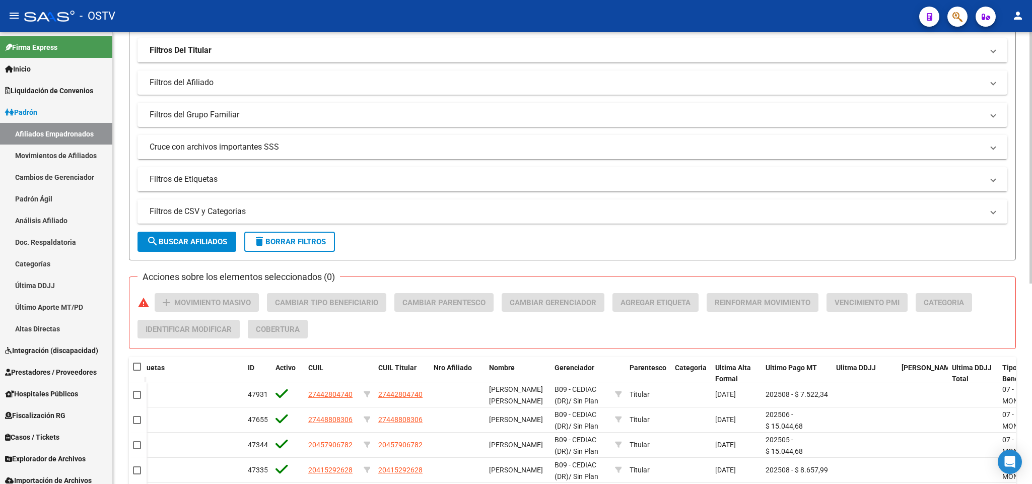
scroll to position [133, 0]
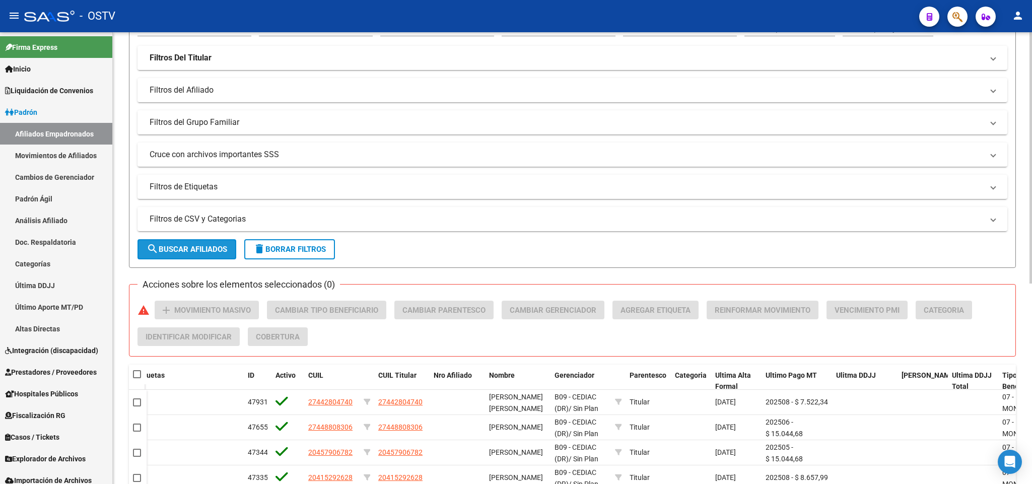
click at [205, 257] on button "search Buscar Afiliados" at bounding box center [186, 249] width 99 height 20
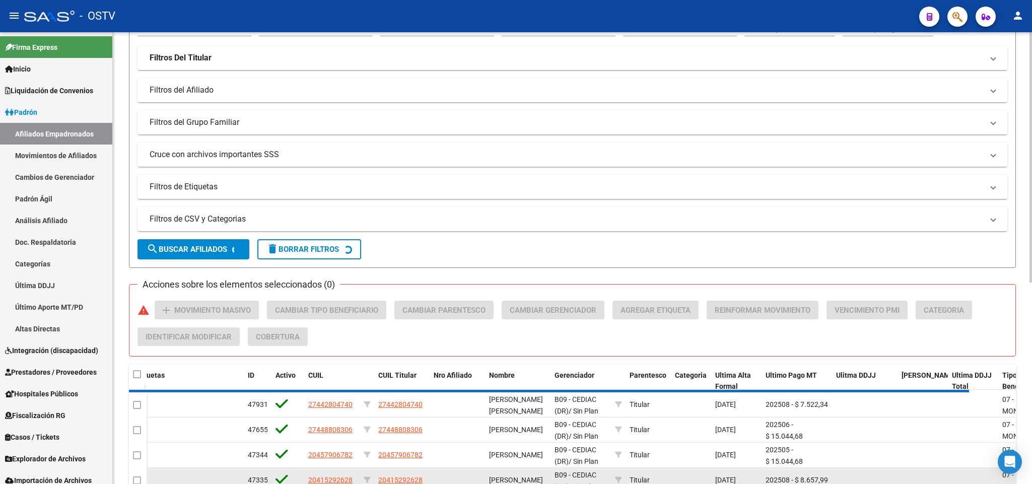
scroll to position [360, 0]
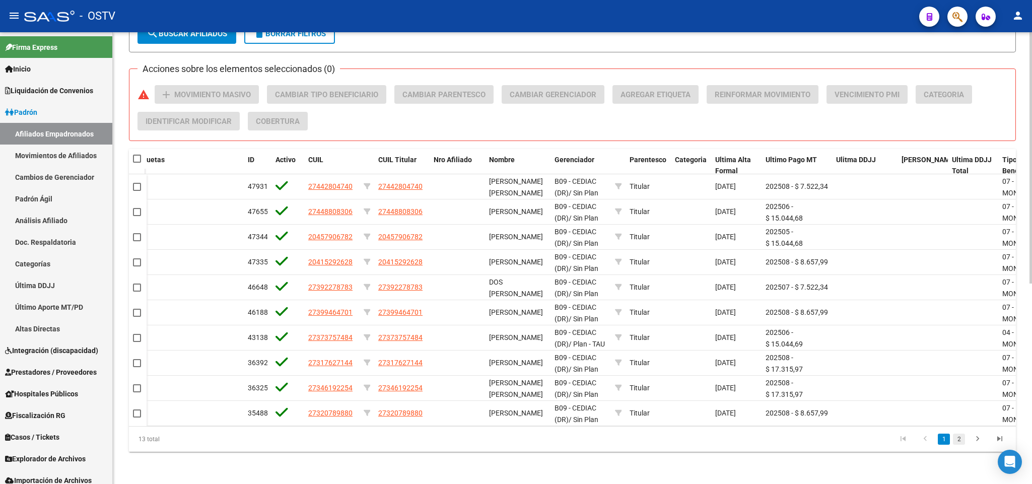
click at [964, 443] on link "2" at bounding box center [959, 439] width 12 height 11
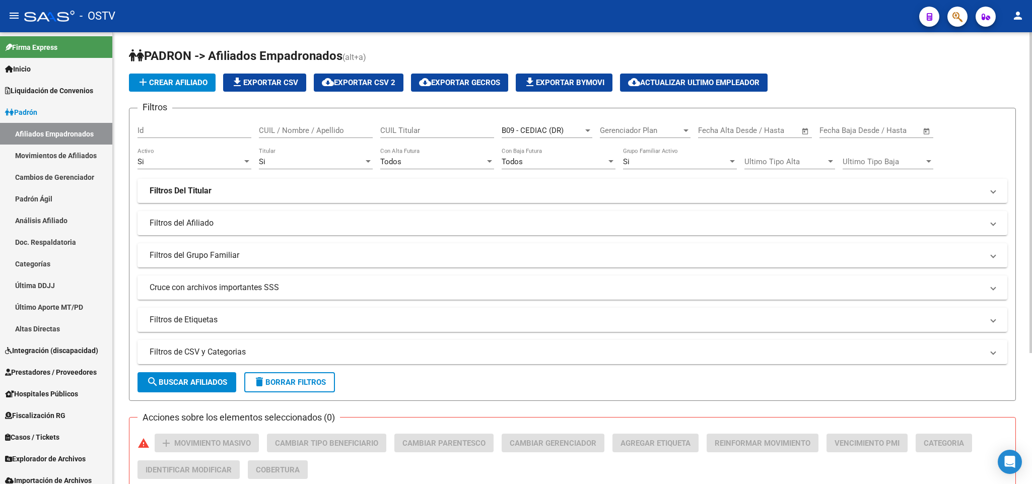
scroll to position [0, 0]
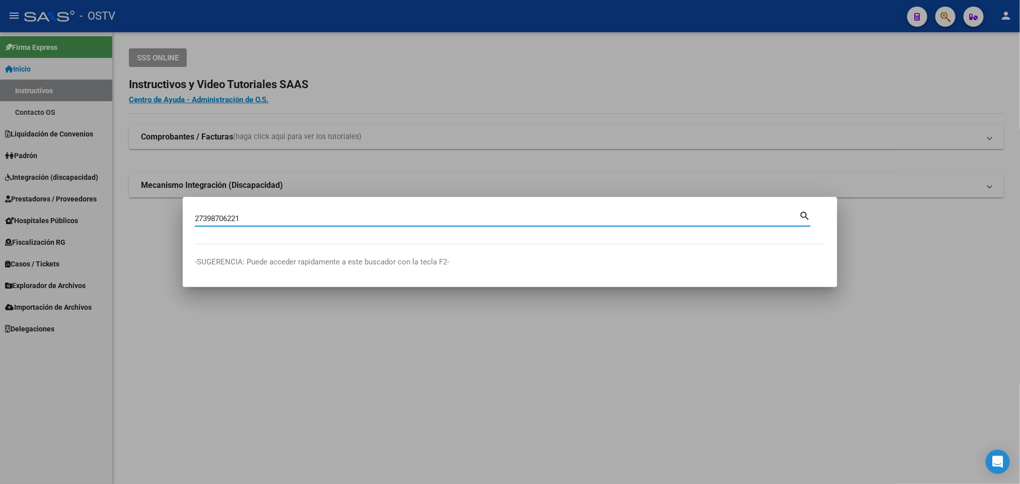
type input "27398706221"
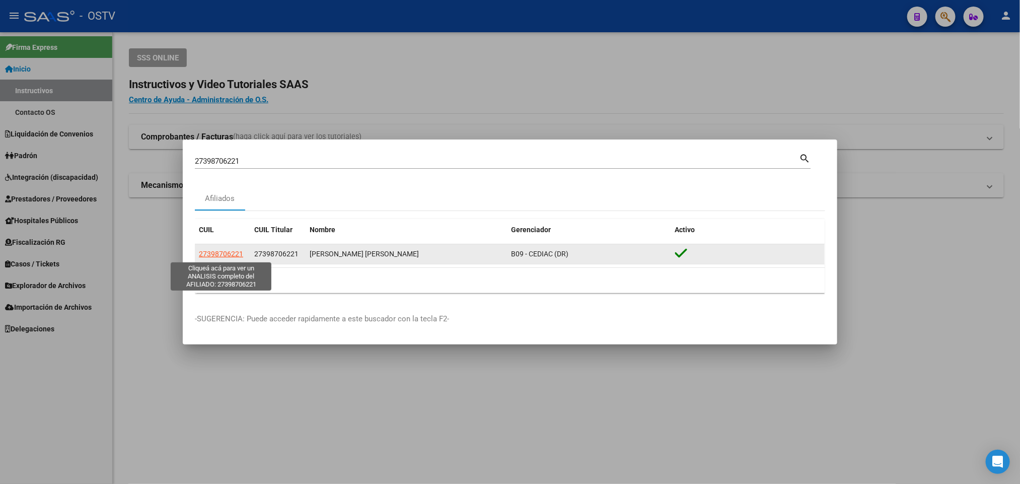
click at [226, 250] on span "27398706221" at bounding box center [221, 254] width 44 height 8
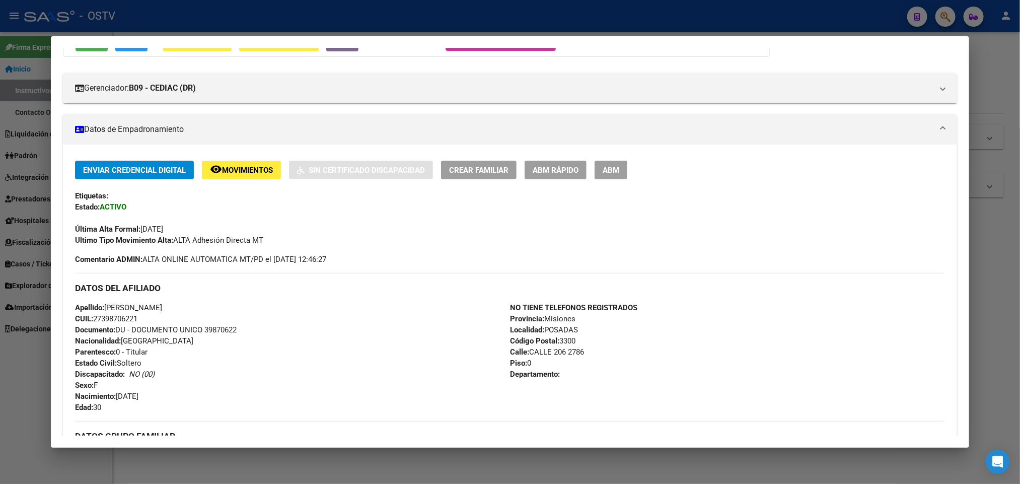
scroll to position [76, 0]
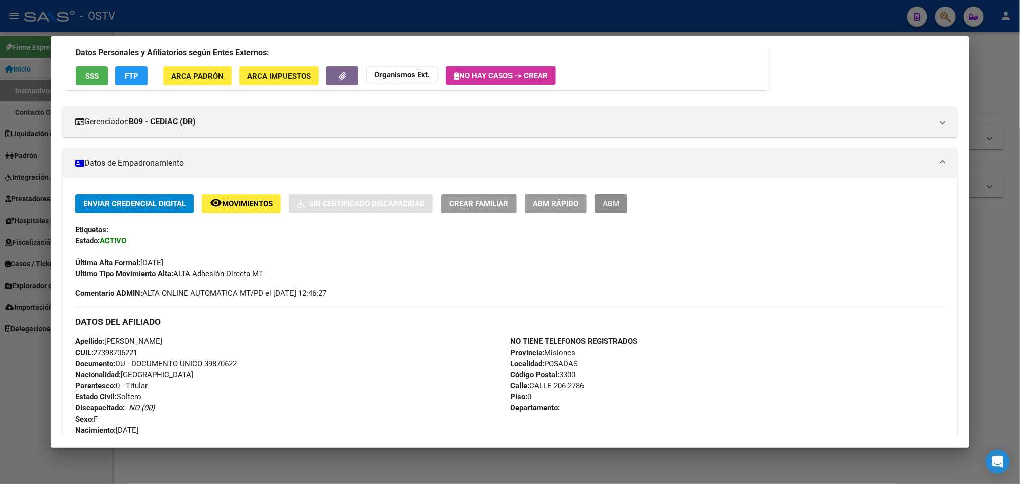
click at [603, 207] on span "ABM" at bounding box center [611, 203] width 17 height 9
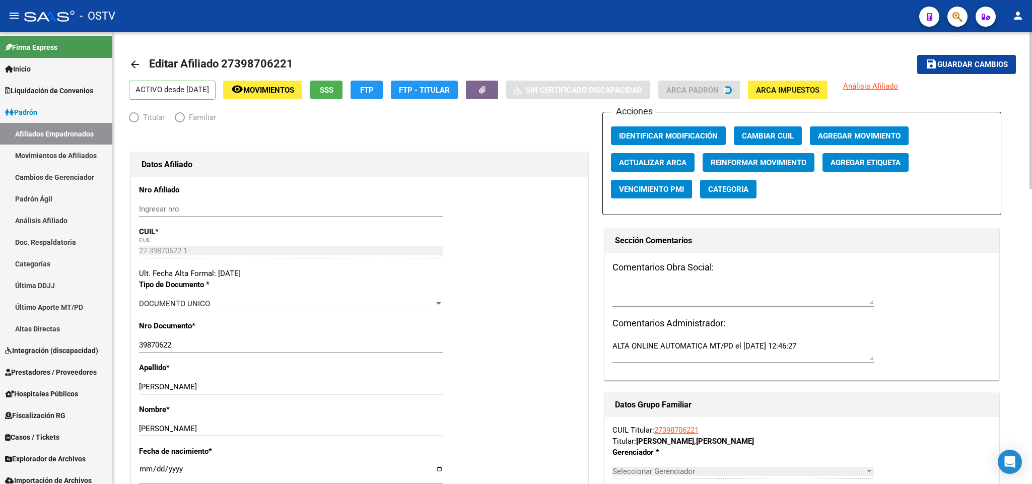
radio input "true"
type input "27-39870622-1"
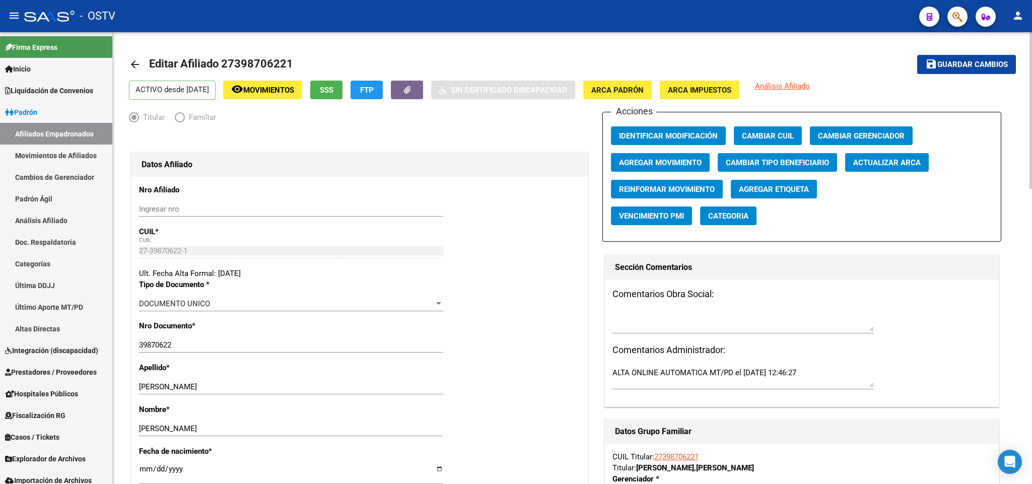
click at [676, 166] on span "Agregar Movimiento" at bounding box center [660, 162] width 83 height 9
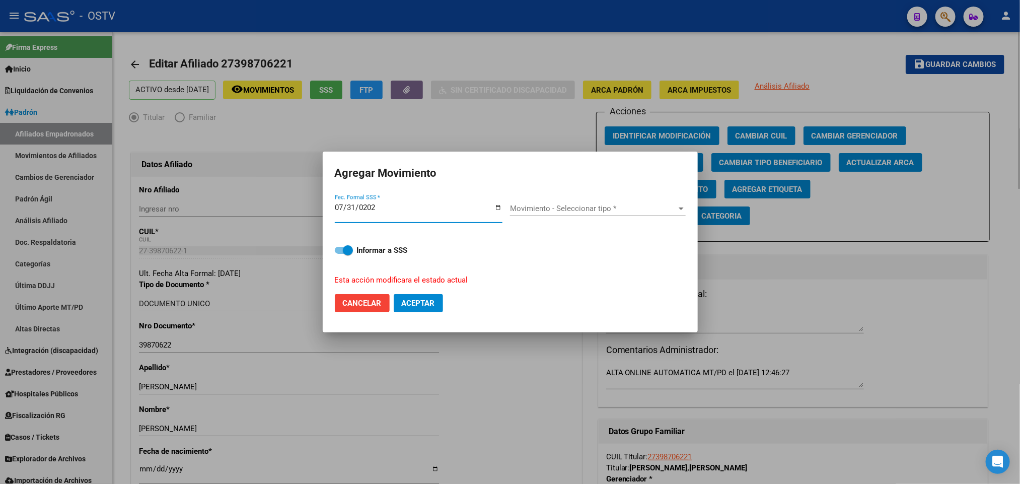
type input "2025-07-31"
click at [665, 207] on span "Movimiento - Seleccionar tipo *" at bounding box center [593, 208] width 167 height 9
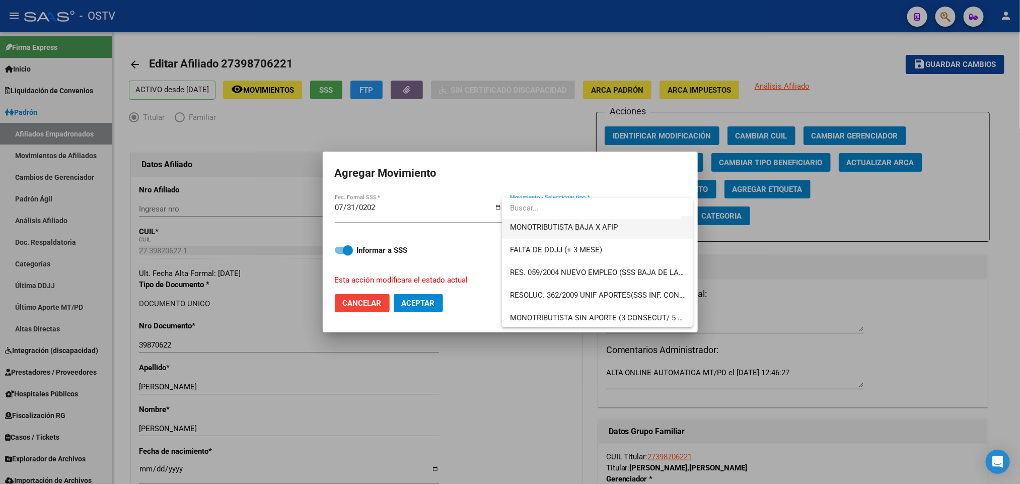
scroll to position [302, 0]
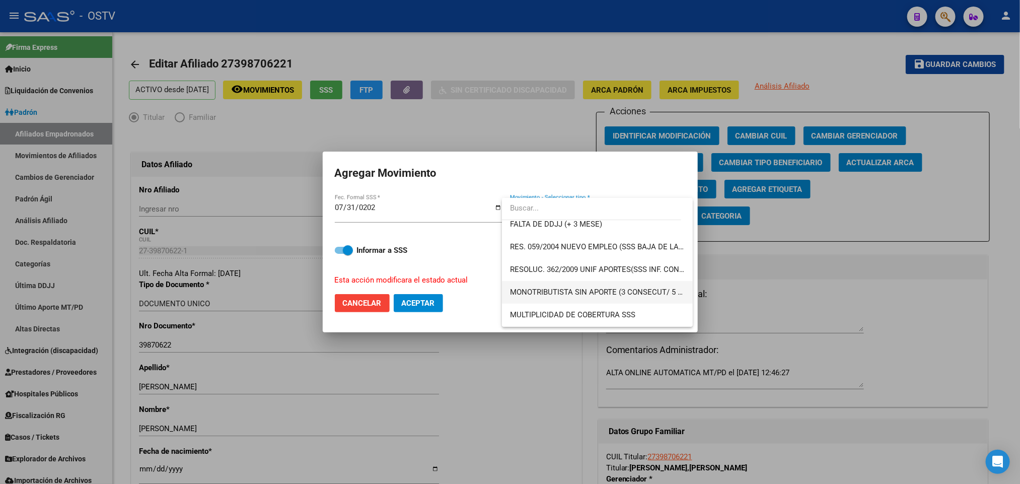
click at [650, 286] on span "MONOTRIBUTISTA SIN APORTE (3 CONSECUT/ 5 ALTERNAD)" at bounding box center [597, 292] width 175 height 23
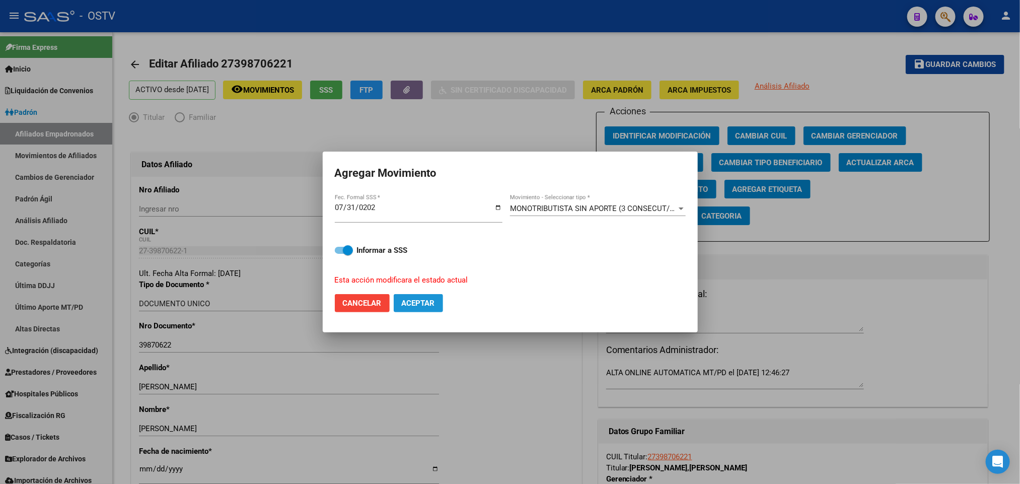
click at [423, 301] on span "Aceptar" at bounding box center [418, 303] width 33 height 9
checkbox input "false"
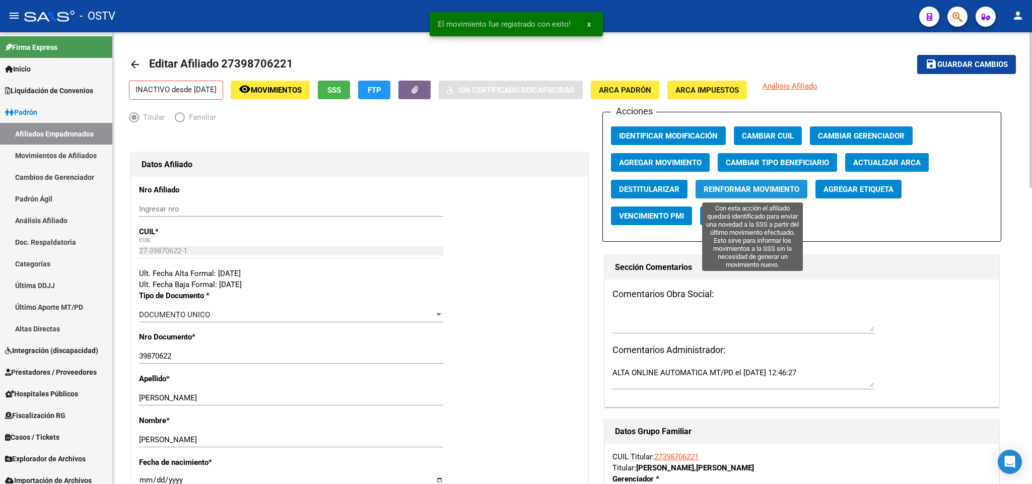
click at [786, 194] on span "Reinformar Movimiento" at bounding box center [751, 189] width 96 height 9
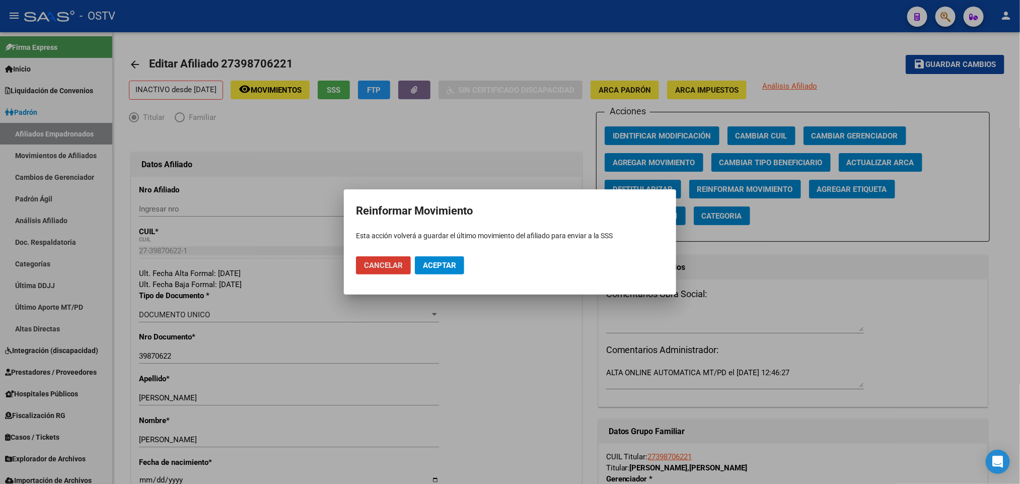
click at [439, 257] on button "Aceptar" at bounding box center [439, 265] width 49 height 18
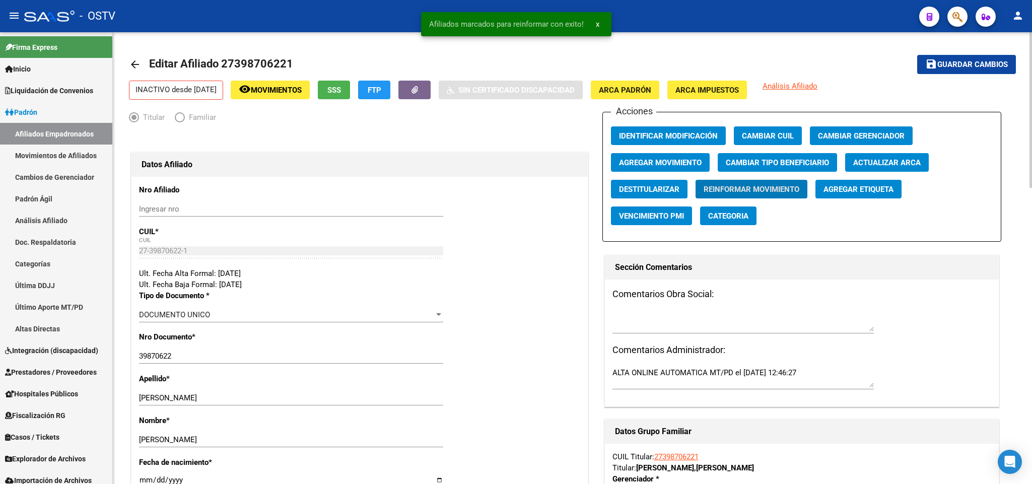
click at [954, 65] on span "Guardar cambios" at bounding box center [972, 64] width 71 height 9
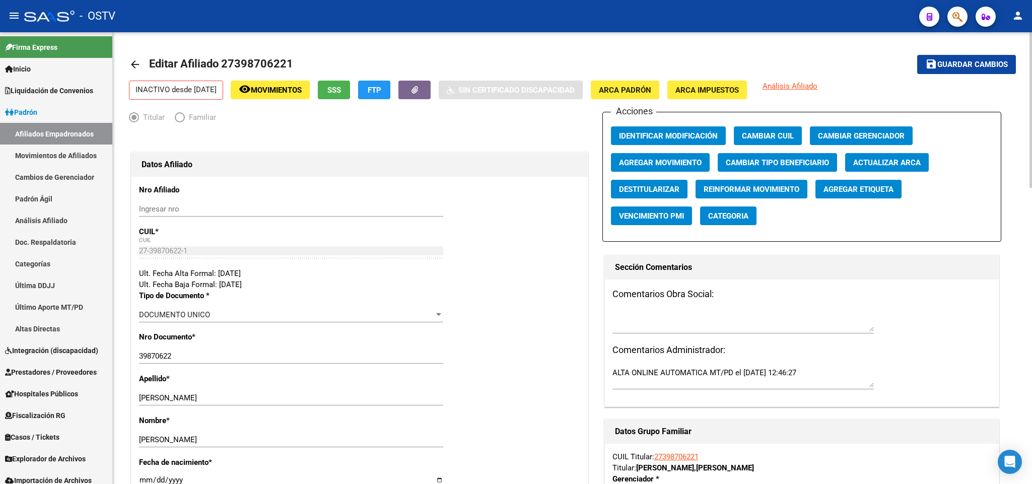
click at [131, 57] on link "arrow_back" at bounding box center [139, 64] width 20 height 24
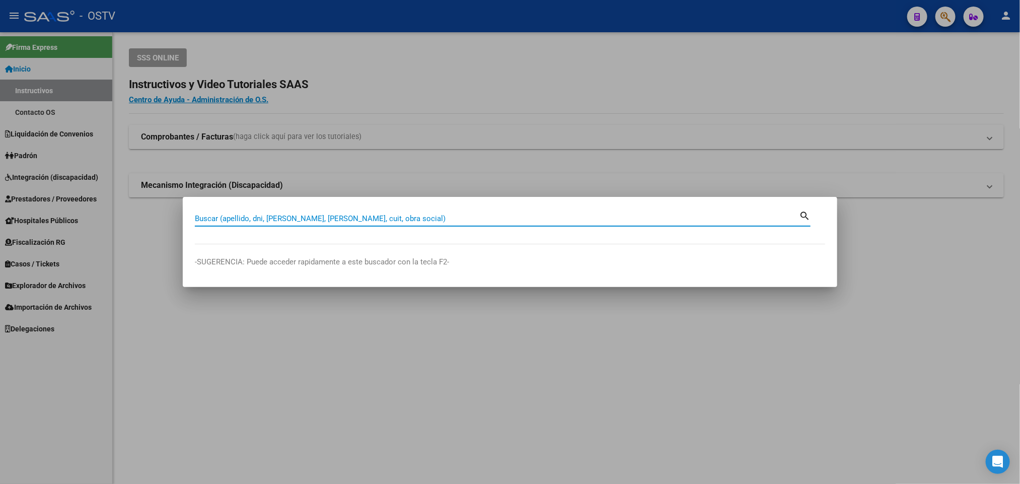
paste input "20424939324"
type input "20424939324"
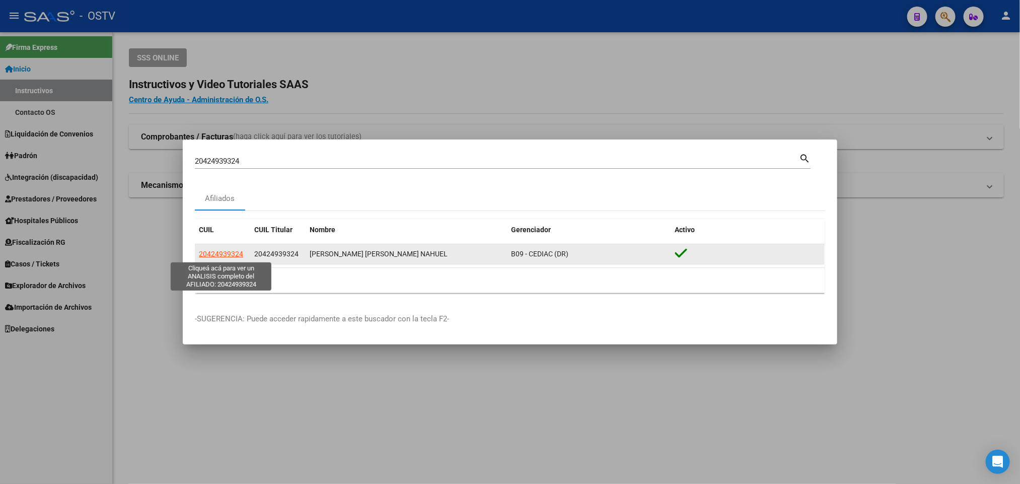
click at [224, 251] on span "20424939324" at bounding box center [221, 254] width 44 height 8
type textarea "20424939324"
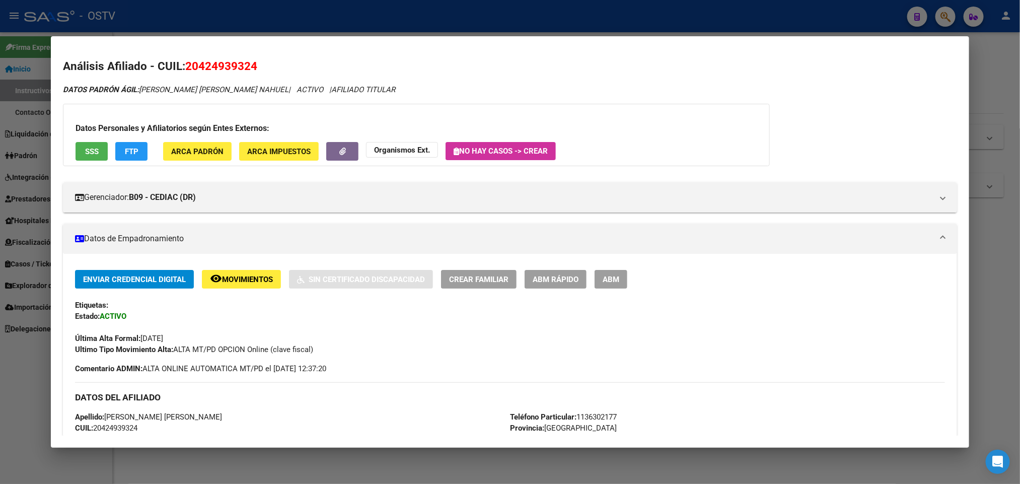
click at [595, 285] on button "ABM" at bounding box center [611, 279] width 33 height 19
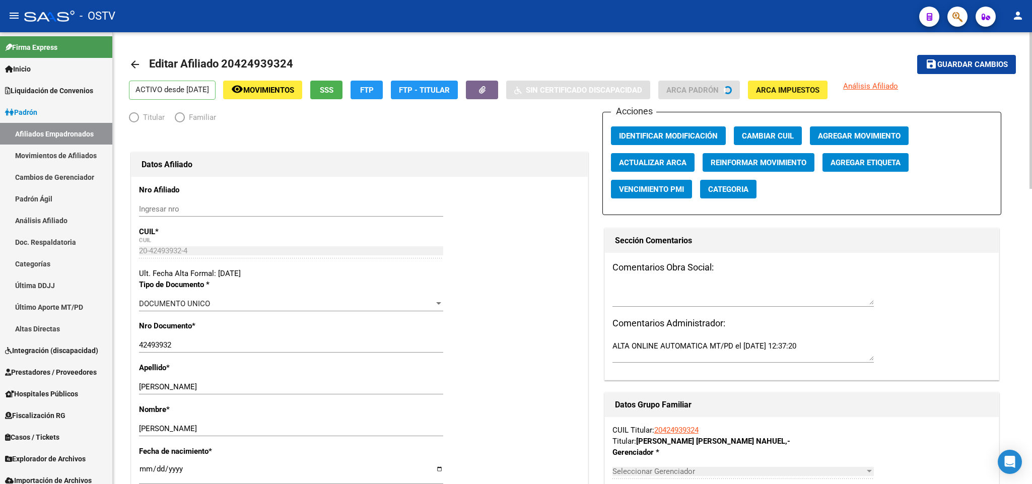
radio input "true"
type input "20-42493932-4"
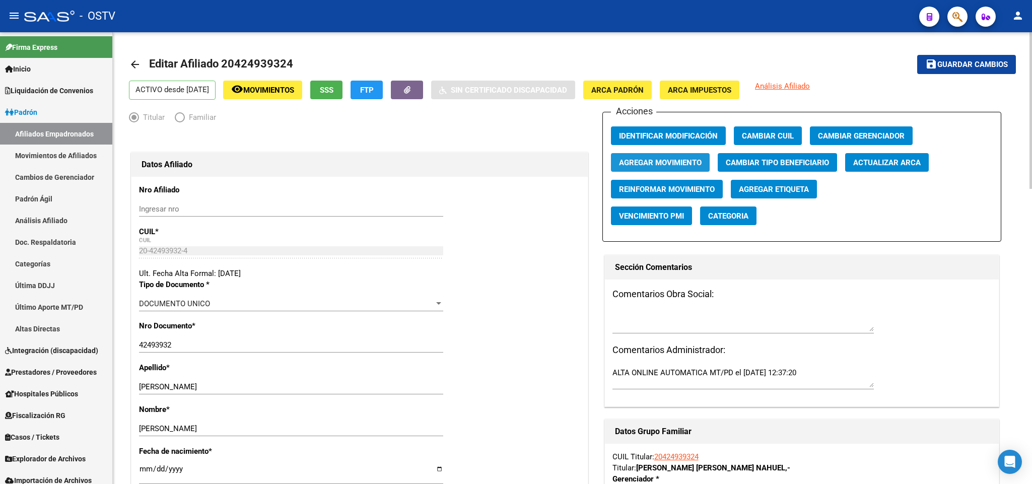
click at [650, 158] on span "Agregar Movimiento" at bounding box center [660, 162] width 83 height 9
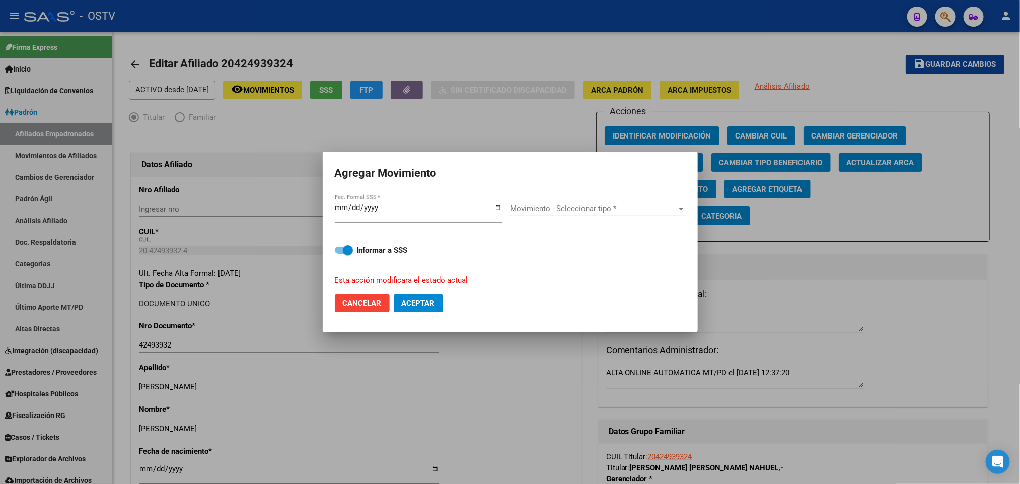
click at [339, 206] on input "2025-08-30" at bounding box center [419, 211] width 168 height 16
type input "2025-08-31"
click at [560, 207] on span "Movimiento - Seleccionar tipo *" at bounding box center [593, 208] width 167 height 9
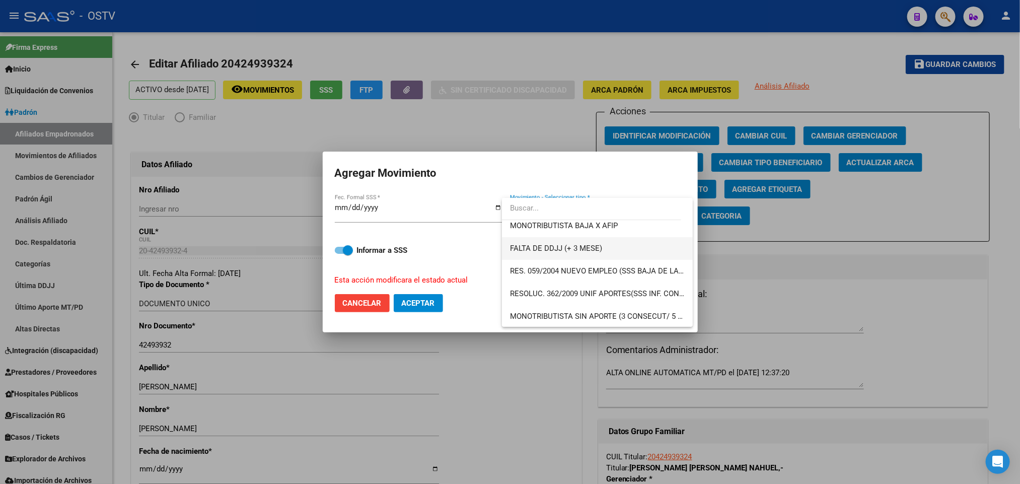
scroll to position [302, 0]
click at [635, 296] on span "MONOTRIBUTISTA SIN APORTE (3 CONSECUT/ 5 ALTERNAD)" at bounding box center [613, 292] width 207 height 9
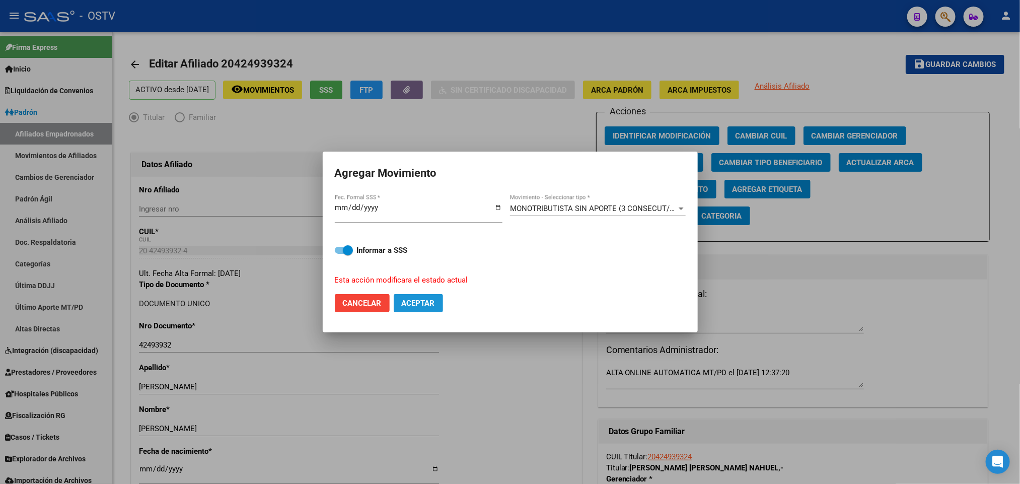
click at [428, 304] on span "Aceptar" at bounding box center [418, 303] width 33 height 9
checkbox input "false"
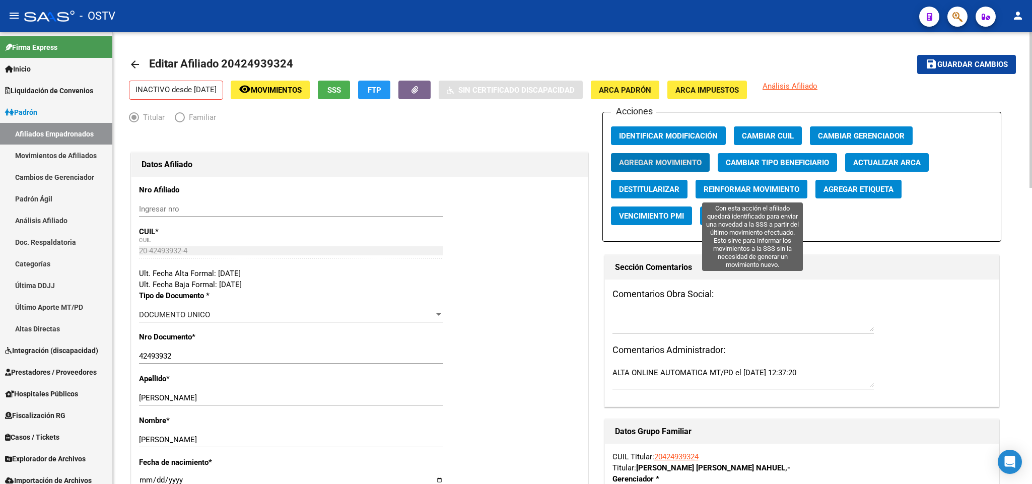
click at [792, 195] on button "Reinformar Movimiento" at bounding box center [751, 189] width 112 height 19
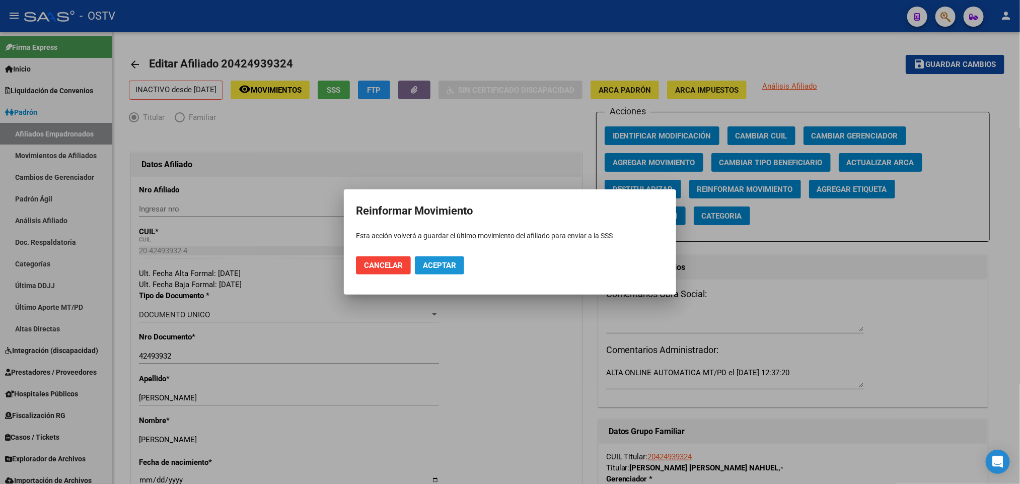
click at [447, 269] on span "Aceptar" at bounding box center [439, 265] width 33 height 9
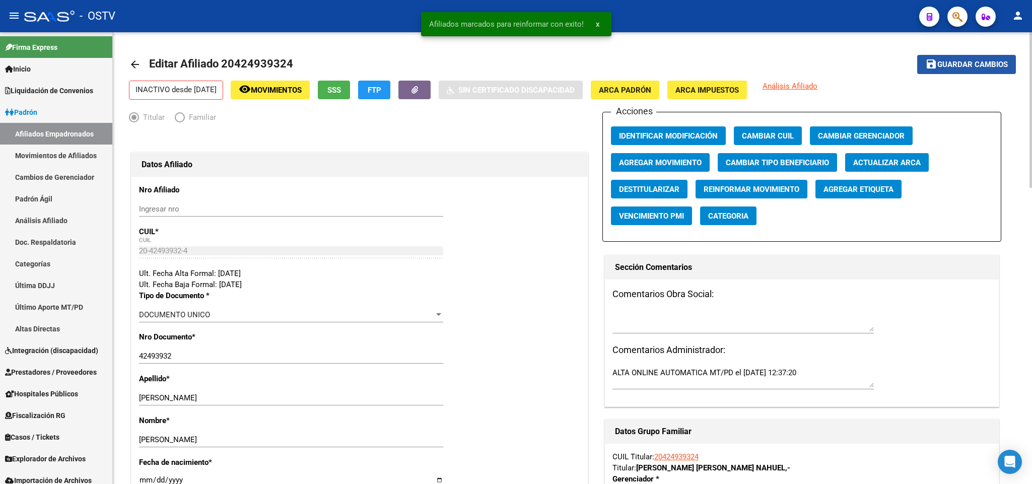
click at [931, 72] on button "save Guardar cambios" at bounding box center [966, 64] width 99 height 19
click at [141, 71] on link "arrow_back" at bounding box center [139, 64] width 20 height 24
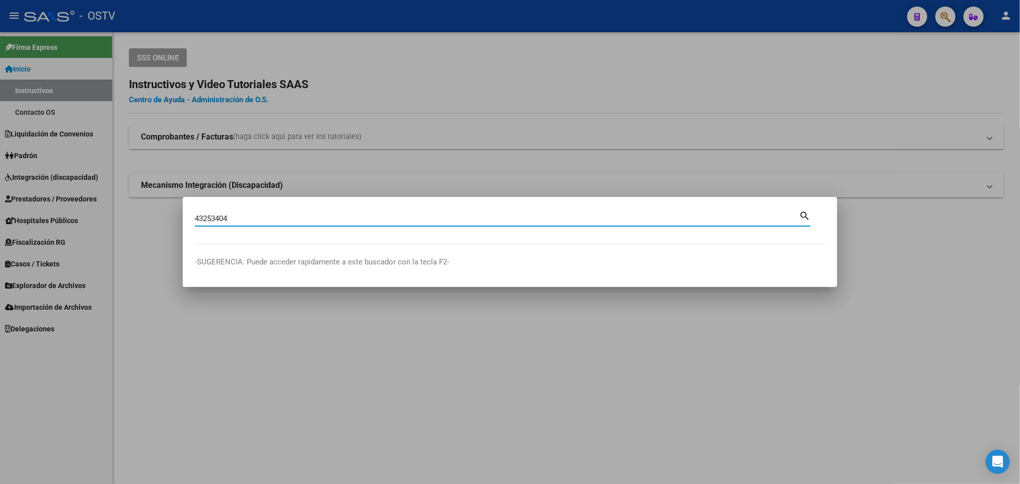
type input "43253404"
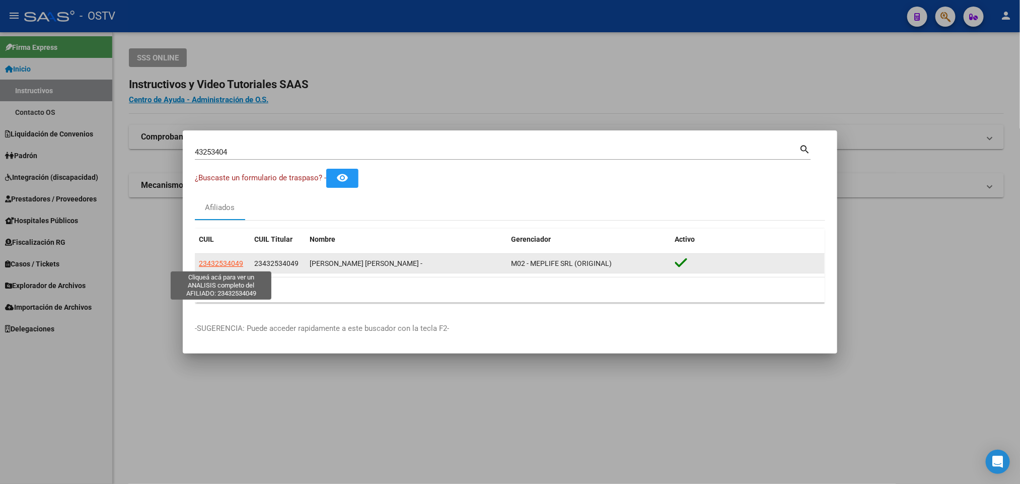
click at [225, 266] on span "23432534049" at bounding box center [221, 263] width 44 height 8
type textarea "23432534049"
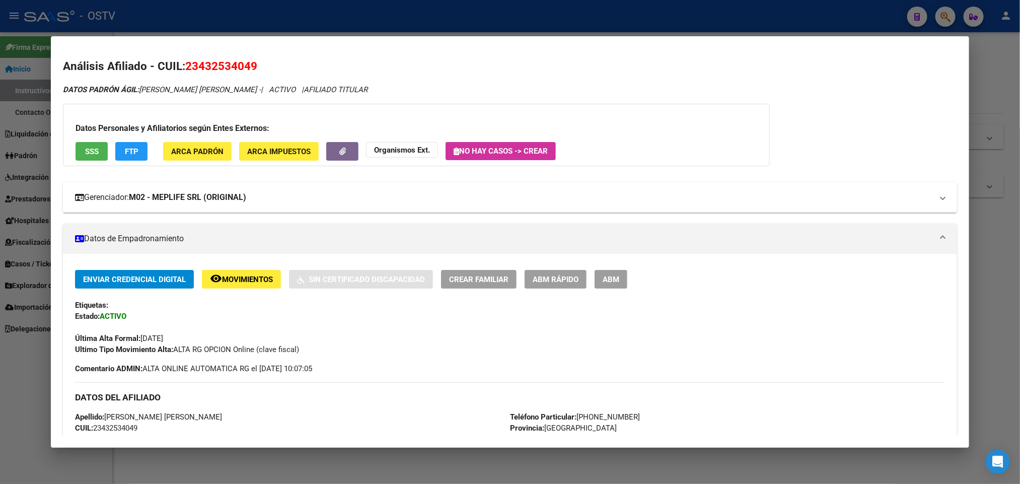
click at [235, 208] on mat-expansion-panel-header "Gerenciador: M02 - MEPLIFE SRL (ORIGINAL)" at bounding box center [510, 197] width 894 height 30
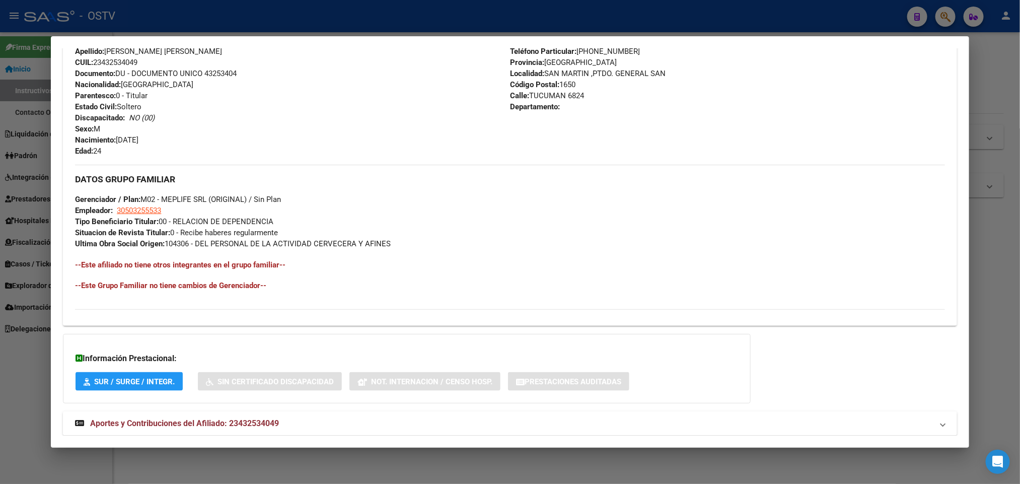
scroll to position [595, 0]
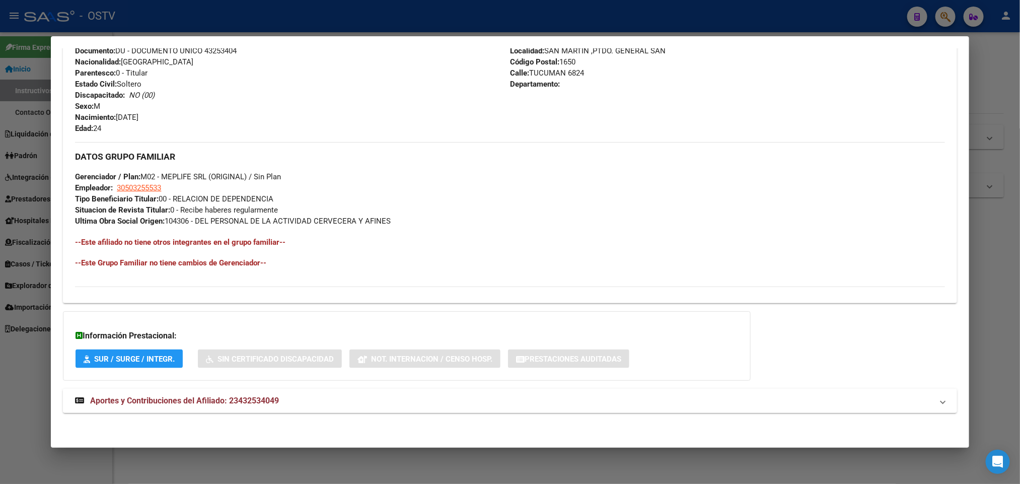
click at [245, 396] on span "Aportes y Contribuciones del Afiliado: 23432534049" at bounding box center [184, 401] width 189 height 10
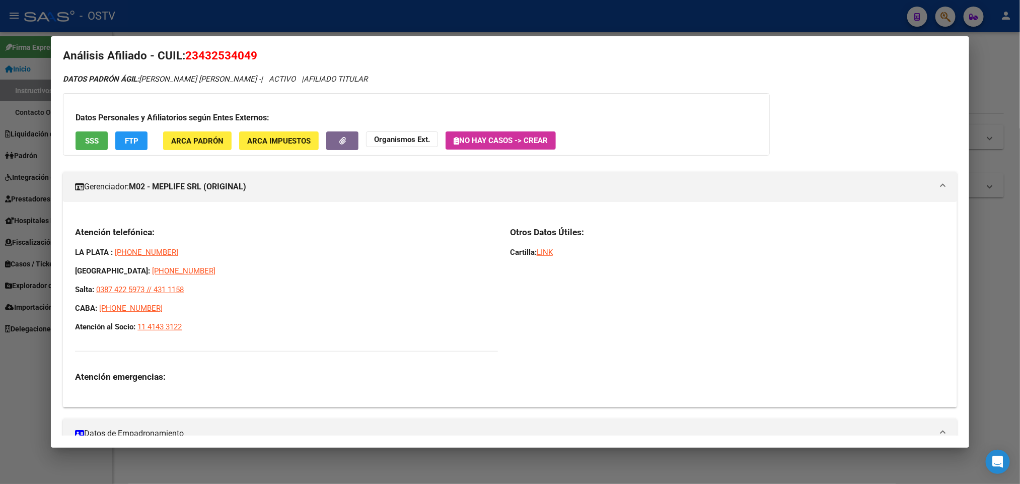
scroll to position [0, 0]
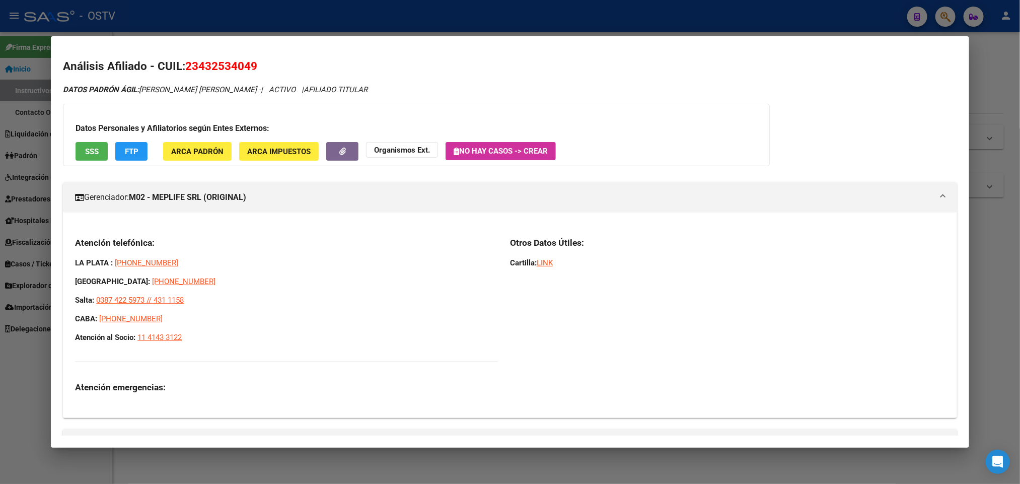
drag, startPoint x: 195, startPoint y: 339, endPoint x: 65, endPoint y: 322, distance: 131.0
click at [65, 322] on div "Atención telefónica: LA PLATA : 221 6769380 MAR DEL PLATA: 2234 95-2907 Salta: …" at bounding box center [510, 319] width 894 height 181
copy div "CABA: 0800-444-0418 Atención al Socio: 11 4143 3122"
